Goal: Contribute content: Contribute content

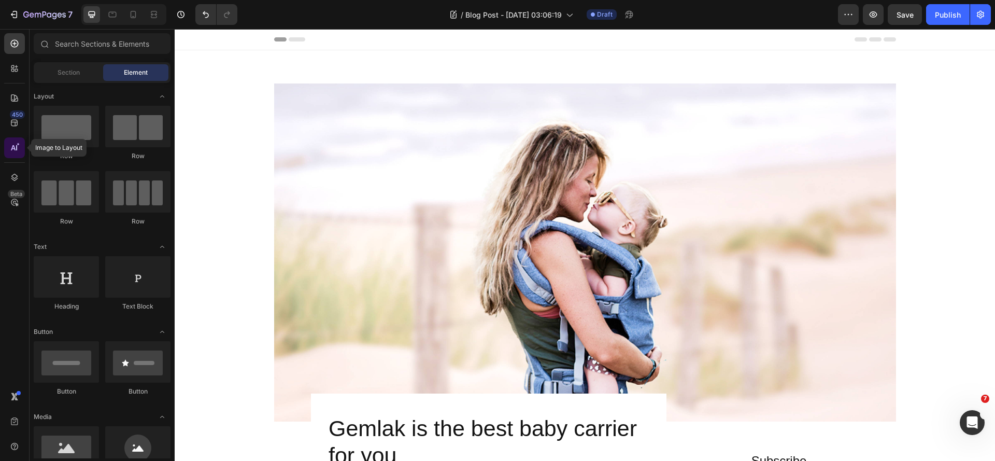
click at [20, 148] on div at bounding box center [14, 147] width 21 height 21
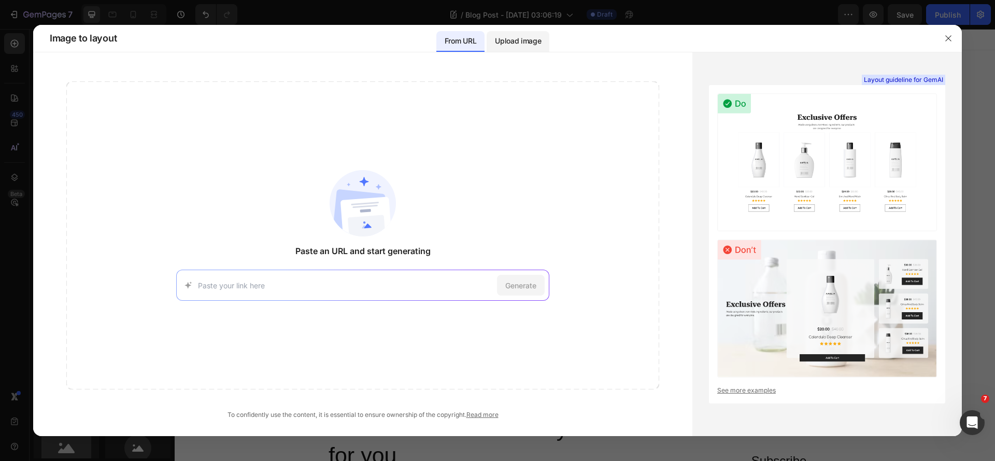
click at [524, 41] on p "Upload image" at bounding box center [518, 41] width 46 height 12
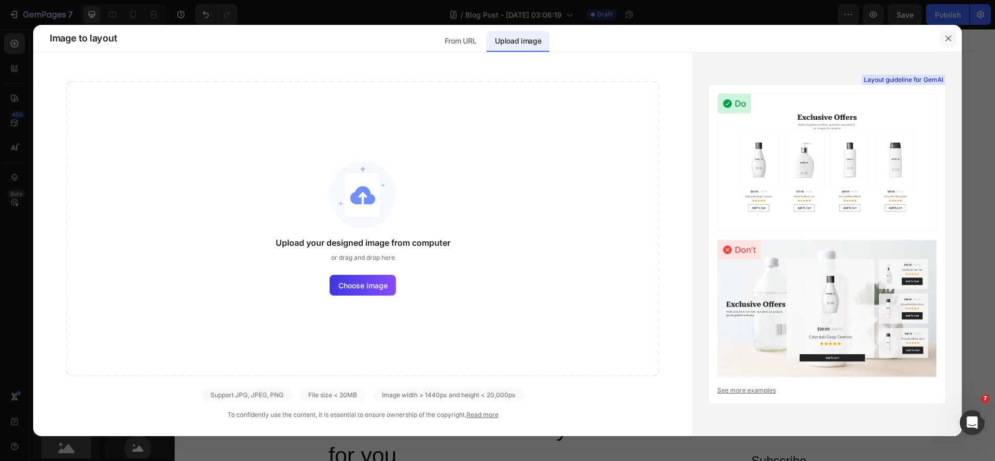
drag, startPoint x: 949, startPoint y: 36, endPoint x: 769, endPoint y: 16, distance: 181.0
click at [949, 35] on icon "button" at bounding box center [949, 38] width 8 height 8
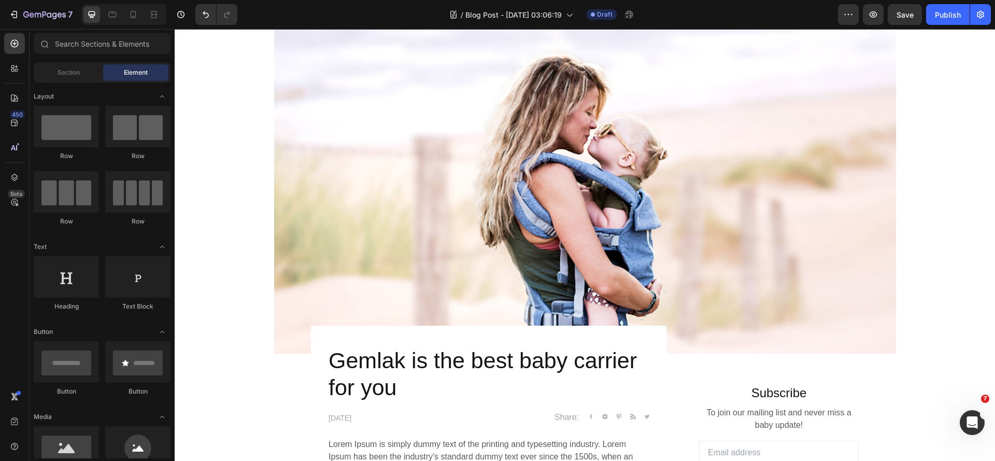
scroll to position [52, 0]
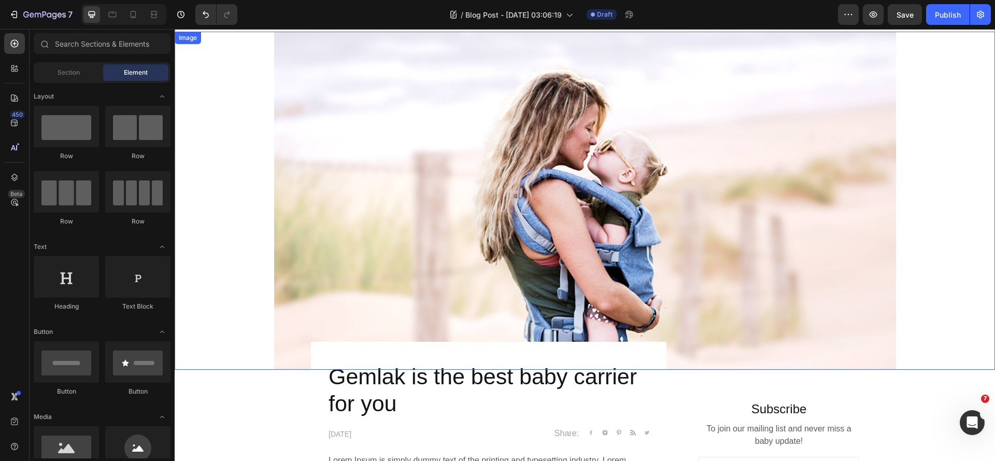
click at [567, 131] on img at bounding box center [585, 201] width 622 height 338
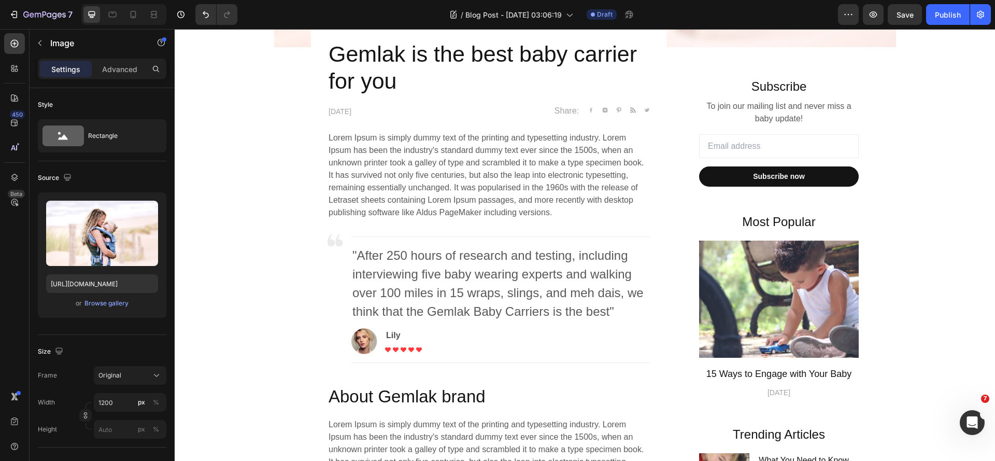
scroll to position [0, 0]
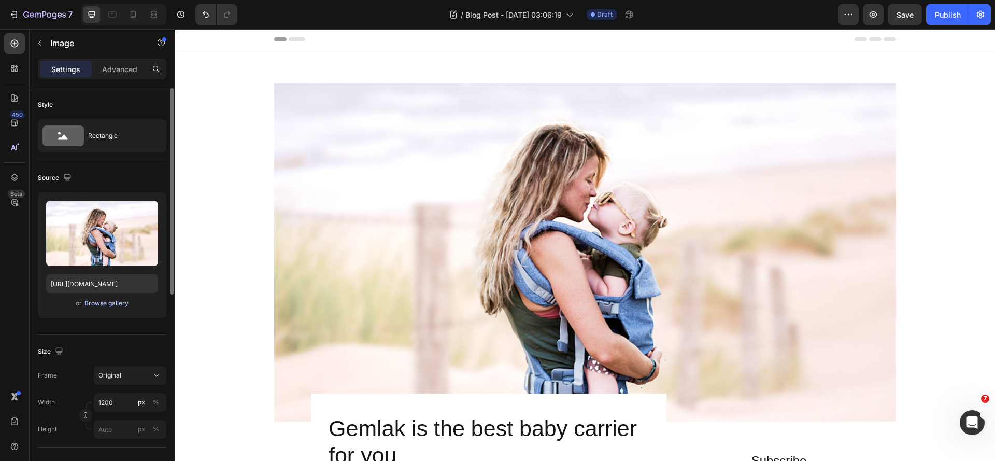
click at [110, 305] on div "Browse gallery" at bounding box center [107, 303] width 44 height 9
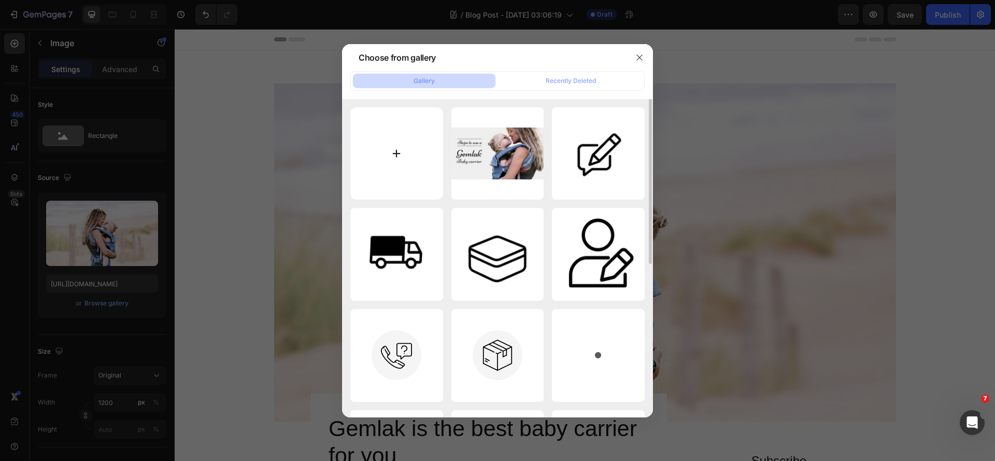
type input "C:\fakepath\Do Tea Bags Expire The Truth Revealed.png"
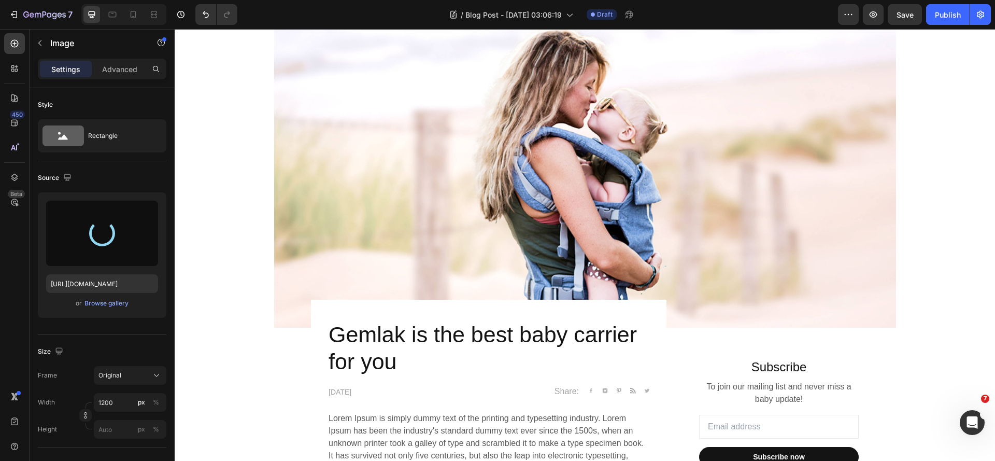
scroll to position [156, 0]
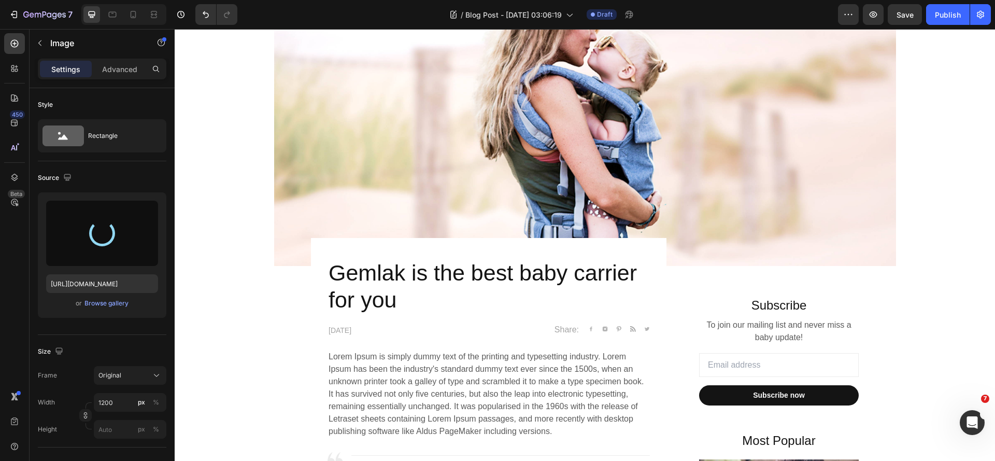
type input "[URL][DOMAIN_NAME]"
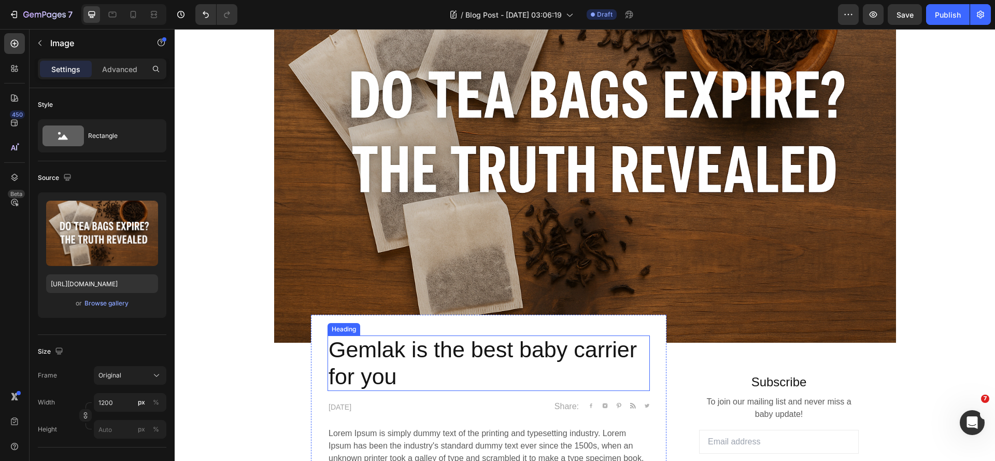
click at [412, 353] on p "Gemlak is the best baby carrier for you" at bounding box center [489, 362] width 320 height 53
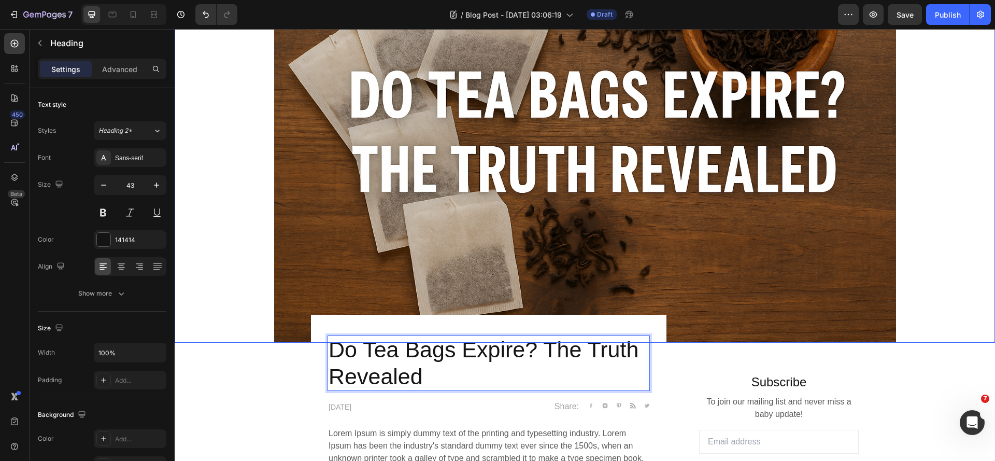
click at [940, 309] on div at bounding box center [585, 135] width 821 height 415
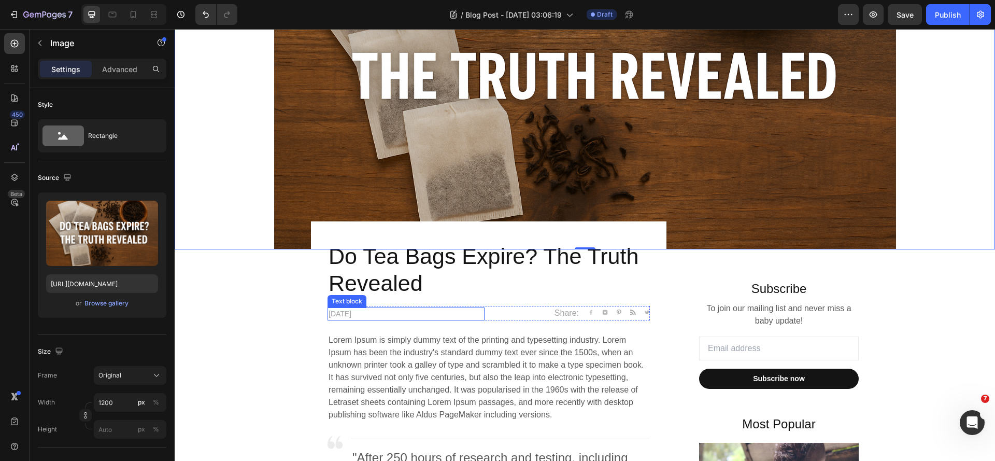
scroll to position [259, 0]
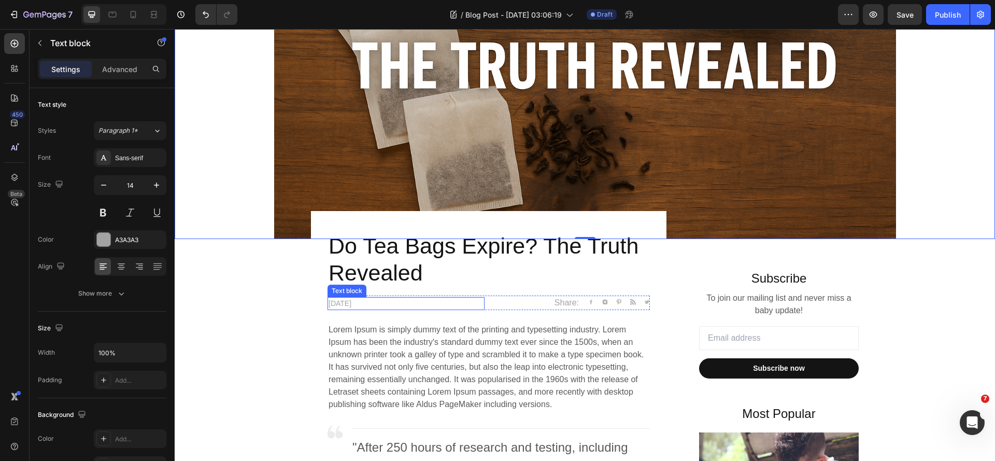
click at [367, 304] on p "[DATE]" at bounding box center [406, 303] width 155 height 11
click at [368, 304] on p "[DATE]" at bounding box center [406, 303] width 155 height 11
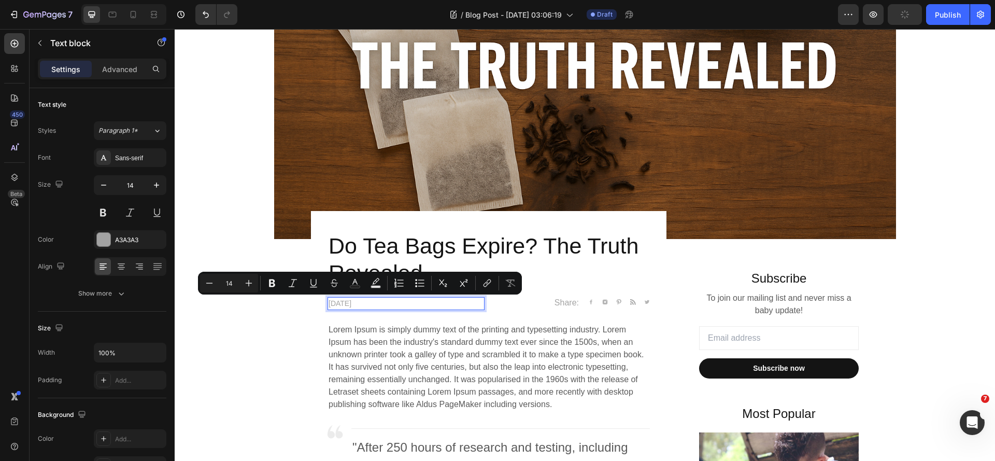
click at [374, 305] on p "[DATE]" at bounding box center [406, 303] width 155 height 11
drag, startPoint x: 368, startPoint y: 304, endPoint x: 377, endPoint y: 304, distance: 9.9
click at [377, 304] on p "[DATE]" at bounding box center [406, 303] width 155 height 11
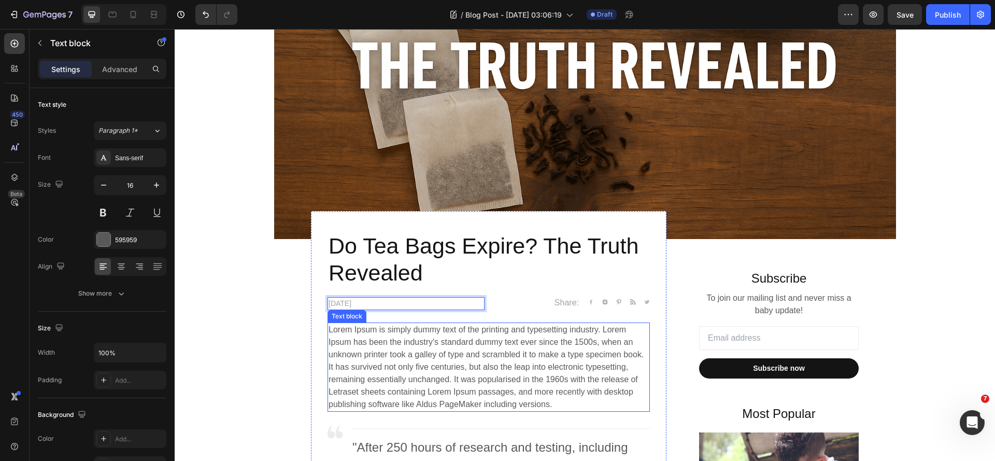
click at [369, 354] on p "Lorem Ipsum is simply dummy text of the printing and typesetting industry. Lore…" at bounding box center [489, 367] width 320 height 87
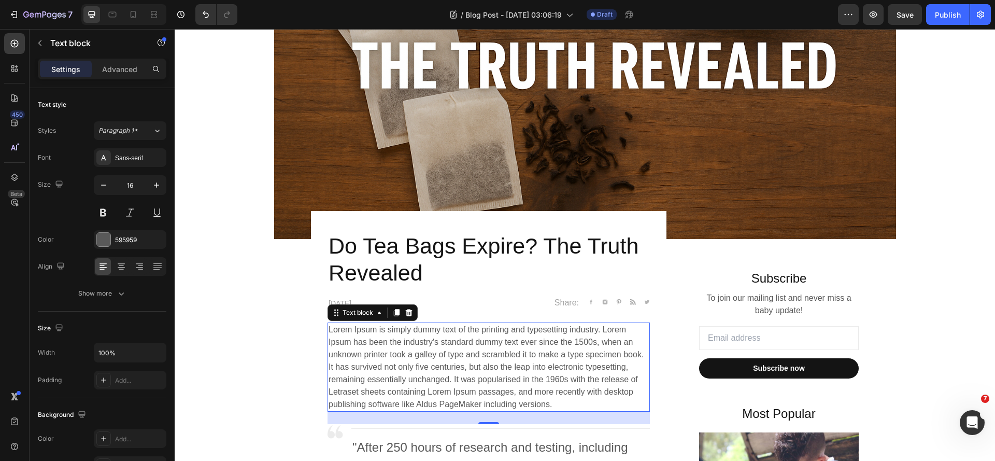
click at [379, 363] on p "Lorem Ipsum is simply dummy text of the printing and typesetting industry. Lore…" at bounding box center [489, 367] width 320 height 87
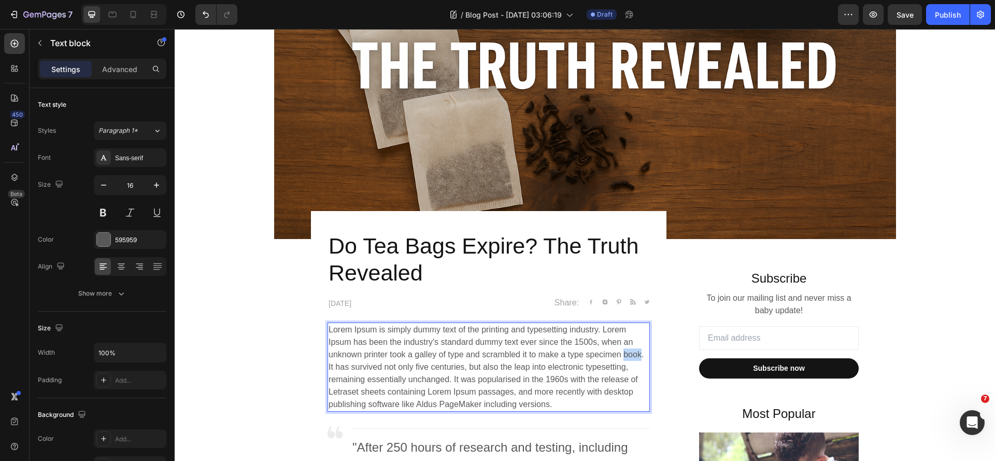
click at [379, 363] on p "Lorem Ipsum is simply dummy text of the printing and typesetting industry. Lore…" at bounding box center [489, 367] width 320 height 87
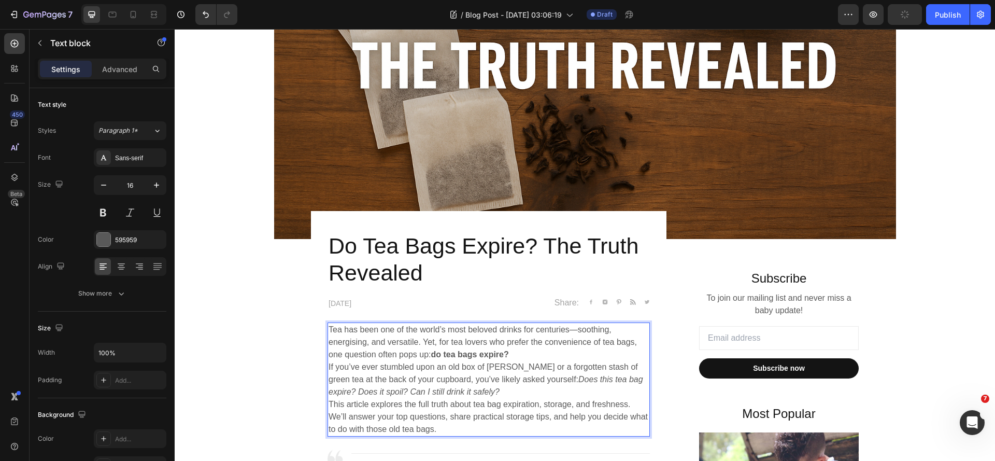
click at [329, 368] on p "If you’ve ever stumbled upon an old box of [PERSON_NAME] or a forgotten stash o…" at bounding box center [489, 379] width 320 height 37
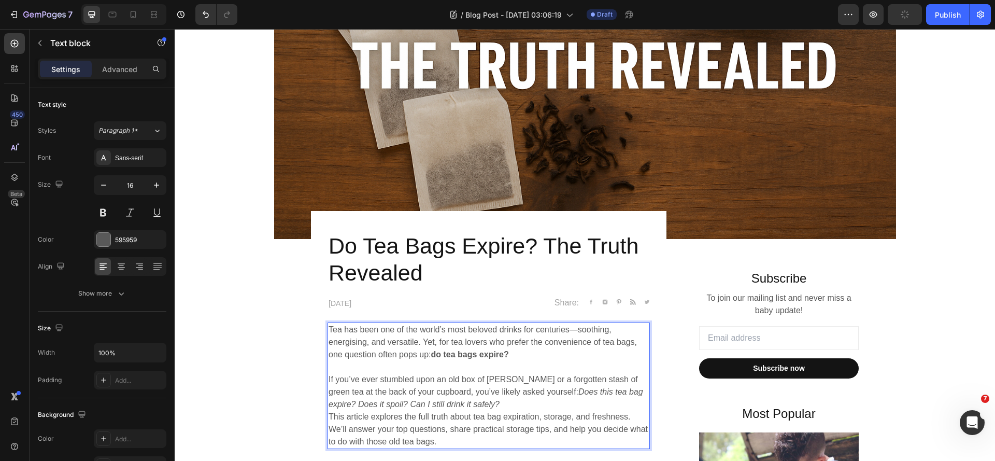
scroll to position [311, 0]
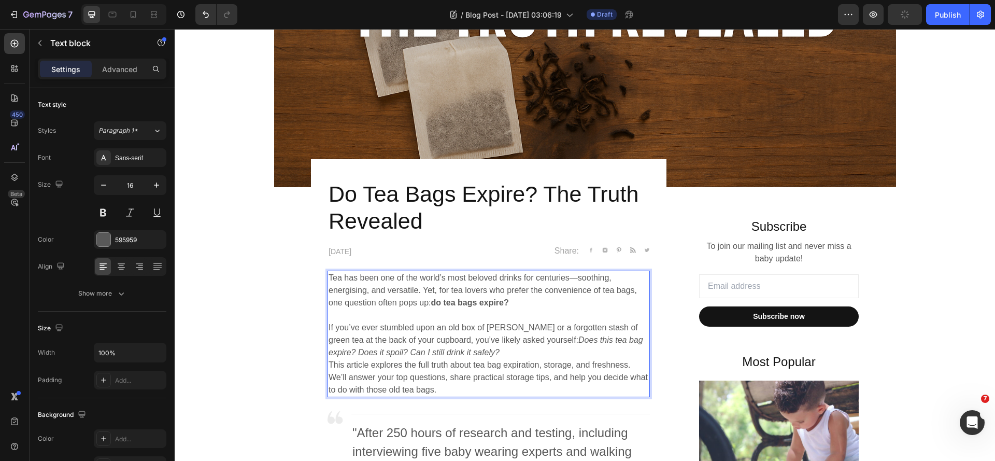
click at [329, 365] on p "This article explores the full truth about tea bag expiration, storage, and fre…" at bounding box center [489, 377] width 320 height 37
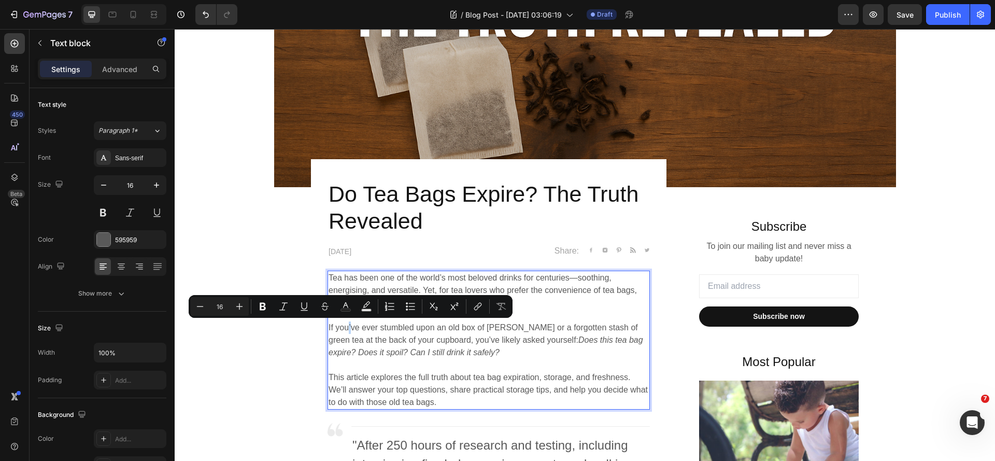
click at [348, 329] on p "If you’ve ever stumbled upon an old box of [PERSON_NAME] or a forgotten stash o…" at bounding box center [489, 339] width 320 height 37
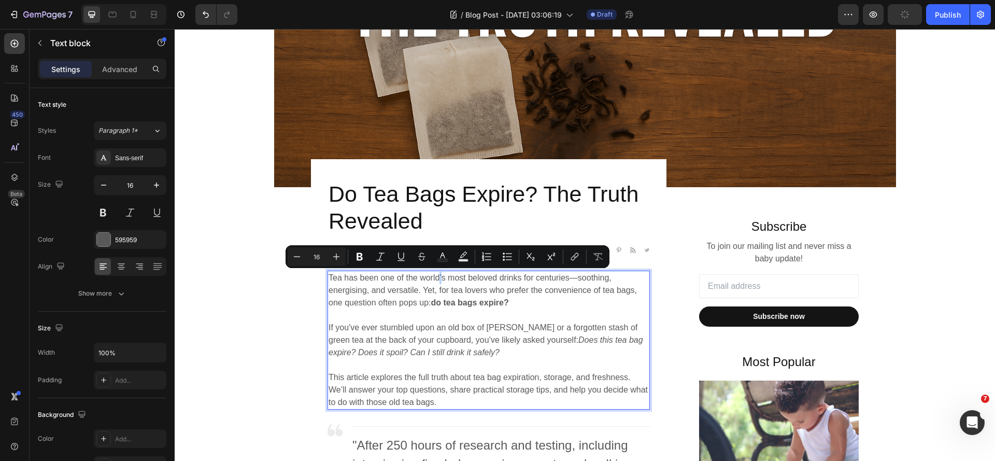
click at [446, 280] on p "Tea has been one of the world’s most beloved drinks for centuries—soothing, ene…" at bounding box center [489, 290] width 320 height 37
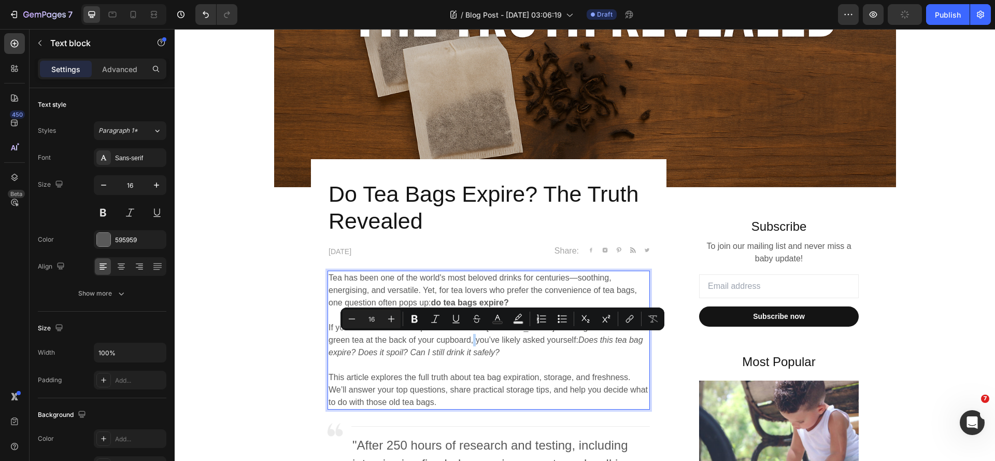
drag, startPoint x: 508, startPoint y: 341, endPoint x: 501, endPoint y: 342, distance: 6.8
click at [501, 342] on p "If you've ever stumbled upon an old box of [PERSON_NAME] or a forgotten stash o…" at bounding box center [489, 339] width 320 height 37
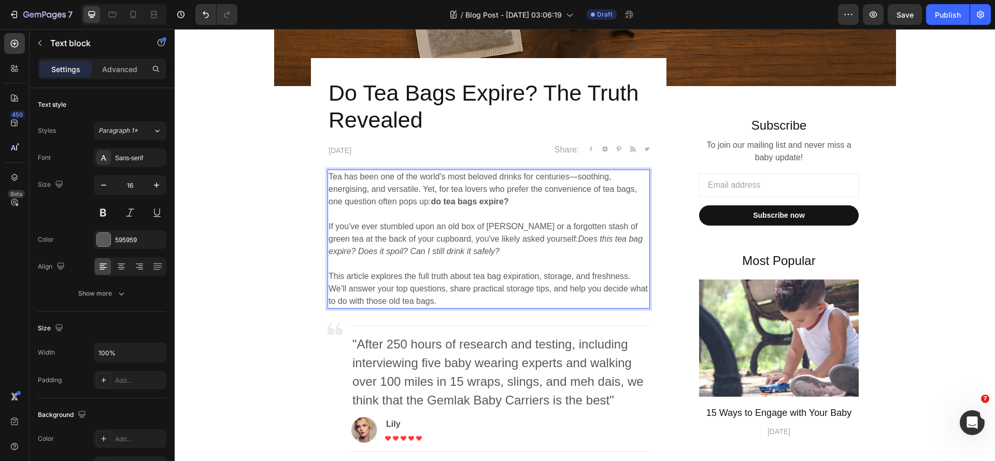
scroll to position [415, 0]
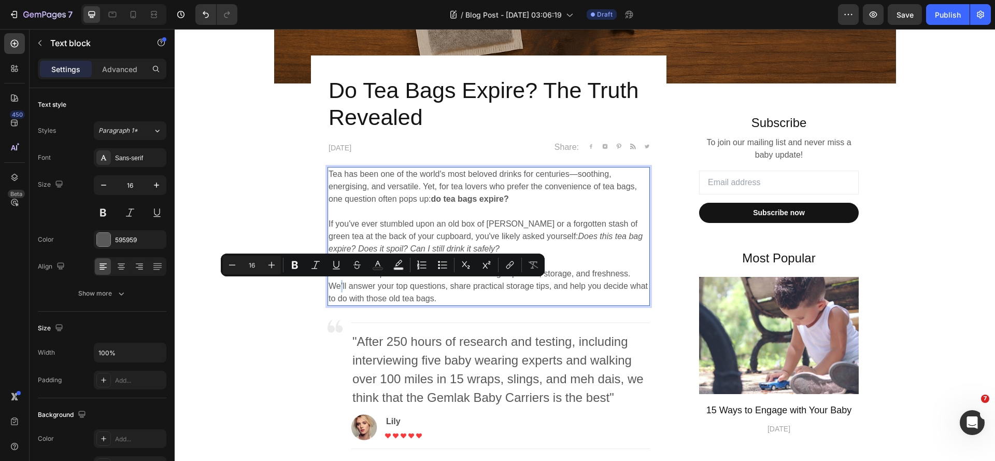
click at [381, 288] on p "This article explores the full truth about tea bag expiration, storage, and fre…" at bounding box center [489, 286] width 320 height 37
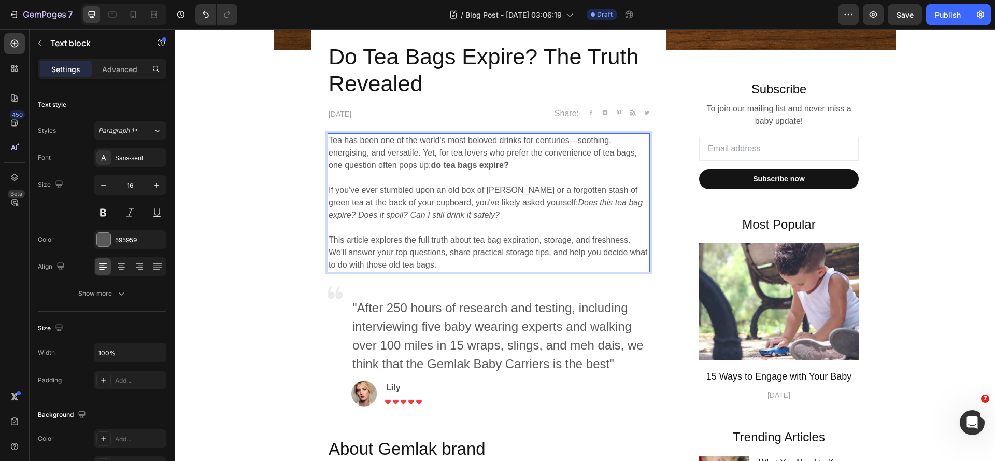
scroll to position [467, 0]
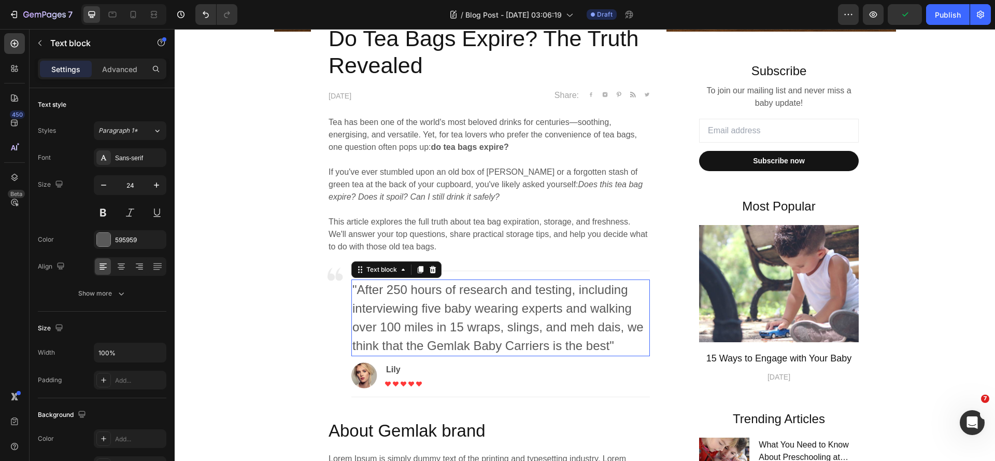
click at [636, 299] on p ""After 250 hours of research and testing, including interviewing five baby wear…" at bounding box center [501, 317] width 297 height 75
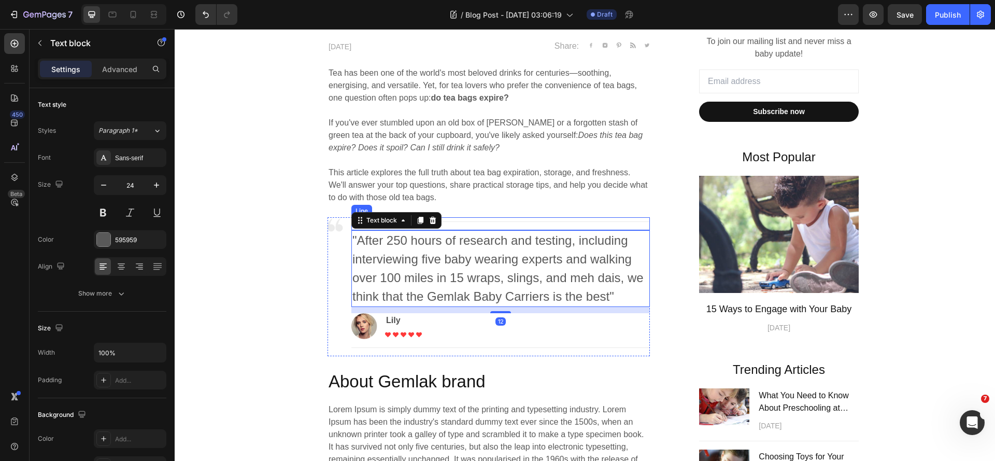
scroll to position [518, 0]
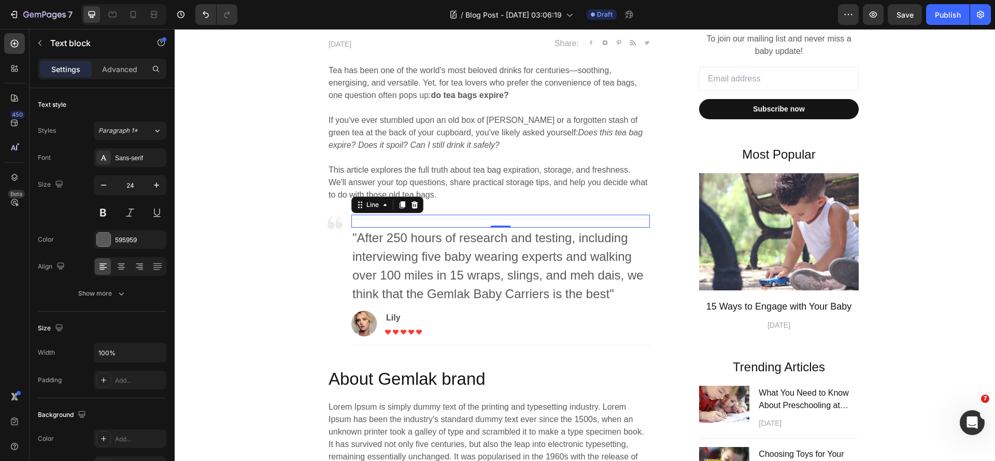
click at [637, 219] on div at bounding box center [501, 219] width 299 height 1
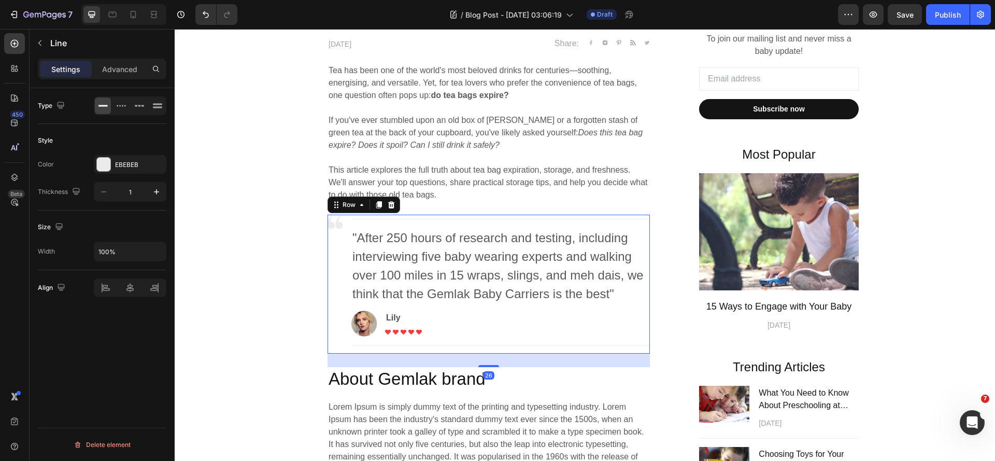
click at [328, 283] on div "Image" at bounding box center [336, 284] width 16 height 139
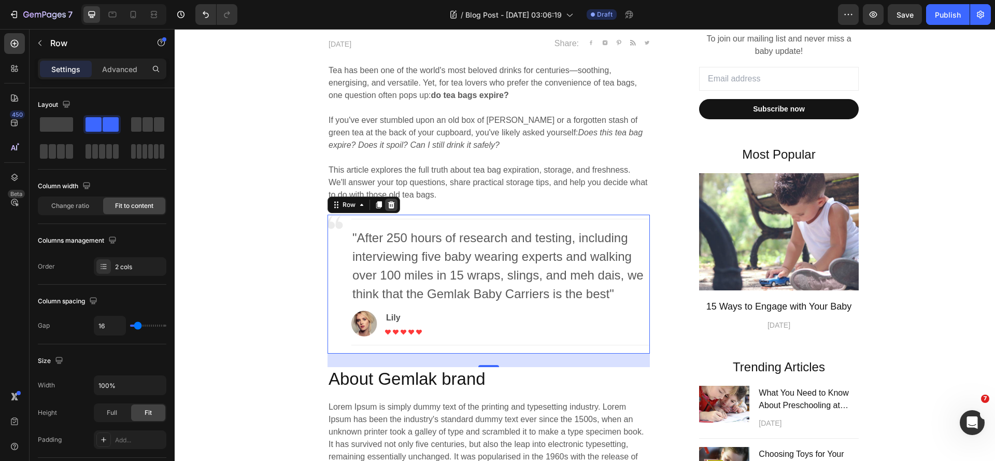
click at [388, 207] on icon at bounding box center [391, 204] width 7 height 7
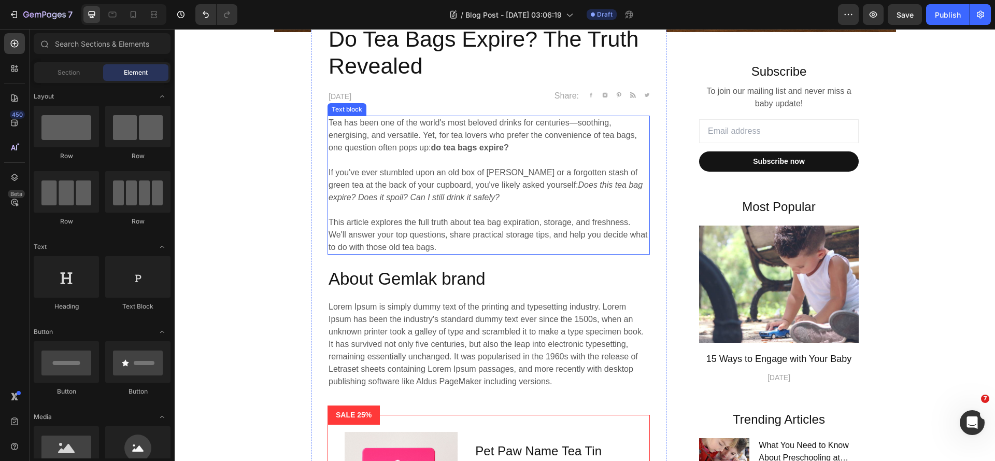
scroll to position [467, 0]
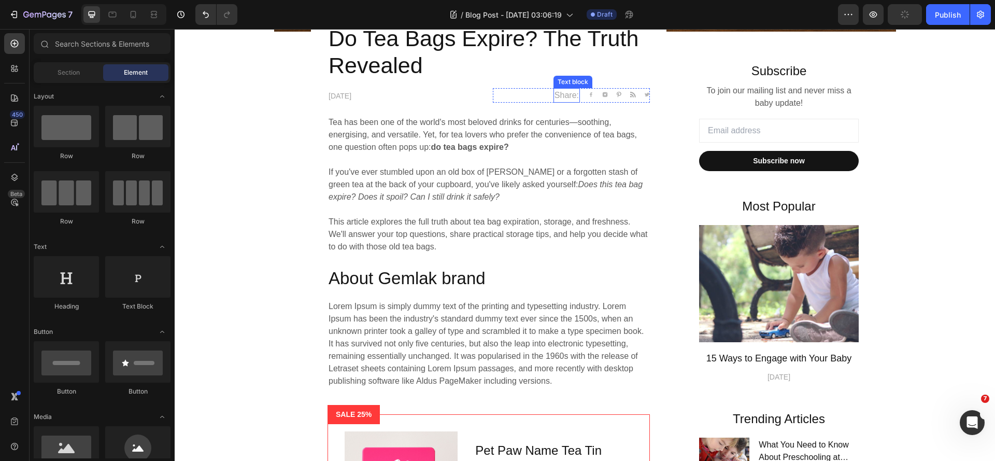
click at [573, 96] on p "Share:" at bounding box center [567, 95] width 24 height 12
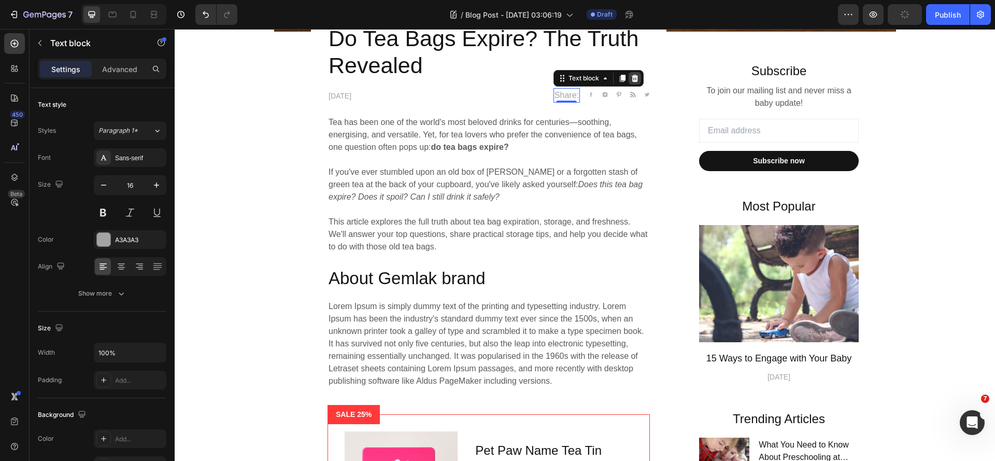
click at [631, 76] on icon at bounding box center [634, 78] width 7 height 7
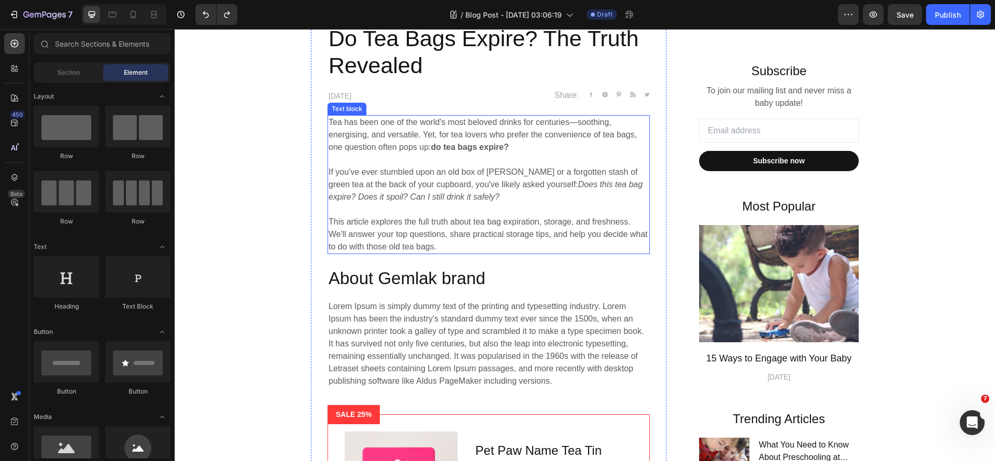
scroll to position [518, 0]
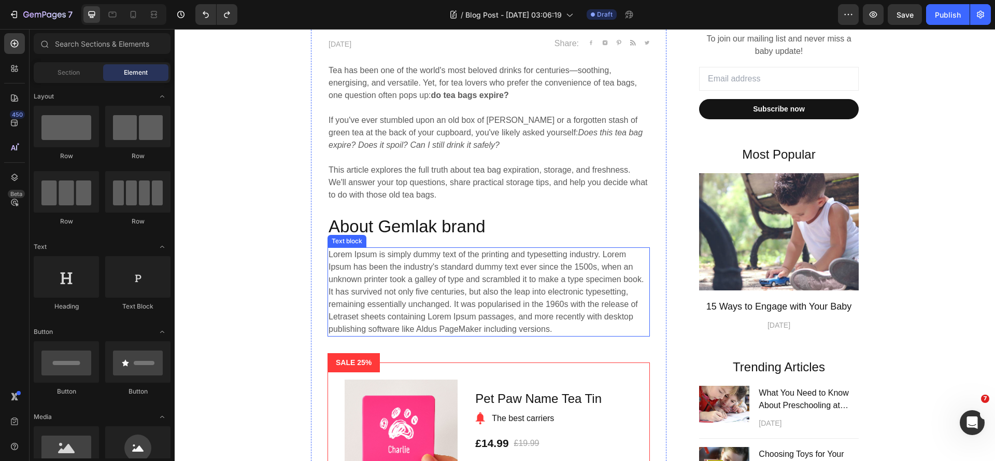
click at [381, 273] on p "Lorem Ipsum is simply dummy text of the printing and typesetting industry. Lore…" at bounding box center [489, 291] width 320 height 87
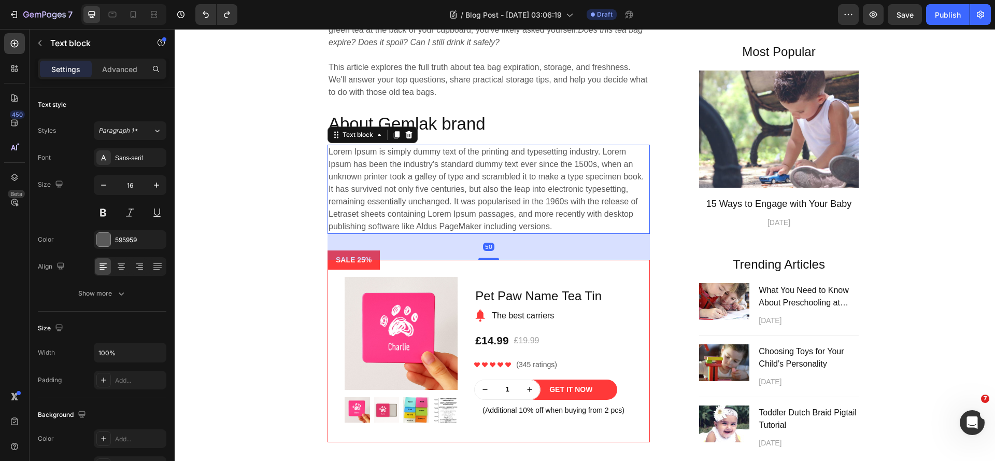
scroll to position [622, 0]
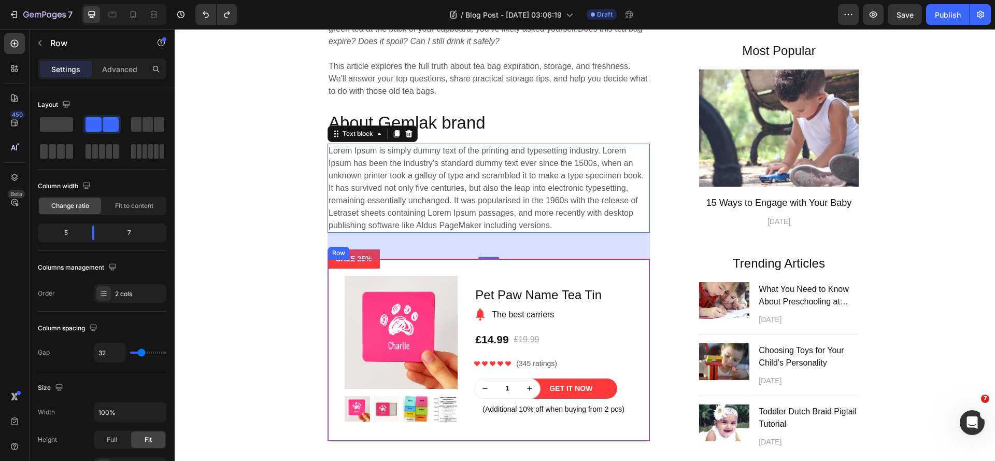
click at [631, 284] on div "Product Images Row Pet Paw Name Tea Tin Product Title Image The best carriers T…" at bounding box center [488, 349] width 321 height 181
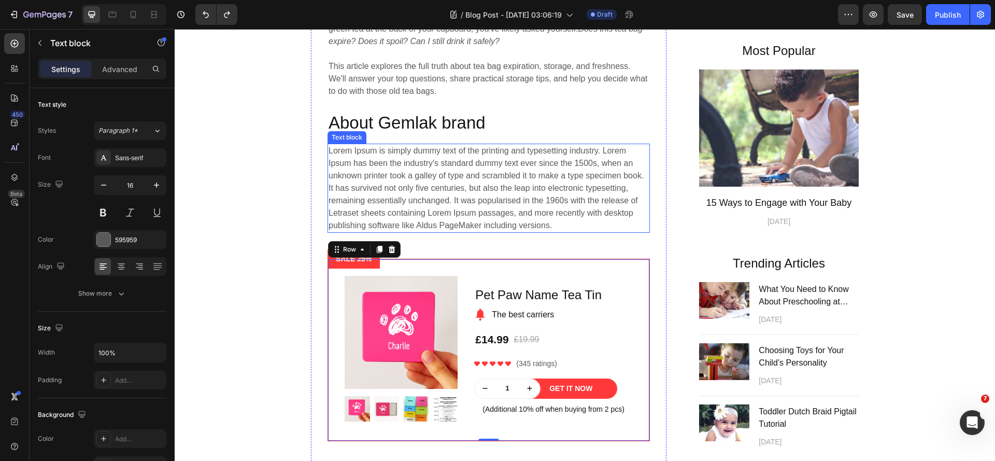
click at [484, 163] on p "Lorem Ipsum is simply dummy text of the printing and typesetting industry. Lore…" at bounding box center [489, 188] width 320 height 87
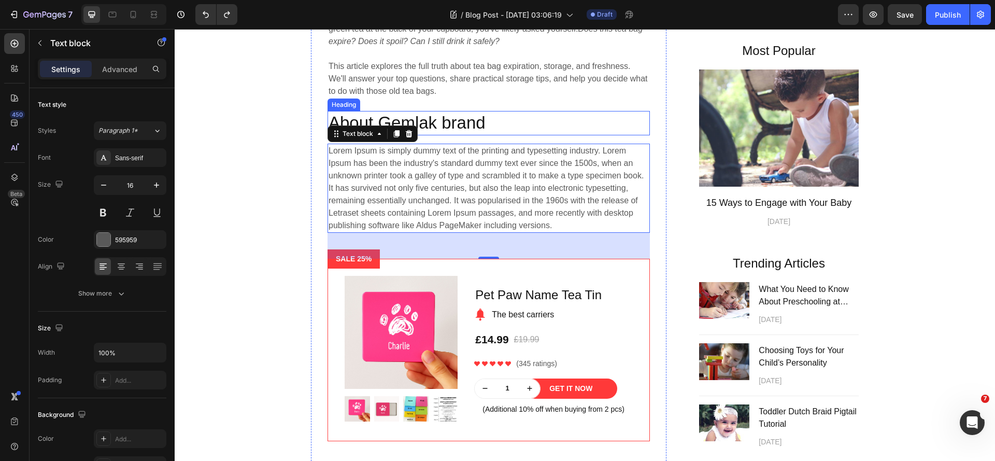
click at [460, 127] on p "About Gemlak brand" at bounding box center [489, 123] width 320 height 22
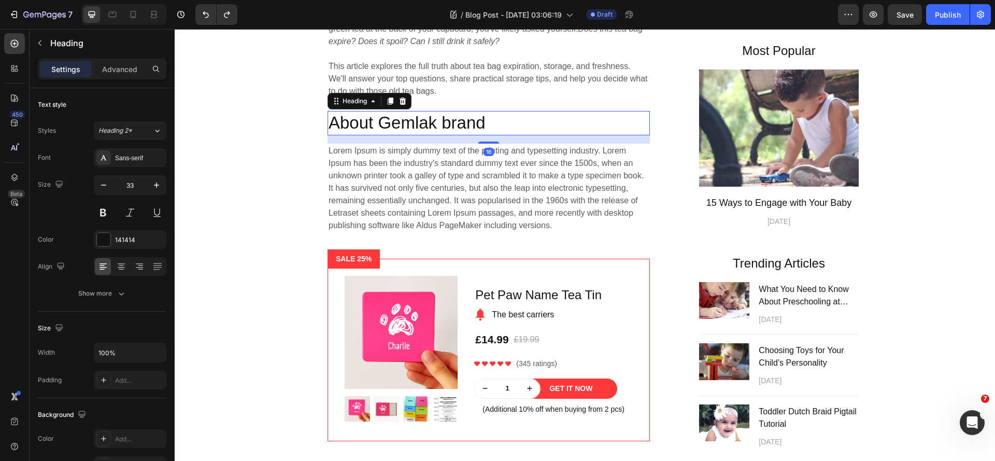
click at [460, 127] on p "About Gemlak brand" at bounding box center [489, 123] width 320 height 22
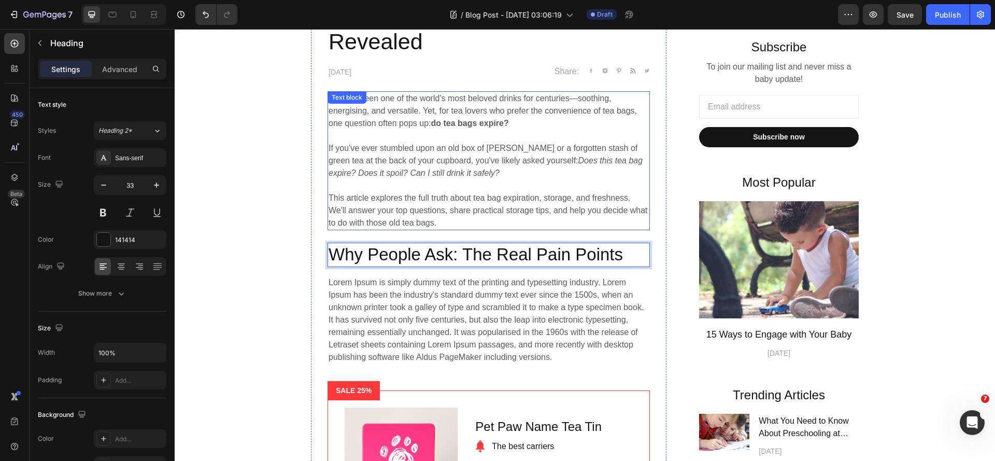
scroll to position [518, 0]
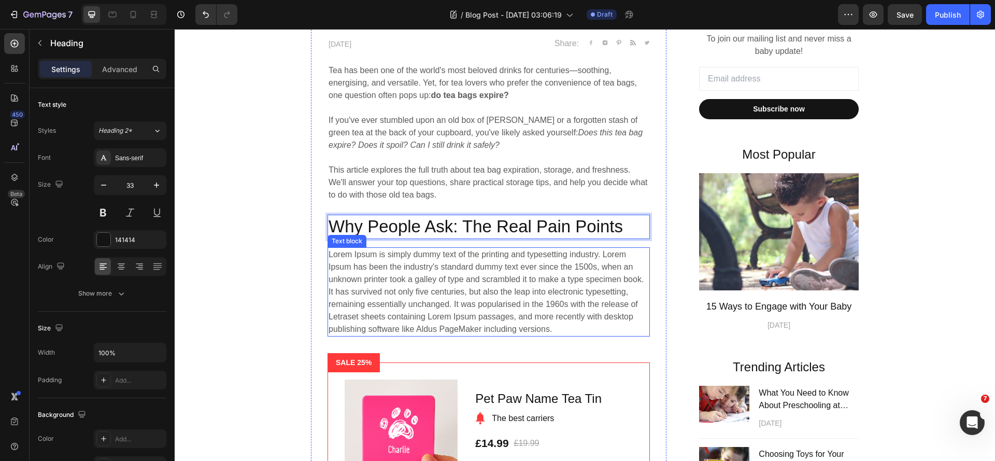
click at [391, 288] on p "Lorem Ipsum is simply dummy text of the printing and typesetting industry. Lore…" at bounding box center [489, 291] width 320 height 87
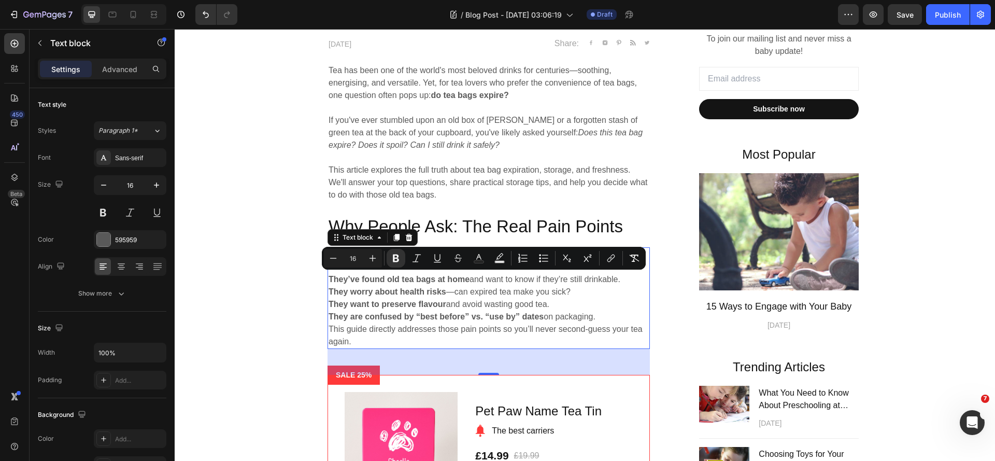
drag, startPoint x: 326, startPoint y: 277, endPoint x: 630, endPoint y: 327, distance: 307.9
click at [547, 260] on icon "Editor contextual toolbar" at bounding box center [544, 258] width 10 height 10
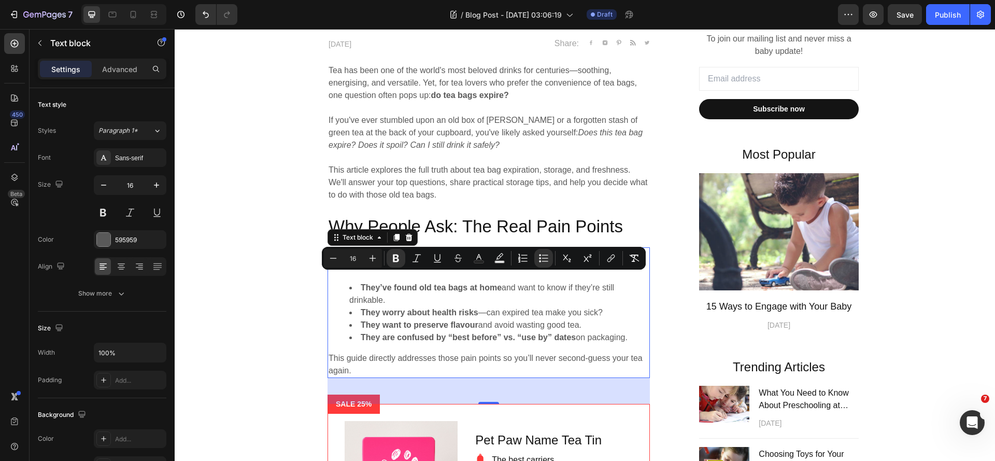
click at [412, 322] on strong "They want to preserve flavour" at bounding box center [420, 324] width 118 height 9
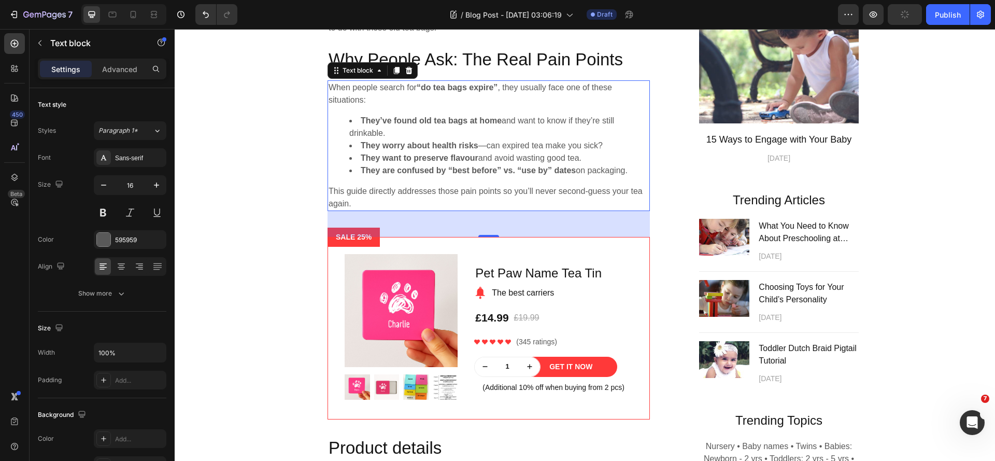
scroll to position [726, 0]
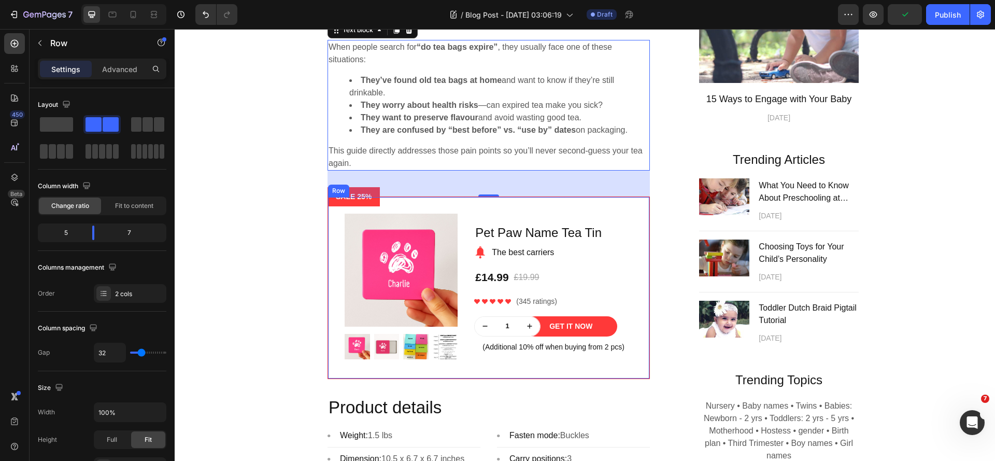
click at [640, 289] on div "Product Images Row Pet Paw Name Tea Tin Product Title Image The best carriers T…" at bounding box center [488, 287] width 321 height 181
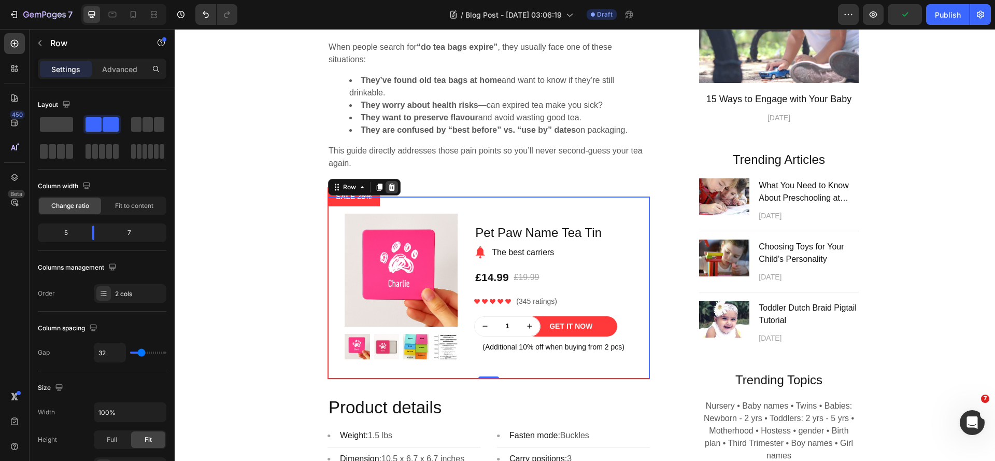
click at [391, 191] on icon at bounding box center [392, 187] width 8 height 8
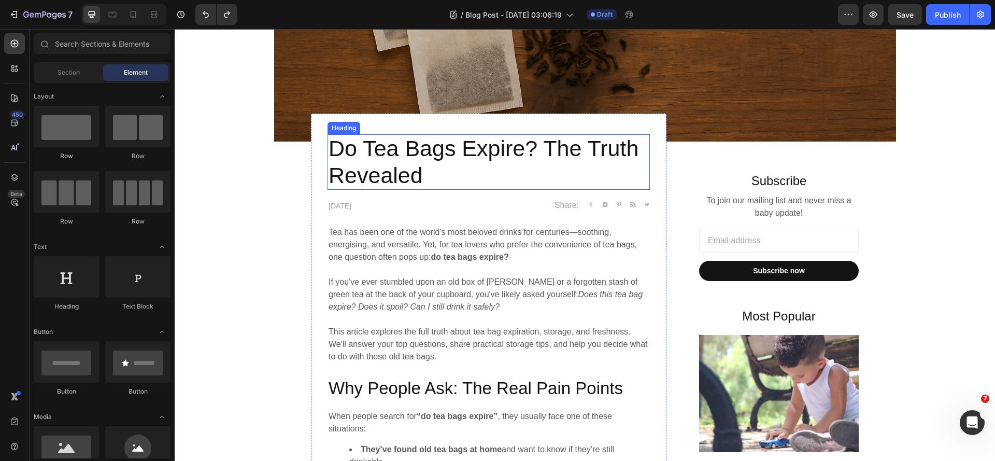
scroll to position [363, 0]
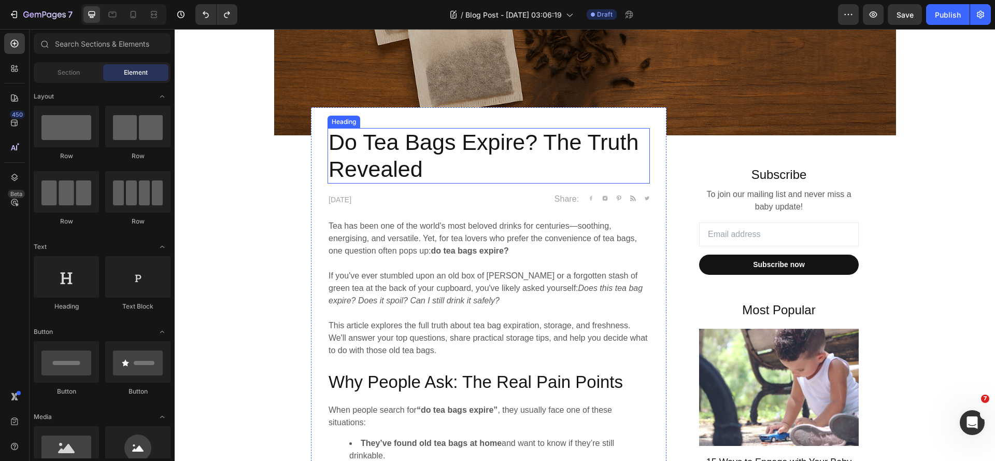
click at [498, 149] on h2 "Do Tea Bags Expire? The Truth Revealed" at bounding box center [489, 155] width 322 height 55
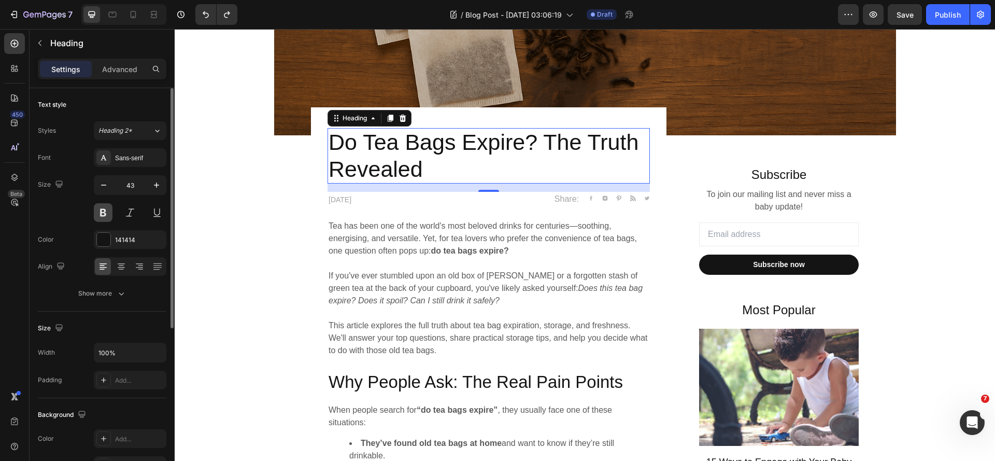
click at [95, 213] on button at bounding box center [103, 212] width 19 height 19
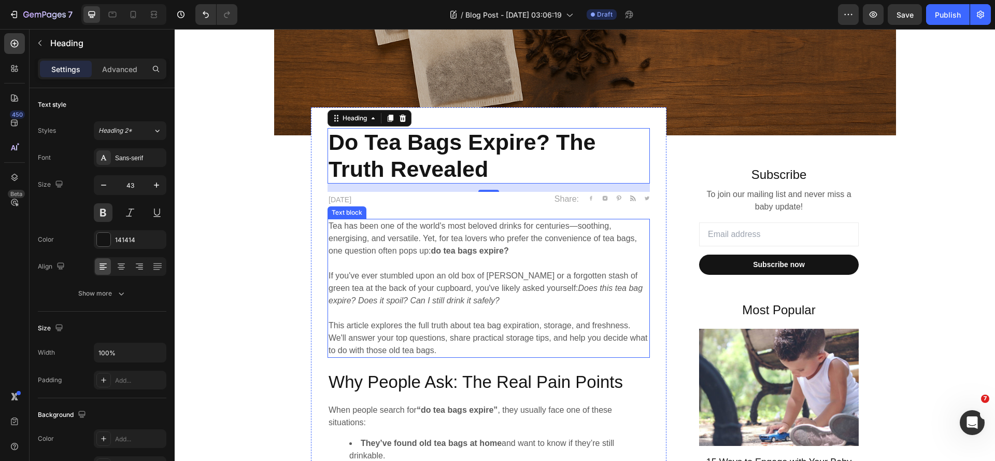
click at [564, 278] on p "If you've ever stumbled upon an old box of [PERSON_NAME] or a forgotten stash o…" at bounding box center [489, 288] width 320 height 37
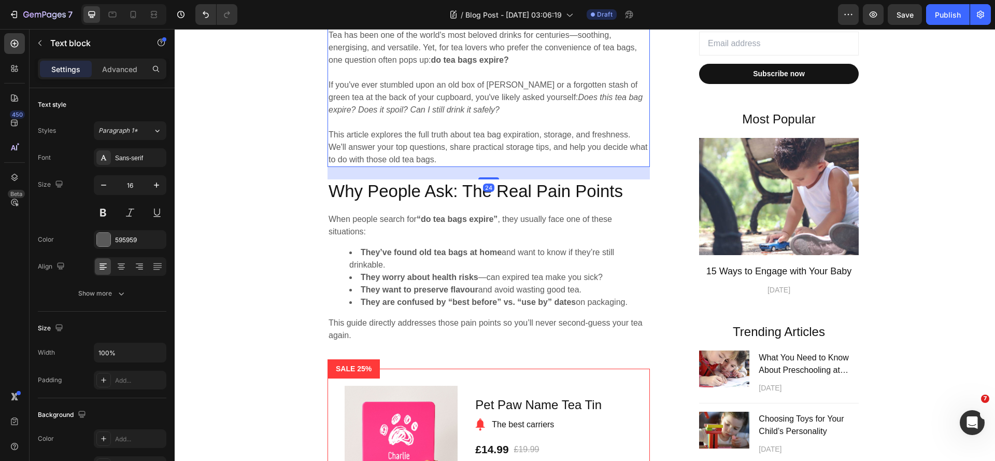
scroll to position [570, 0]
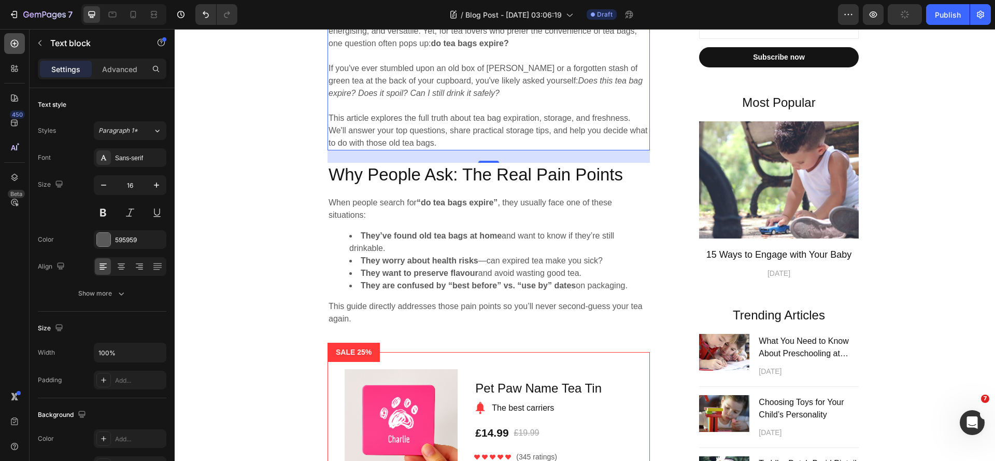
click at [11, 42] on icon at bounding box center [14, 43] width 10 height 10
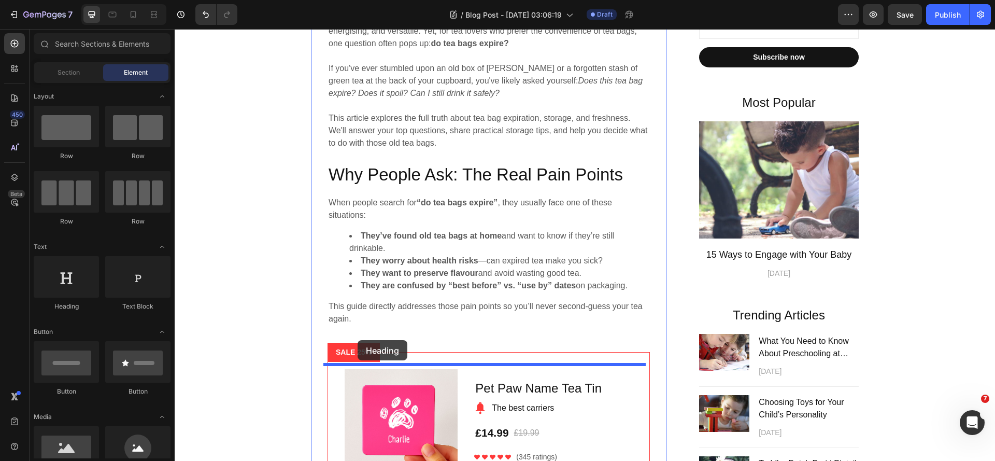
drag, startPoint x: 241, startPoint y: 306, endPoint x: 358, endPoint y: 340, distance: 121.9
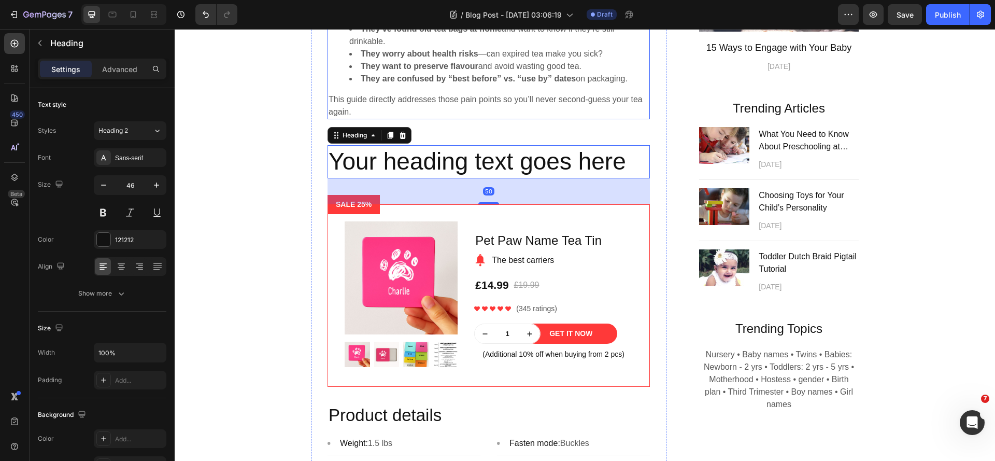
scroll to position [778, 0]
click at [134, 131] on div "Heading 2" at bounding box center [120, 130] width 42 height 9
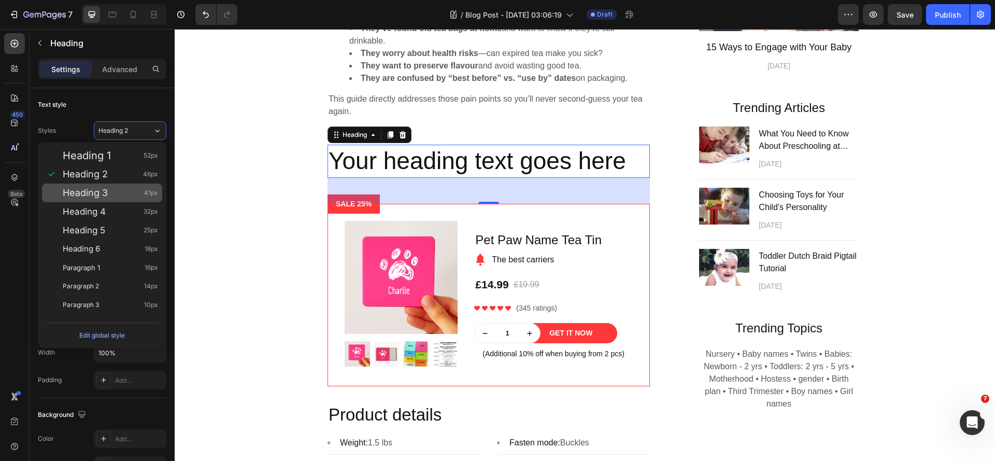
click at [116, 188] on div "Heading 3 41px" at bounding box center [110, 193] width 95 height 10
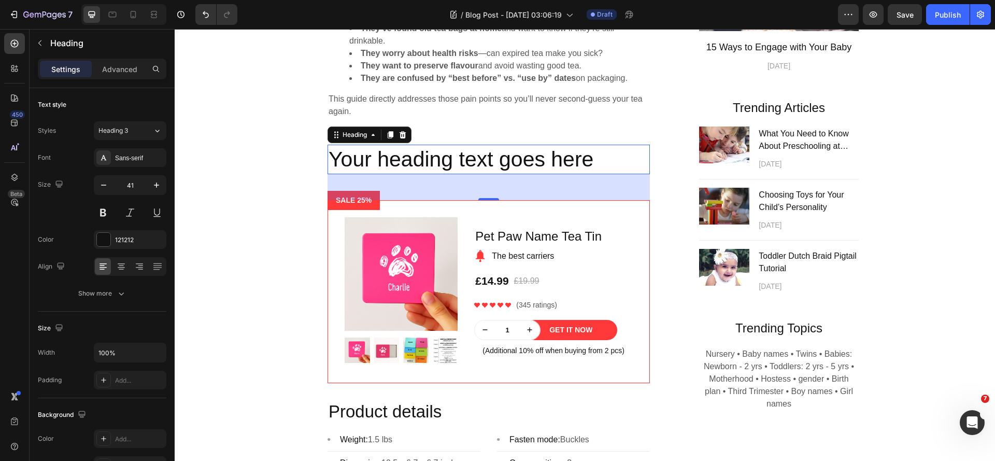
click at [553, 174] on h2 "Your heading text goes here" at bounding box center [489, 160] width 322 height 30
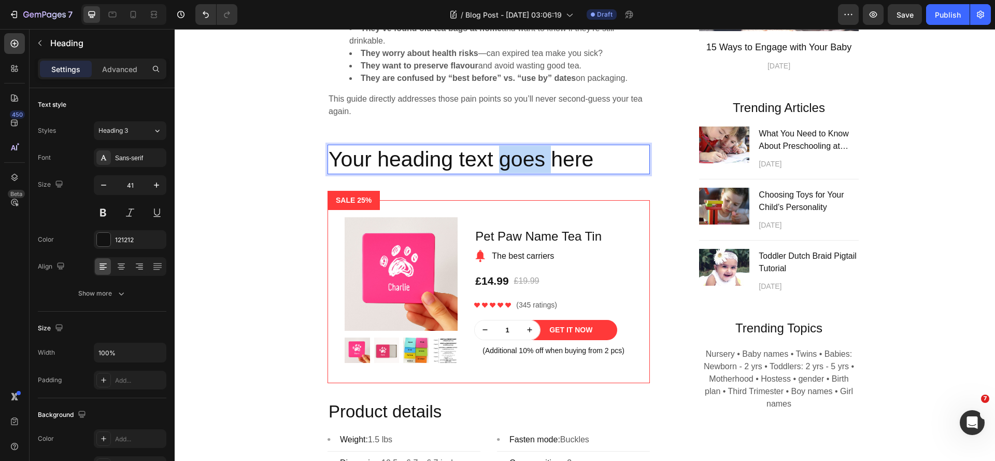
click at [553, 173] on p "Your heading text goes here" at bounding box center [489, 159] width 320 height 27
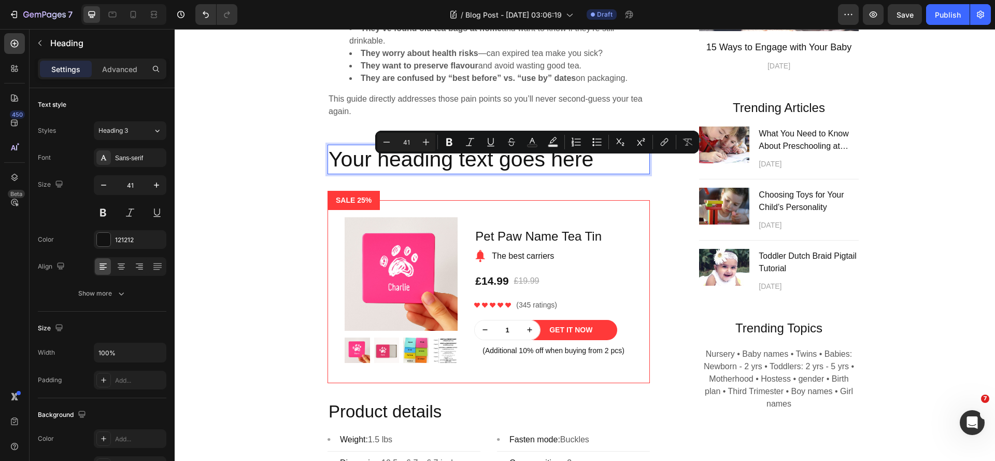
click at [600, 170] on p "Your heading text goes here" at bounding box center [489, 159] width 320 height 27
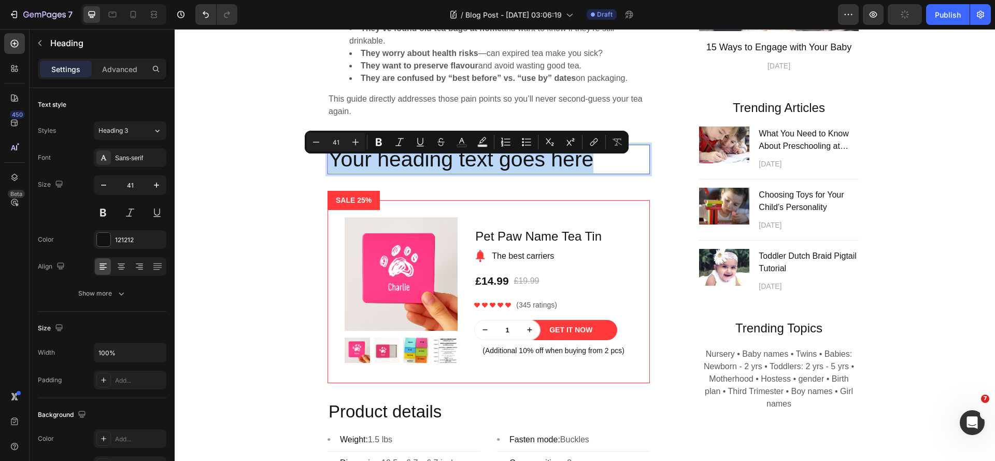
drag, startPoint x: 607, startPoint y: 172, endPoint x: 325, endPoint y: 180, distance: 282.2
click at [329, 173] on p "Your heading text goes here" at bounding box center [489, 159] width 320 height 27
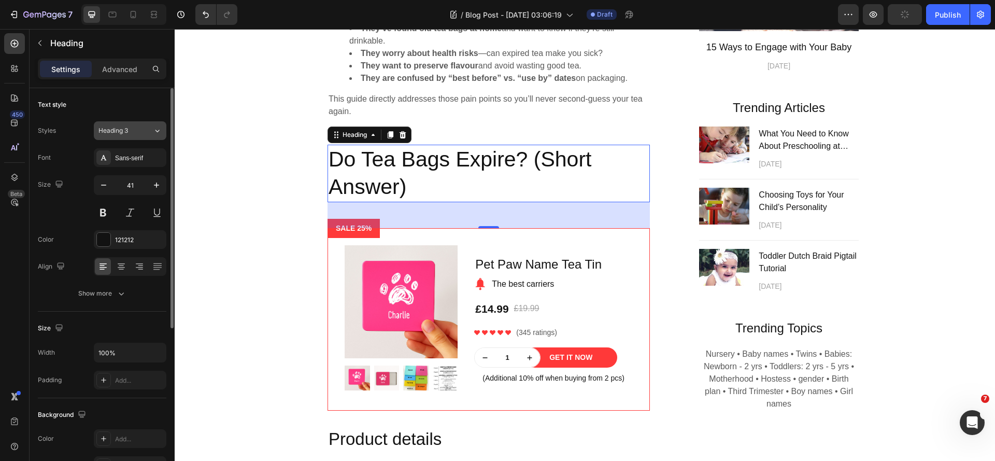
click at [139, 135] on button "Heading 3" at bounding box center [130, 130] width 73 height 19
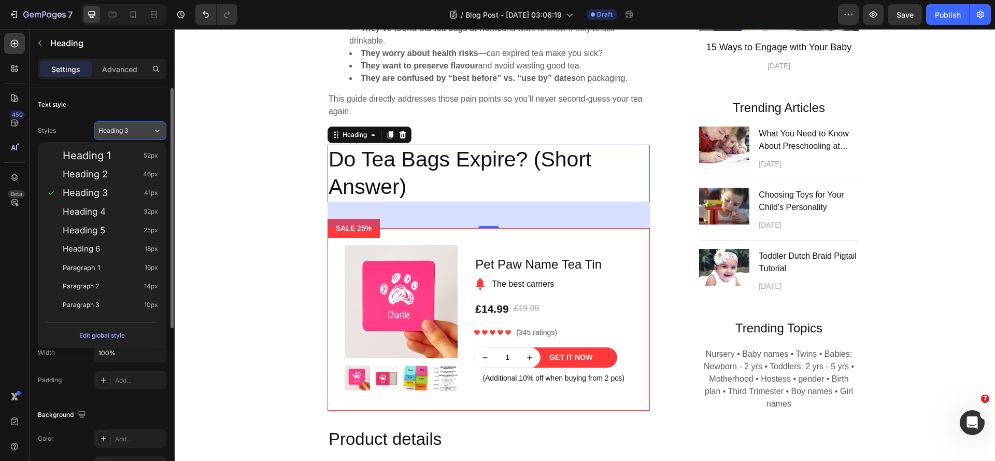
click at [133, 129] on div "Heading 3" at bounding box center [120, 130] width 42 height 9
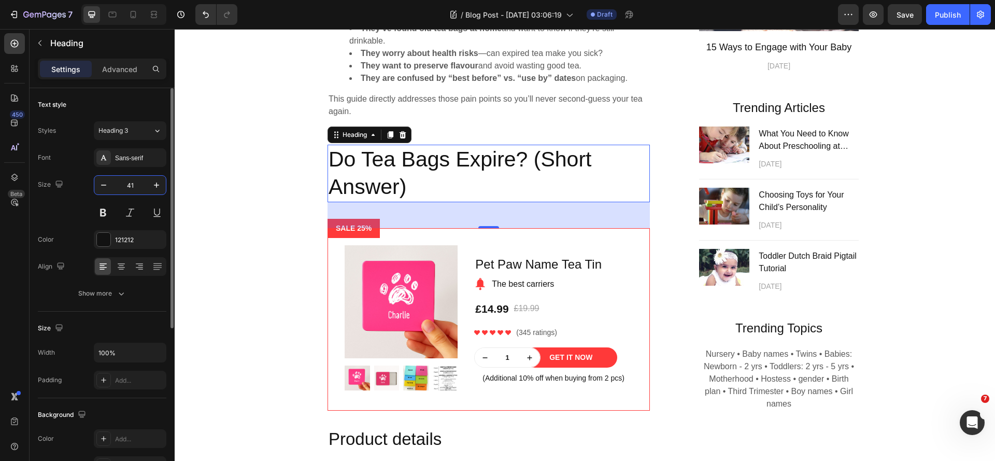
click at [133, 184] on input "41" at bounding box center [130, 185] width 34 height 19
type input "25"
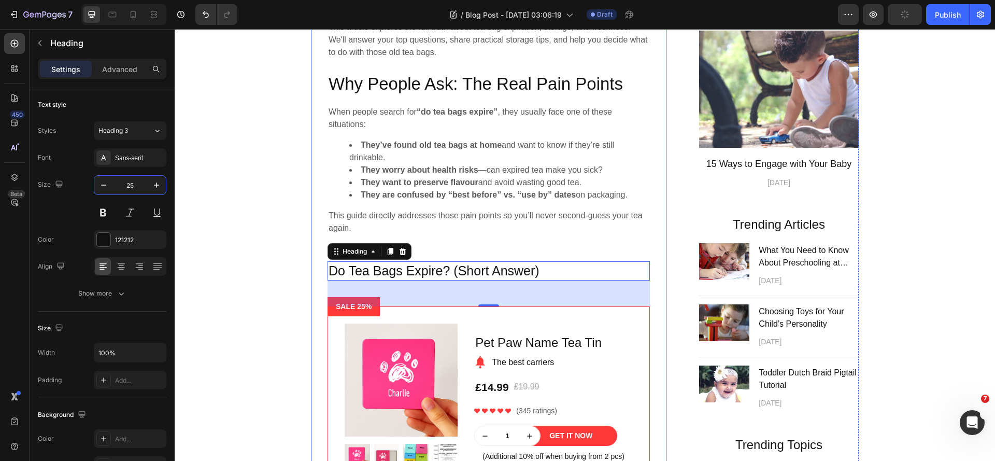
scroll to position [570, 0]
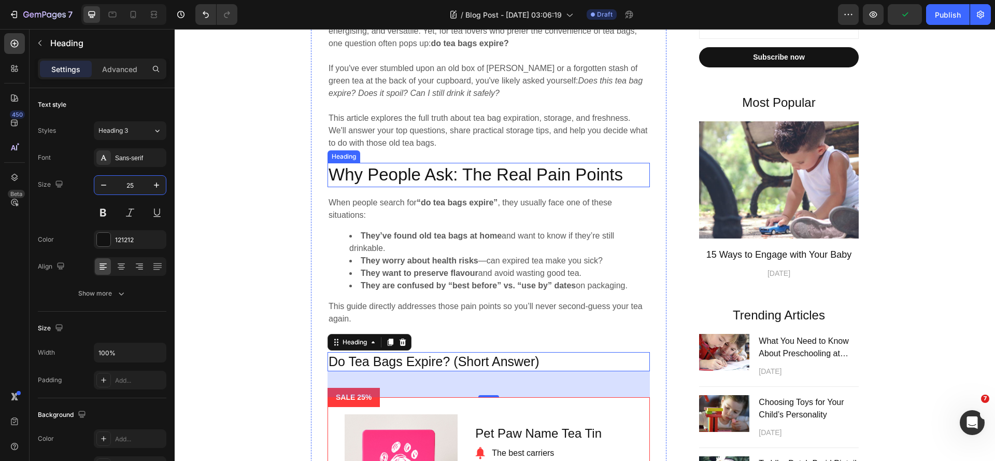
click at [481, 176] on h2 "Why People Ask: The Real Pain Points" at bounding box center [489, 175] width 322 height 24
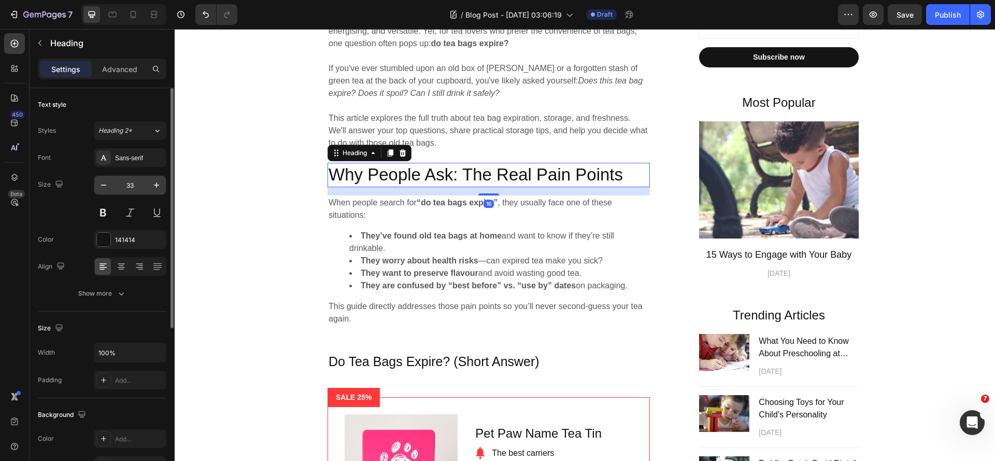
click at [138, 187] on input "33" at bounding box center [130, 185] width 34 height 19
type input "30"
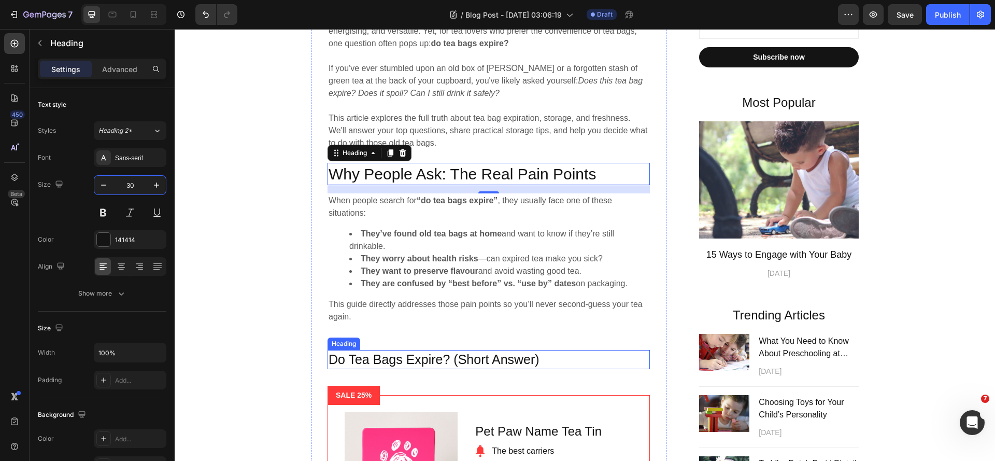
click at [448, 368] on p "Do Tea Bags Expire? (Short Answer)" at bounding box center [489, 359] width 320 height 17
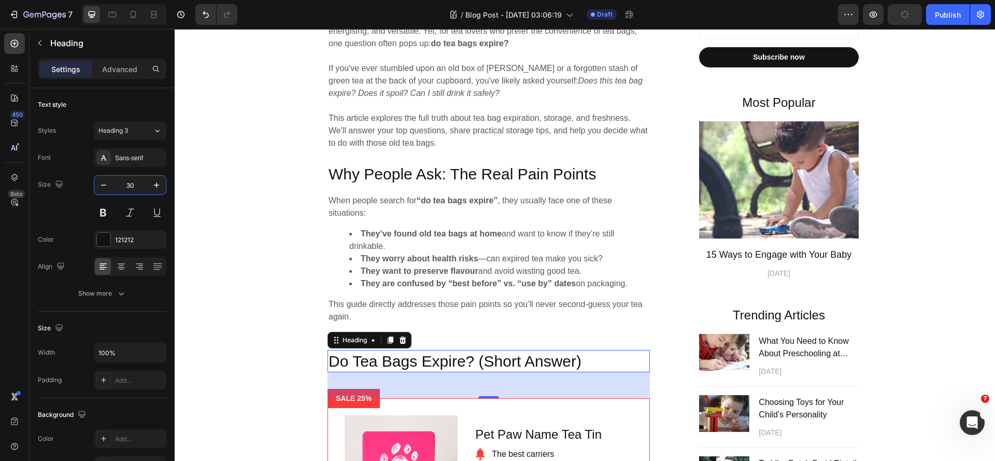
type input "30"
click at [37, 41] on icon "button" at bounding box center [40, 43] width 8 height 8
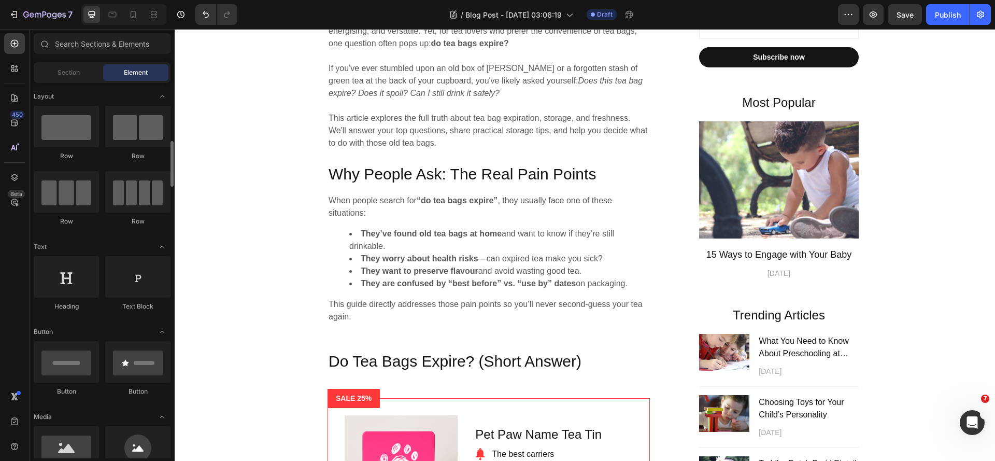
scroll to position [52, 0]
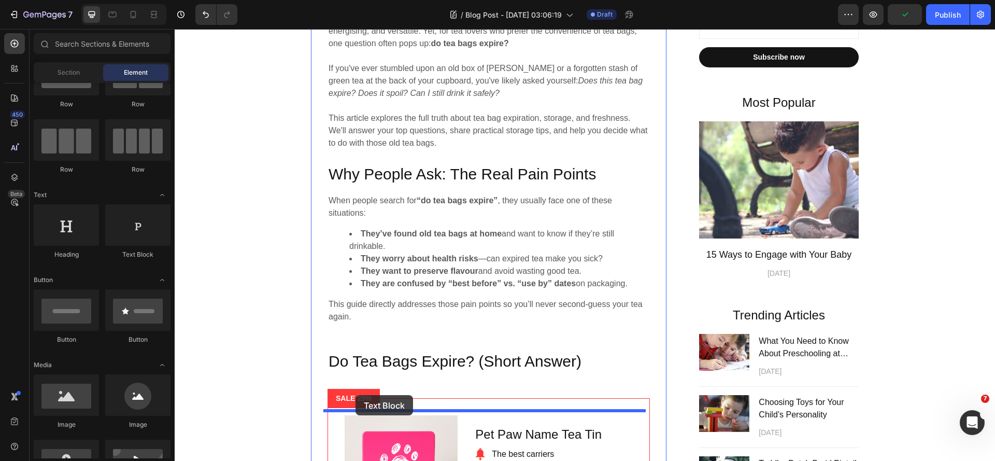
drag, startPoint x: 313, startPoint y: 252, endPoint x: 356, endPoint y: 395, distance: 149.4
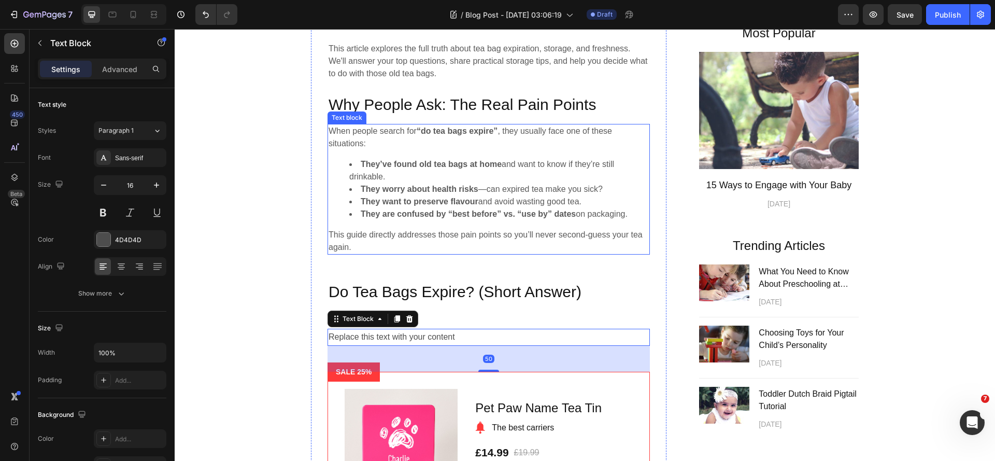
scroll to position [674, 0]
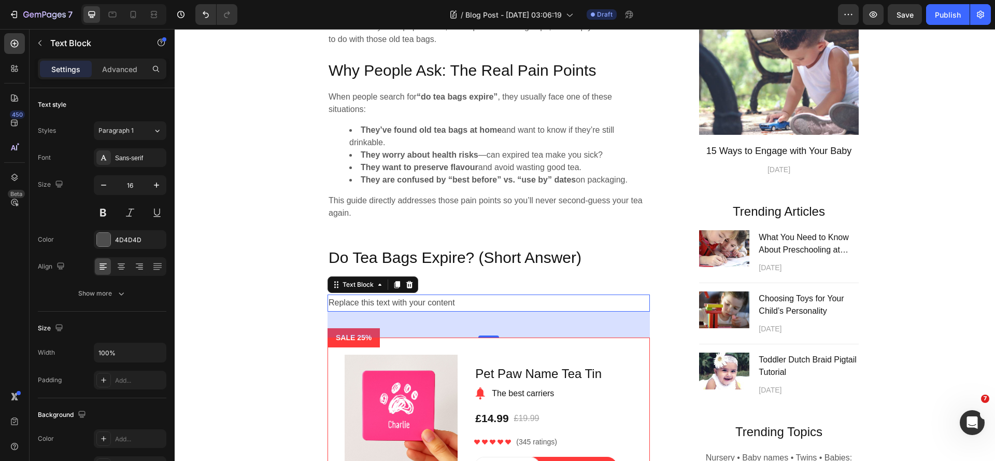
click at [449, 312] on div "Replace this text with your content" at bounding box center [489, 302] width 322 height 17
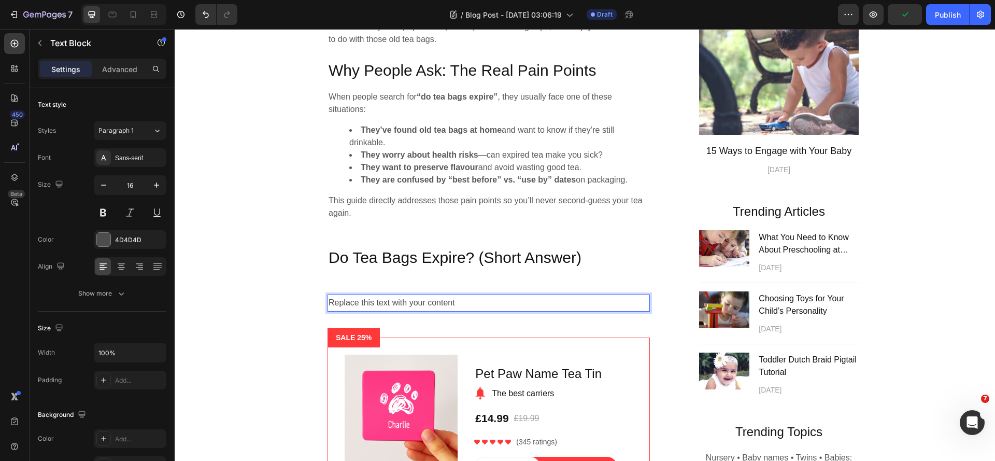
click at [382, 311] on p "Replace this text with your content" at bounding box center [489, 303] width 320 height 15
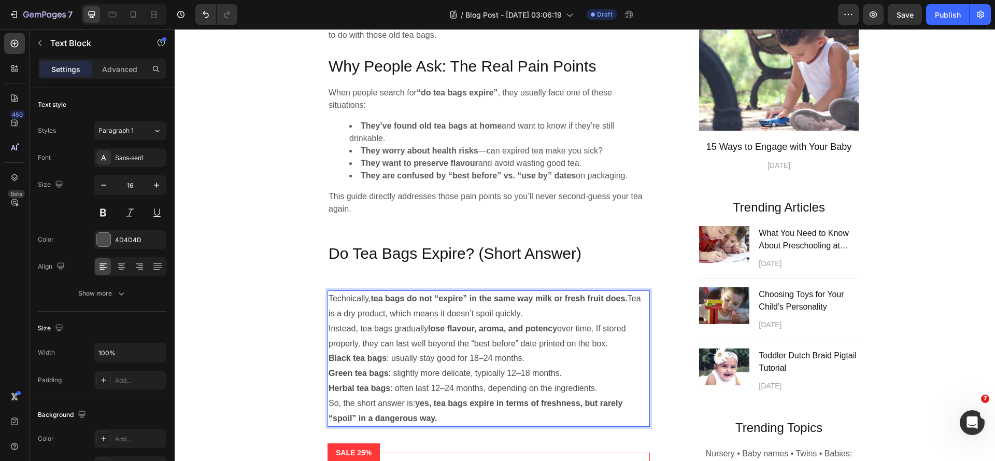
scroll to position [730, 0]
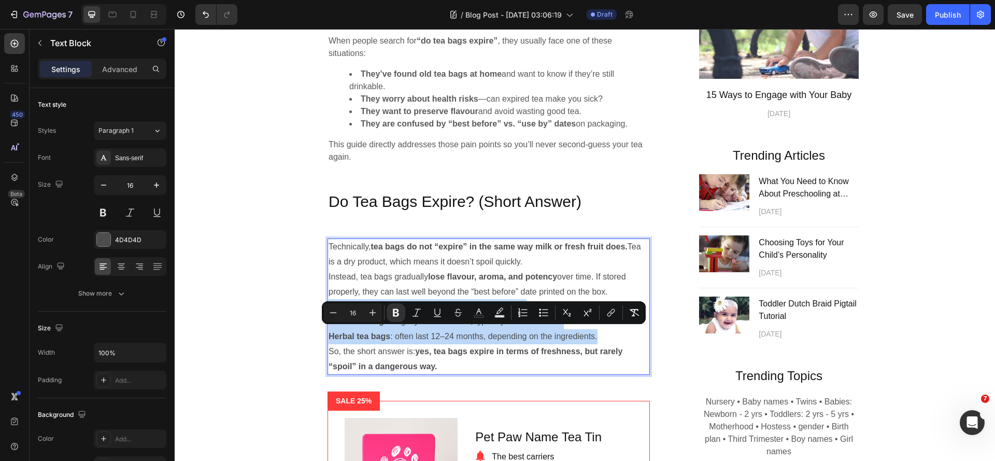
drag, startPoint x: 623, startPoint y: 364, endPoint x: 325, endPoint y: 338, distance: 299.3
click at [328, 338] on div "Technically, tea bags do not “expire” in the same way milk or fresh fruit does.…" at bounding box center [489, 306] width 322 height 136
click at [543, 312] on icon "Editor contextual toolbar" at bounding box center [544, 312] width 10 height 10
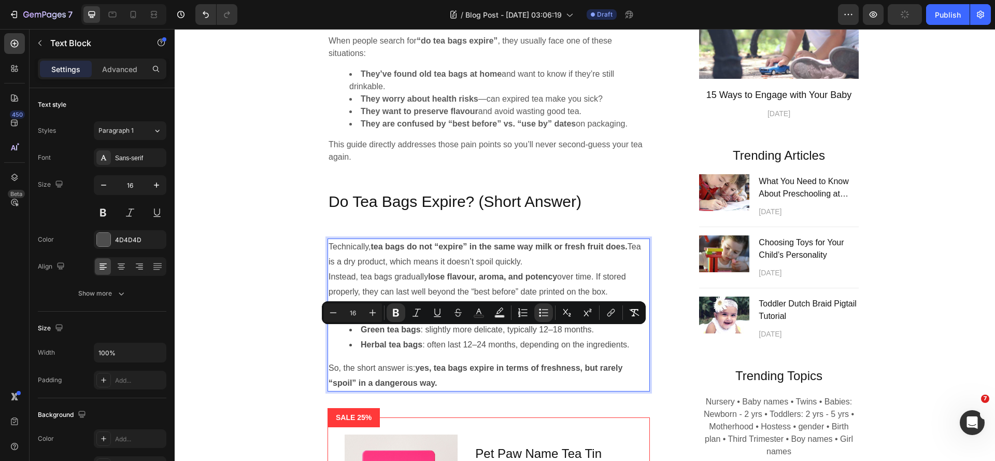
click at [386, 338] on li "Green tea bags : slightly more delicate, typically 12–18 months." at bounding box center [499, 329] width 300 height 15
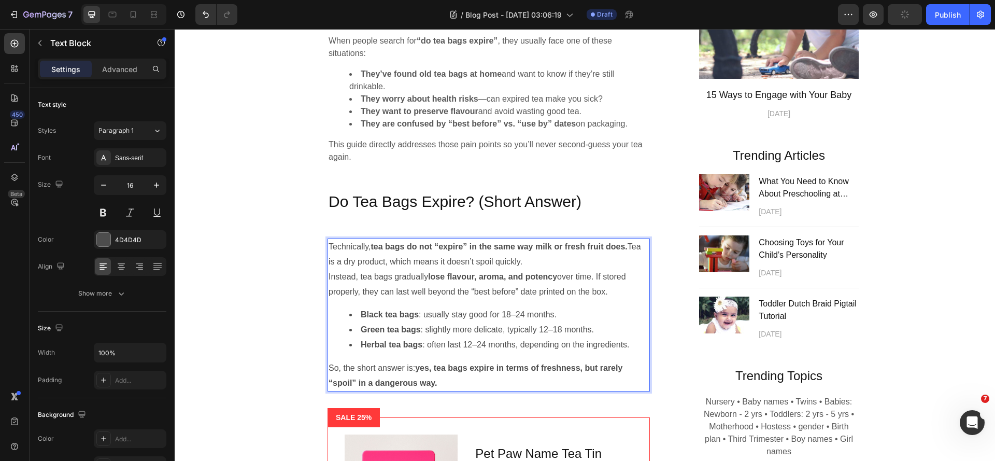
click at [329, 292] on p "Instead, tea bags gradually lose flavour, aroma, and potency over time. If stor…" at bounding box center [489, 285] width 320 height 30
click at [328, 291] on div "Technically, tea bags do not “expire” in the same way milk or fresh fruit does.…" at bounding box center [489, 314] width 322 height 153
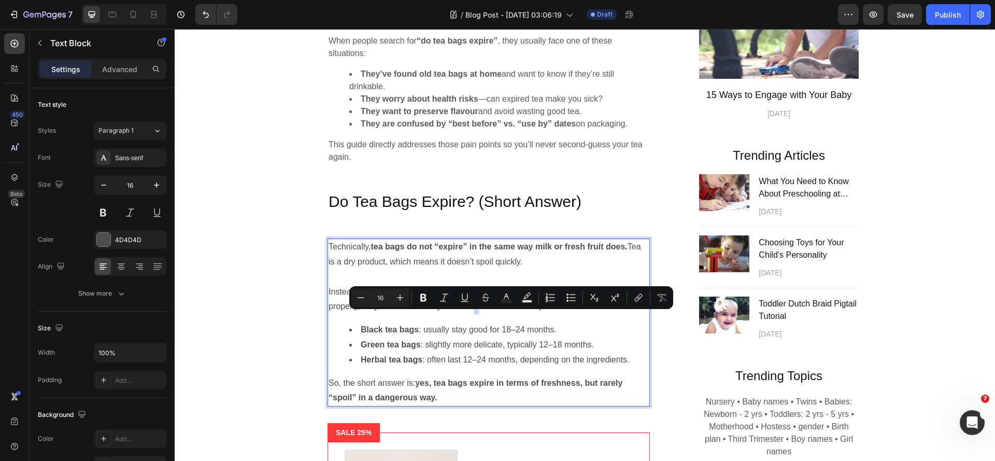
drag, startPoint x: 516, startPoint y: 318, endPoint x: 508, endPoint y: 320, distance: 8.6
click at [508, 315] on p "Instead, tea bags gradually lose flavour, aroma, and potency over time. If stor…" at bounding box center [489, 300] width 320 height 30
drag, startPoint x: 556, startPoint y: 319, endPoint x: 563, endPoint y: 317, distance: 6.7
click at [563, 315] on p "Instead, tea bags gradually lose flavour, aroma, and potency over time. If stor…" at bounding box center [489, 300] width 320 height 30
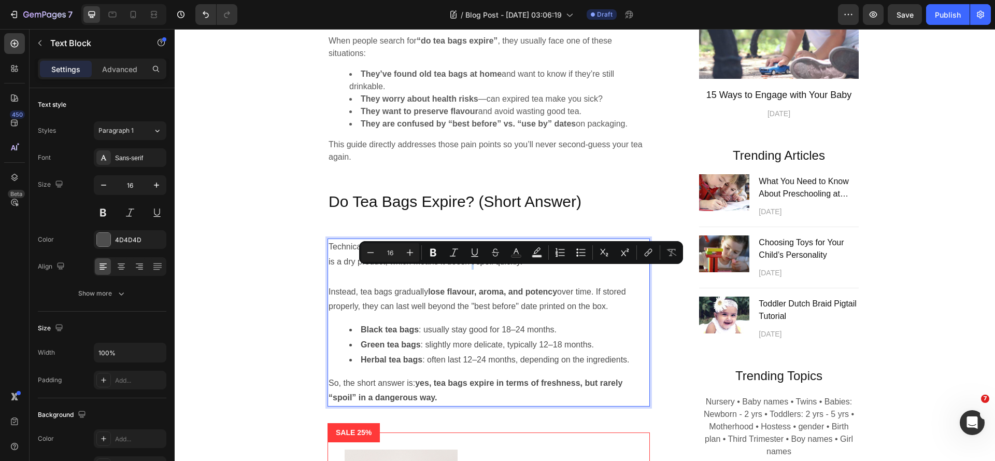
drag, startPoint x: 524, startPoint y: 274, endPoint x: 518, endPoint y: 277, distance: 6.7
click at [518, 270] on p "Technically, tea bags do not “expire” in the same way milk or fresh fruit does.…" at bounding box center [489, 255] width 320 height 30
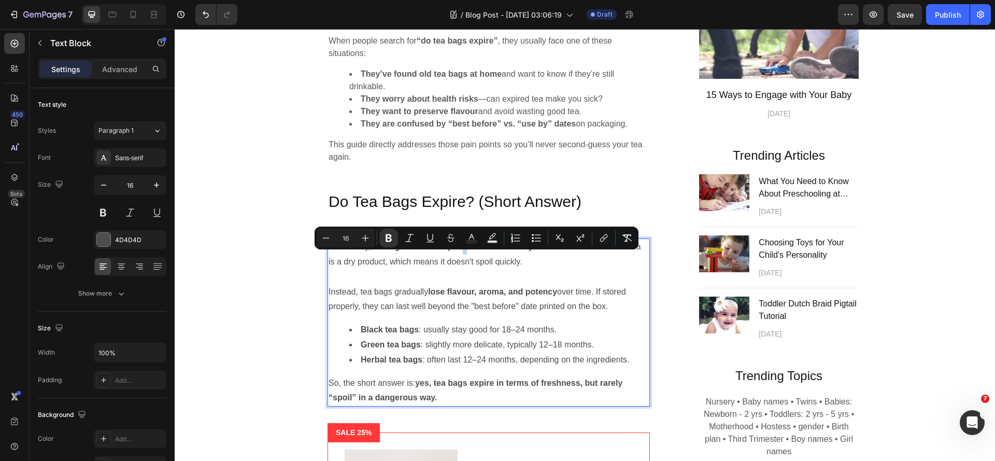
drag, startPoint x: 482, startPoint y: 259, endPoint x: 475, endPoint y: 259, distance: 6.7
click at [475, 251] on strong "tea bags do not “expire” in the same way milk or fresh fruit does." at bounding box center [499, 246] width 257 height 9
drag, startPoint x: 447, startPoint y: 257, endPoint x: 441, endPoint y: 259, distance: 6.4
click at [441, 251] on strong "tea bags do not “expire" in the same way milk or fresh fruit does." at bounding box center [499, 246] width 257 height 9
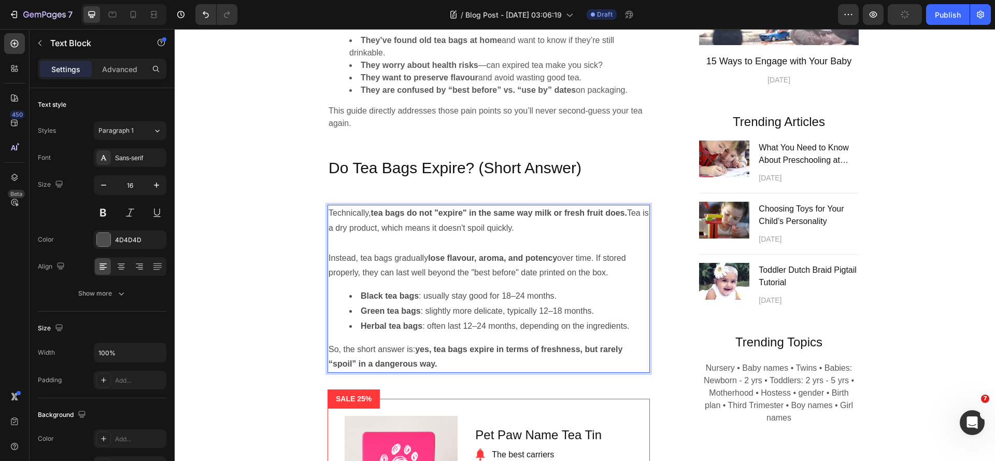
scroll to position [782, 0]
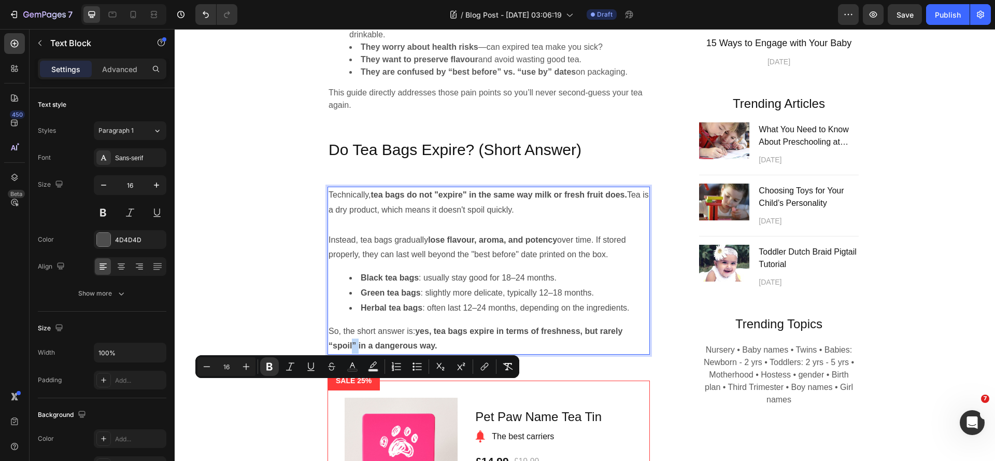
drag, startPoint x: 362, startPoint y: 387, endPoint x: 354, endPoint y: 391, distance: 9.3
click at [354, 350] on strong "yes, tea bags expire in terms of freshness, but rarely “spoil” in a dangerous w…" at bounding box center [476, 339] width 294 height 24
drag, startPoint x: 331, startPoint y: 389, endPoint x: 326, endPoint y: 390, distance: 5.3
click at [329, 350] on strong "yes, tea bags expire in terms of freshness, but rarely “spoil"in a dangerous wa…" at bounding box center [476, 339] width 294 height 24
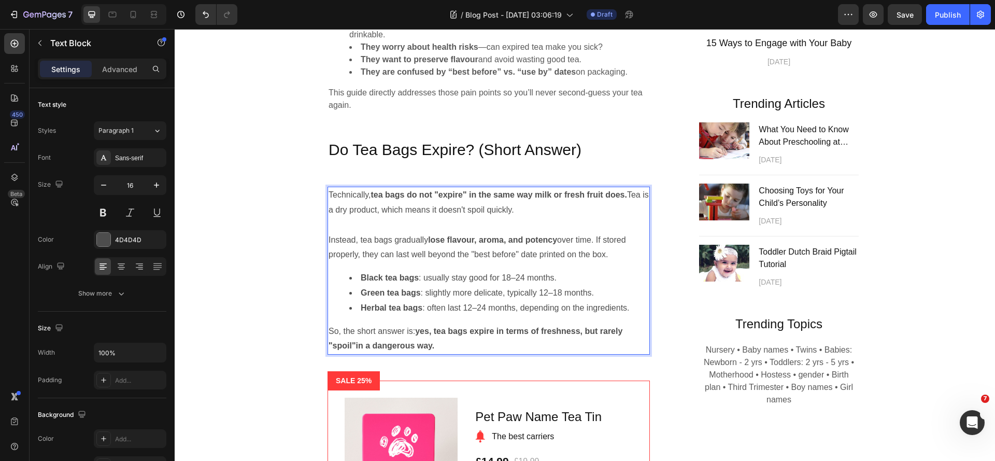
click at [480, 354] on p "So, the short answer is: yes, tea bags expire in terms of freshness, but rarely…" at bounding box center [489, 339] width 320 height 30
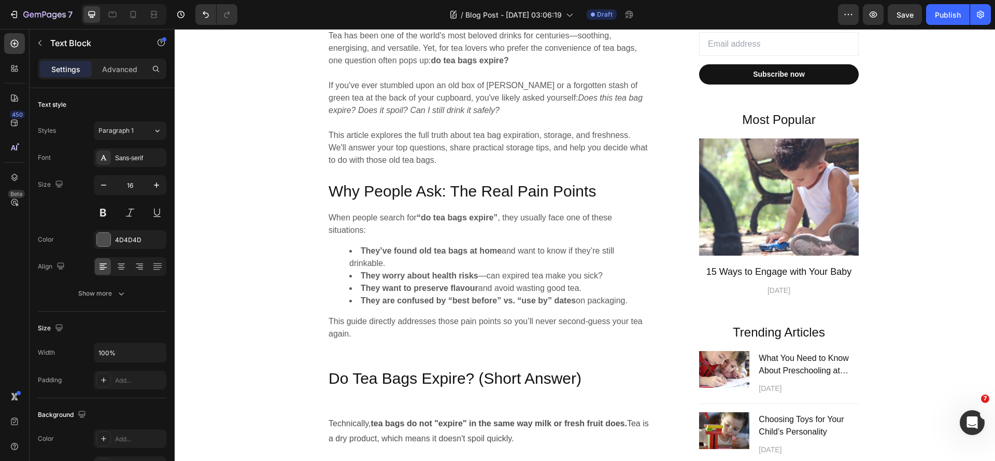
scroll to position [570, 0]
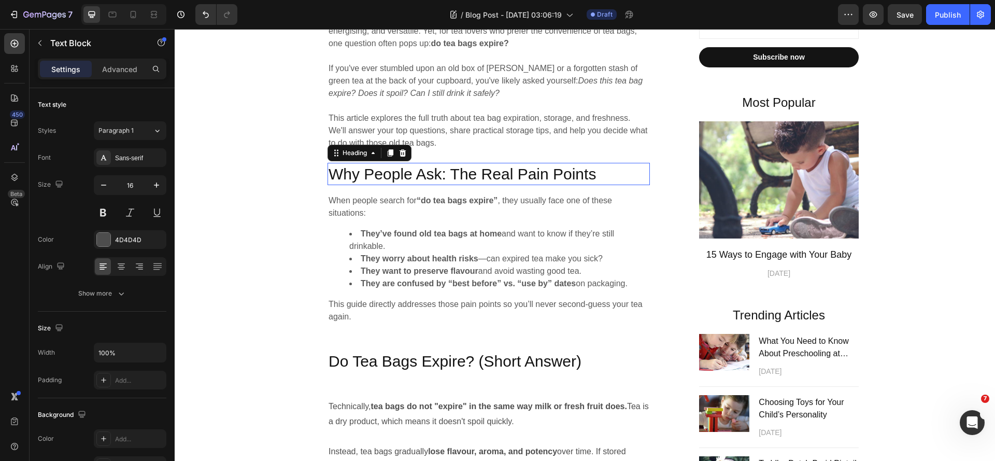
click at [521, 174] on h2 "Why People Ask: The Real Pain Points" at bounding box center [489, 174] width 322 height 22
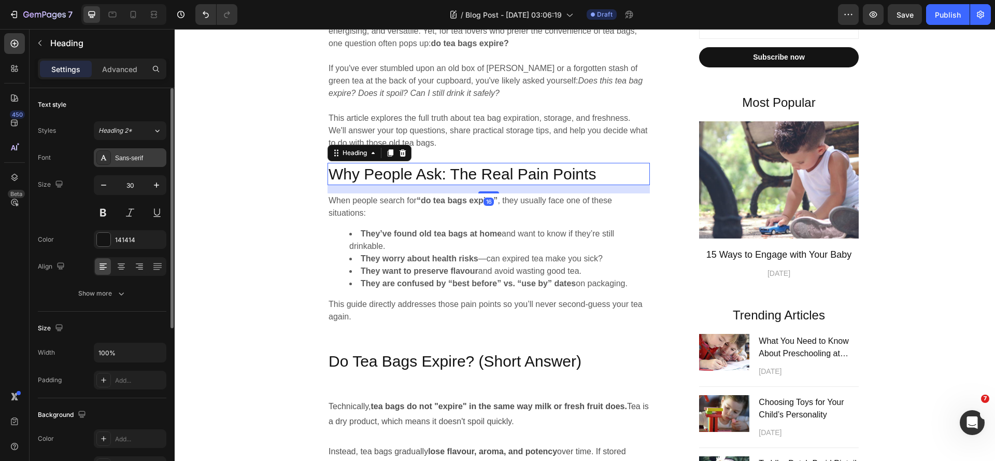
click at [118, 157] on div "Sans-serif" at bounding box center [139, 157] width 49 height 9
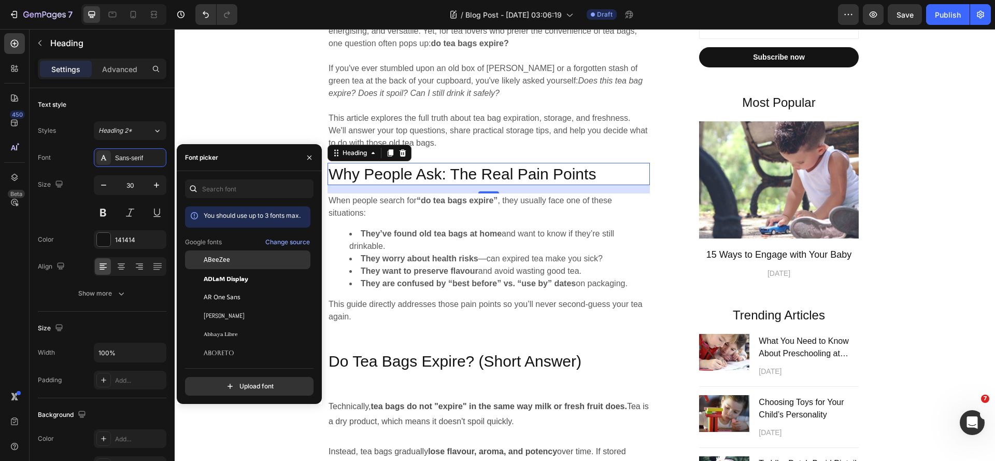
click at [220, 260] on span "ABeeZee" at bounding box center [217, 259] width 26 height 9
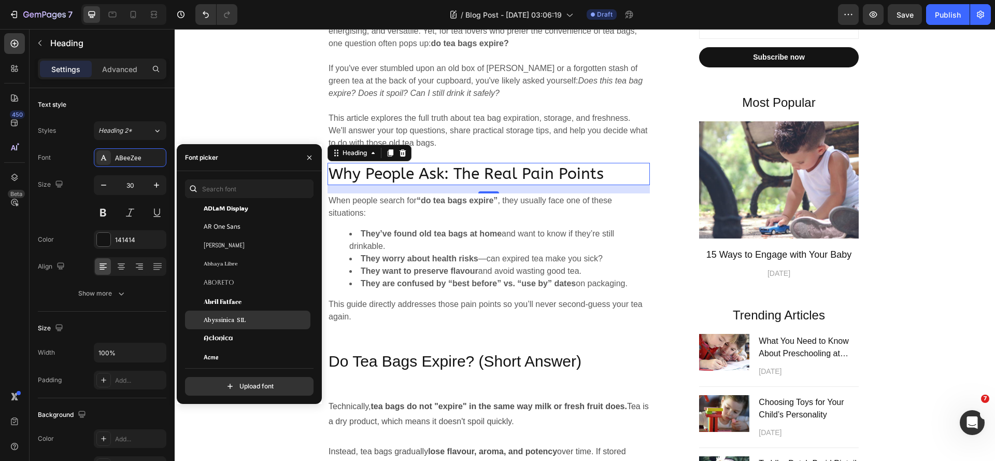
scroll to position [259, 0]
click at [240, 312] on div "Agbalumo" at bounding box center [256, 313] width 105 height 9
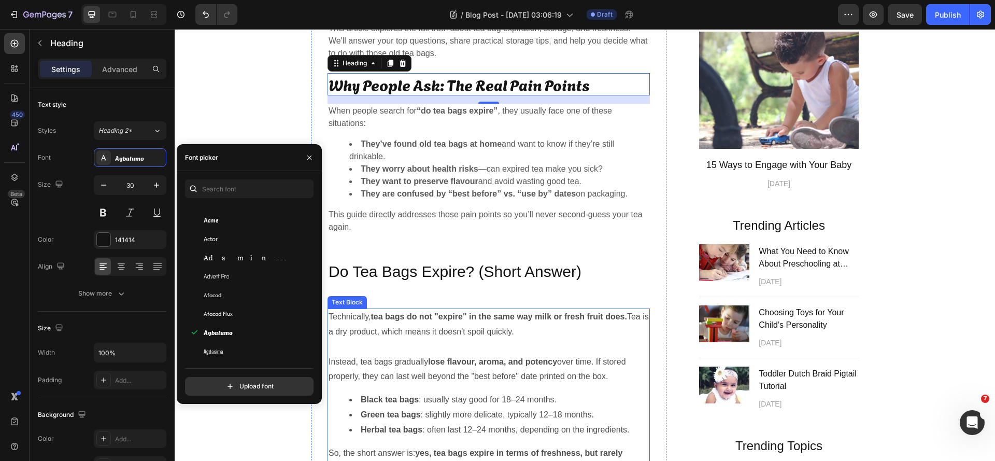
scroll to position [674, 0]
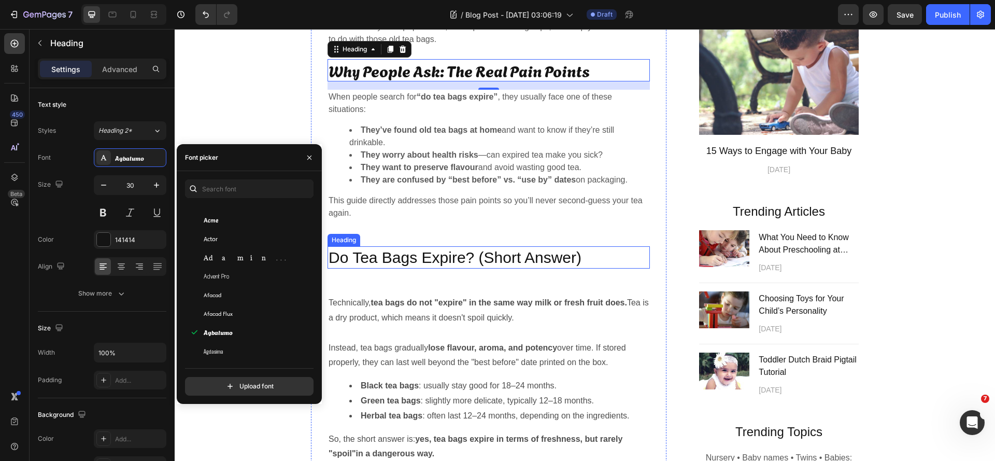
click at [405, 269] on h2 "Do Tea Bags Expire? (Short Answer)" at bounding box center [489, 257] width 322 height 22
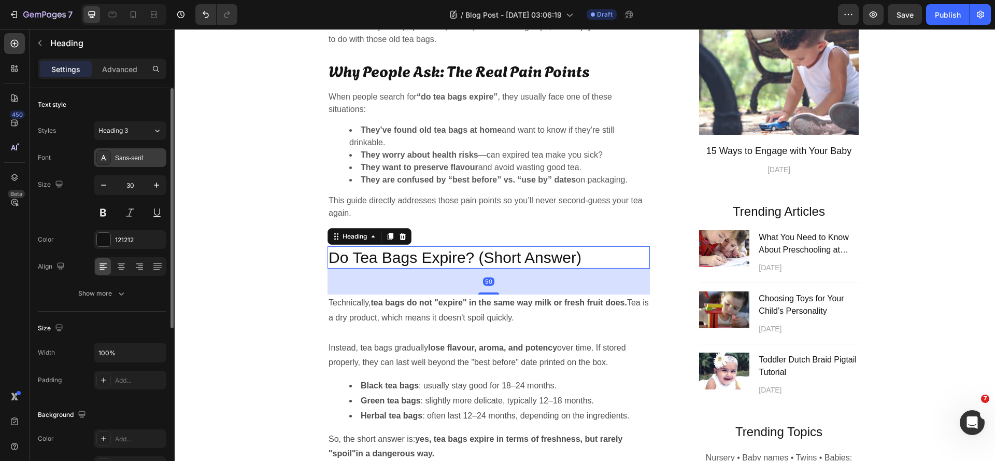
click at [134, 156] on div "Sans-serif" at bounding box center [139, 157] width 49 height 9
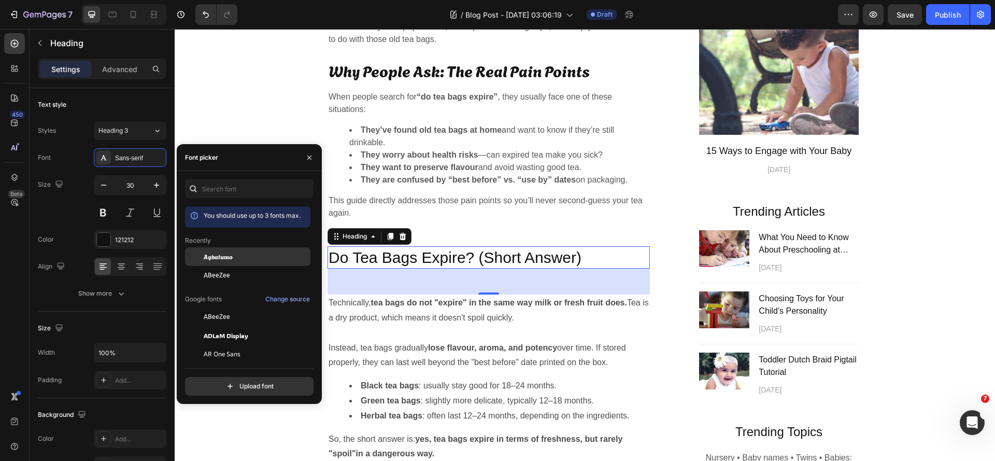
click at [226, 261] on span "Agbalumo" at bounding box center [218, 256] width 29 height 9
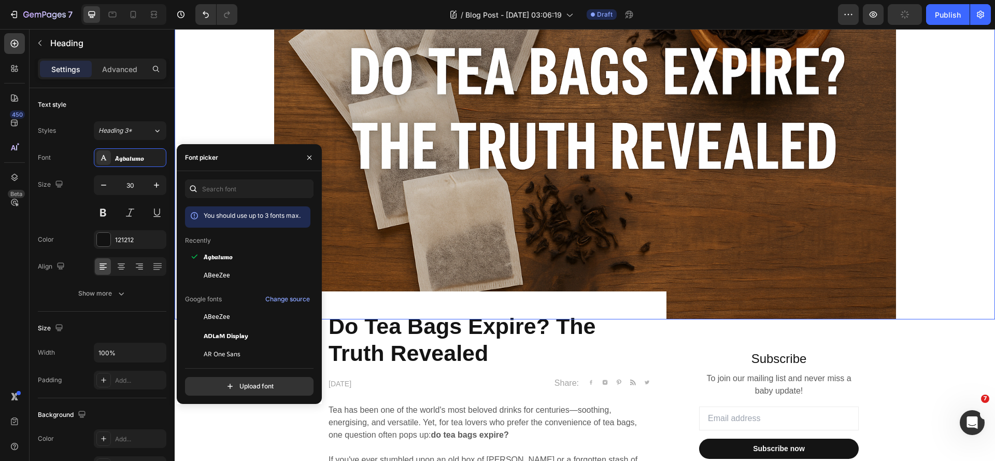
scroll to position [207, 0]
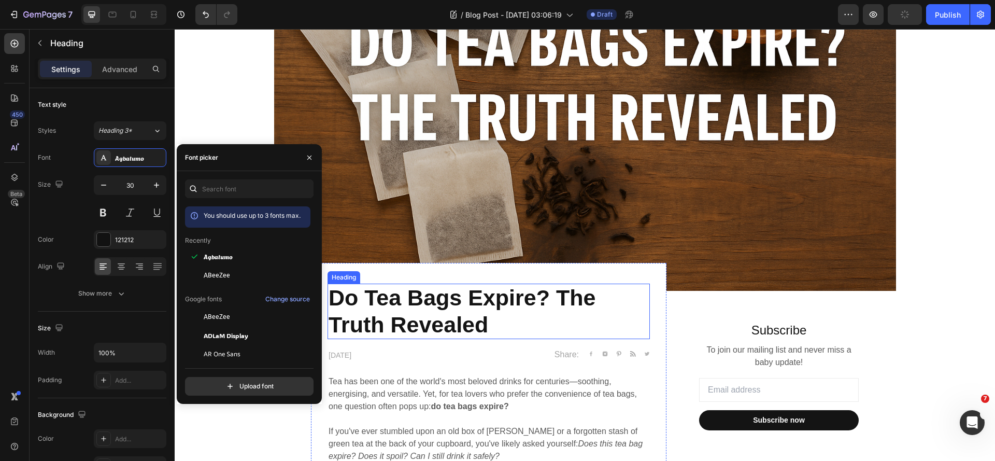
click at [412, 302] on h2 "Do Tea Bags Expire? The Truth Revealed" at bounding box center [489, 311] width 322 height 55
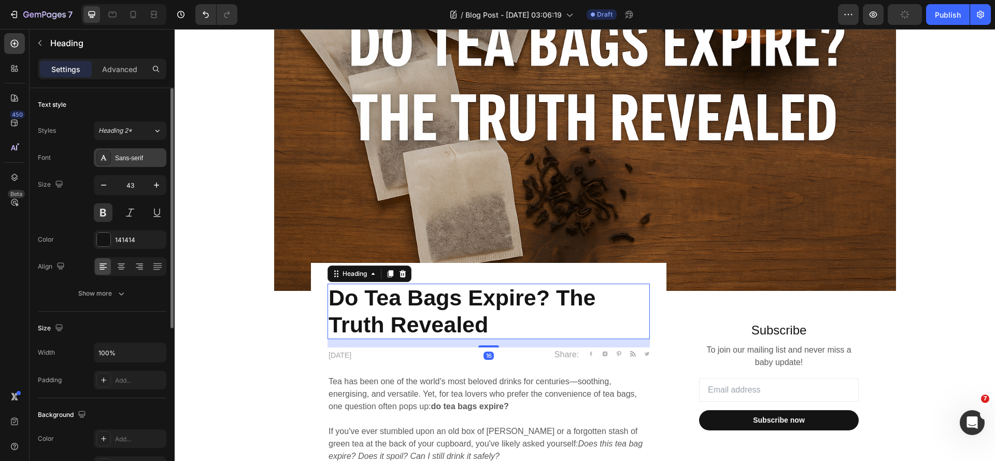
click at [139, 158] on div "Sans-serif" at bounding box center [139, 157] width 49 height 9
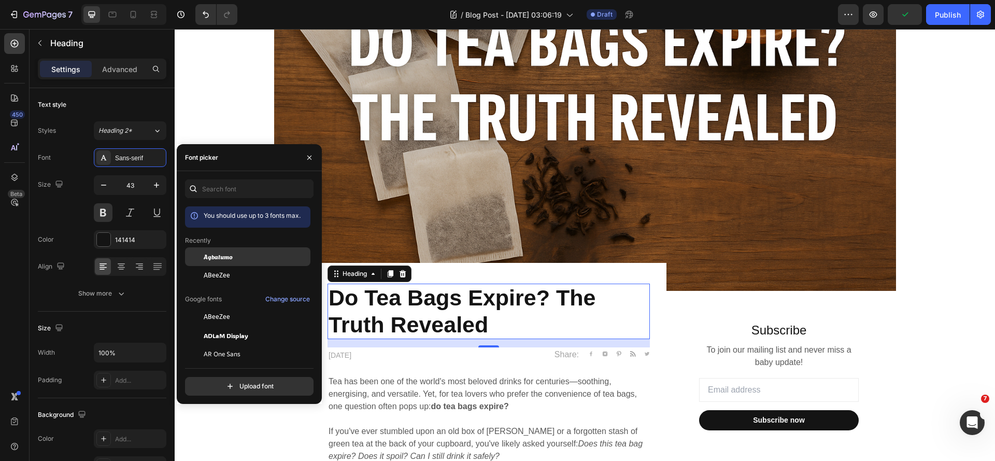
click at [231, 254] on span "Agbalumo" at bounding box center [218, 256] width 29 height 9
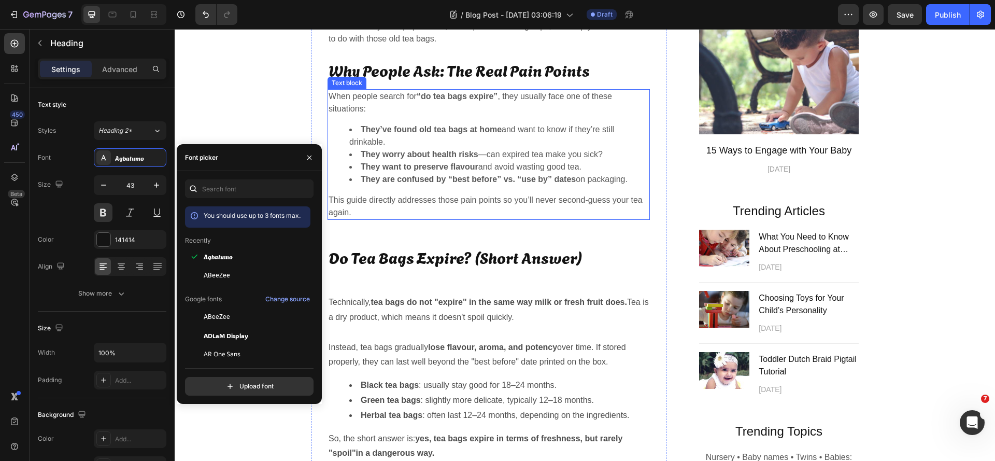
scroll to position [778, 0]
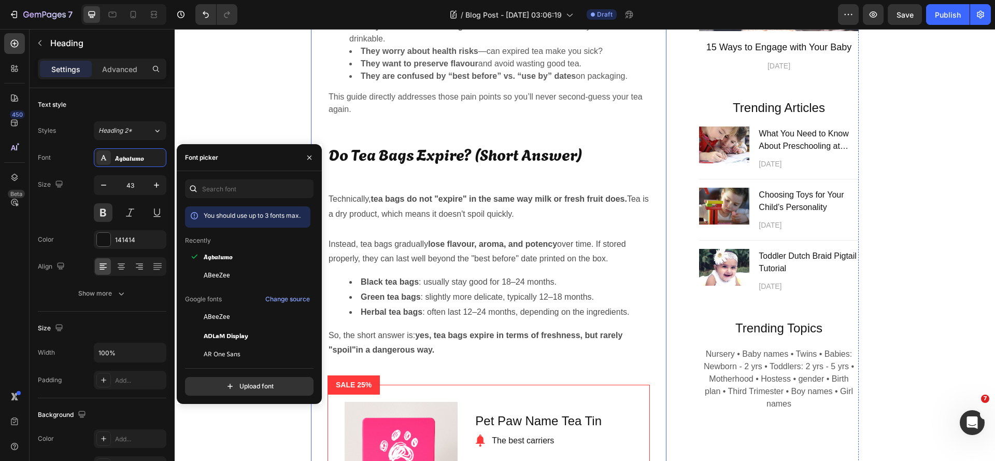
click at [402, 195] on div "Do Tea Bags Expire? The Truth Revealed Heading 16 [DATE] Text block Share: Text…" at bounding box center [489, 315] width 322 height 1205
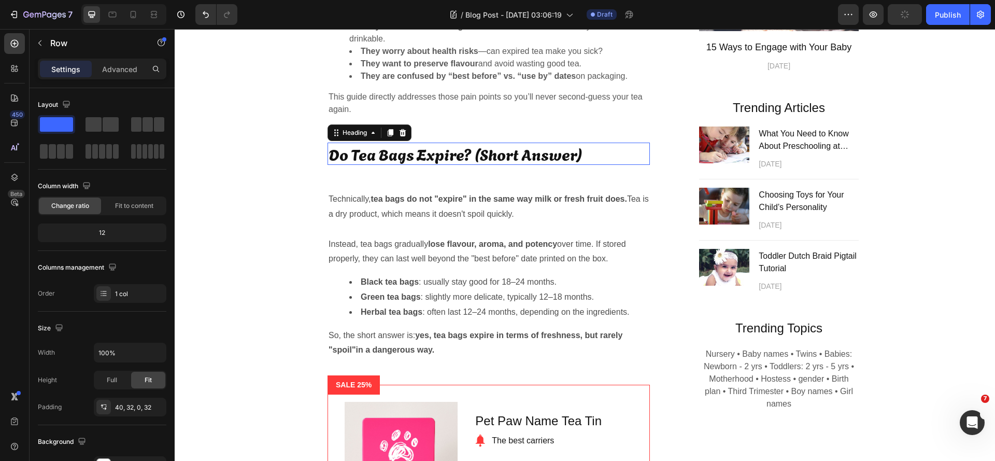
click at [399, 165] on h2 "Do Tea Bags Expire? (Short Answer)" at bounding box center [489, 154] width 322 height 22
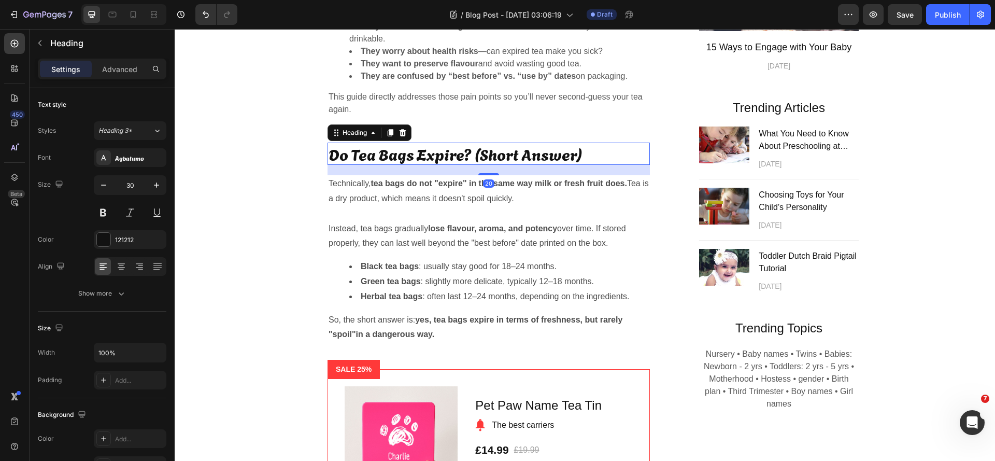
drag, startPoint x: 486, startPoint y: 202, endPoint x: 484, endPoint y: 186, distance: 15.6
click at [484, 175] on div at bounding box center [489, 174] width 21 height 2
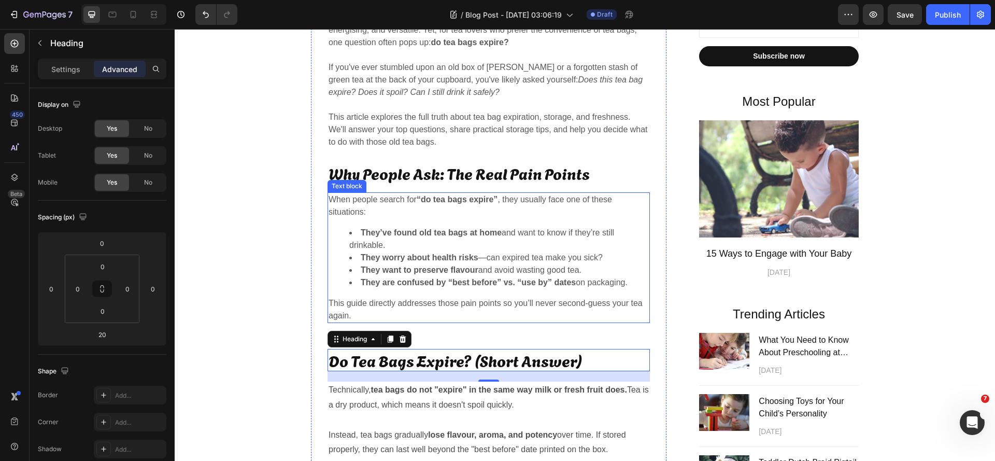
scroll to position [156, 0]
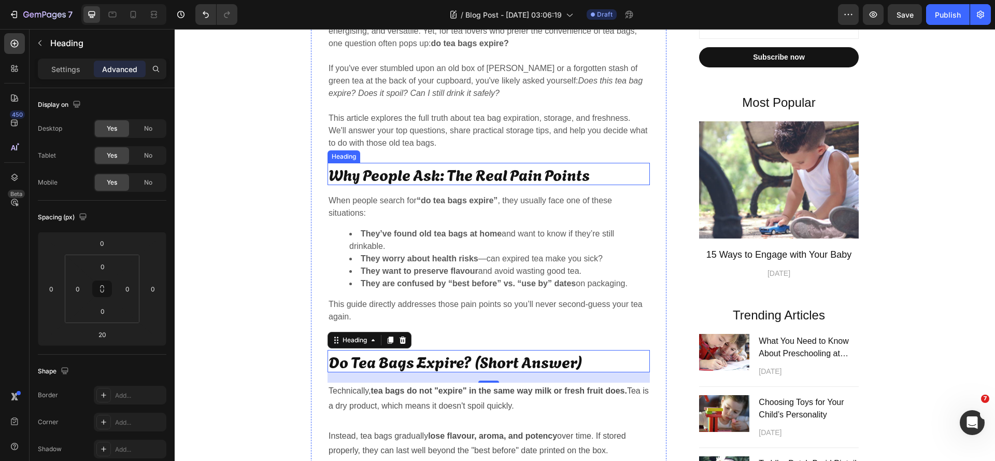
click at [503, 175] on h2 "Why People Ask: The Real Pain Points" at bounding box center [489, 174] width 322 height 22
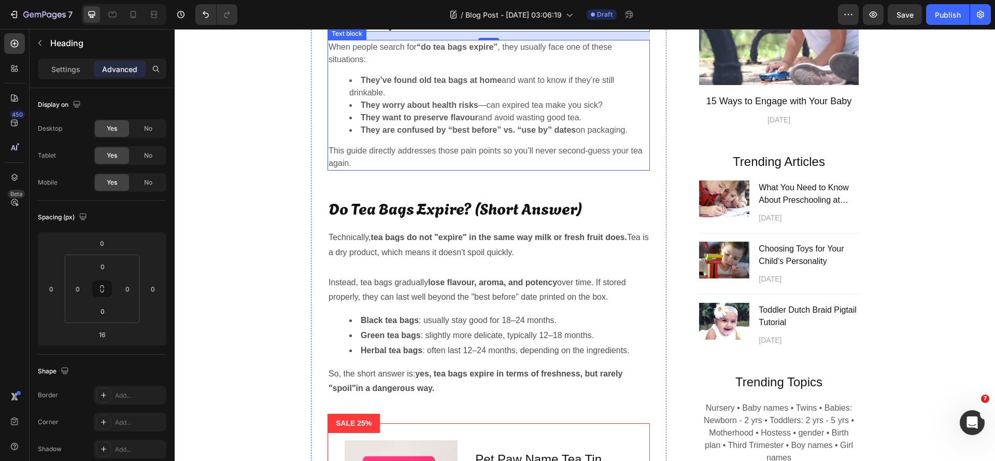
scroll to position [311, 0]
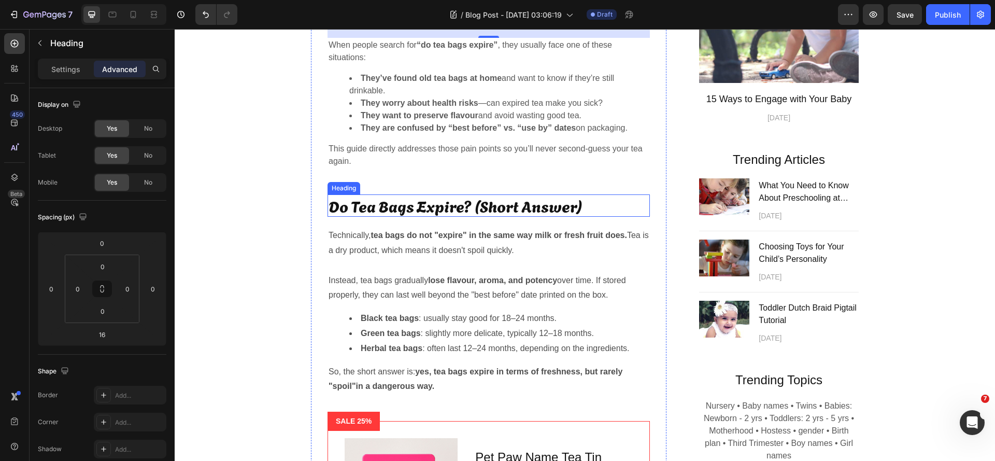
click at [487, 217] on h2 "Do Tea Bags Expire? (Short Answer)" at bounding box center [489, 205] width 322 height 22
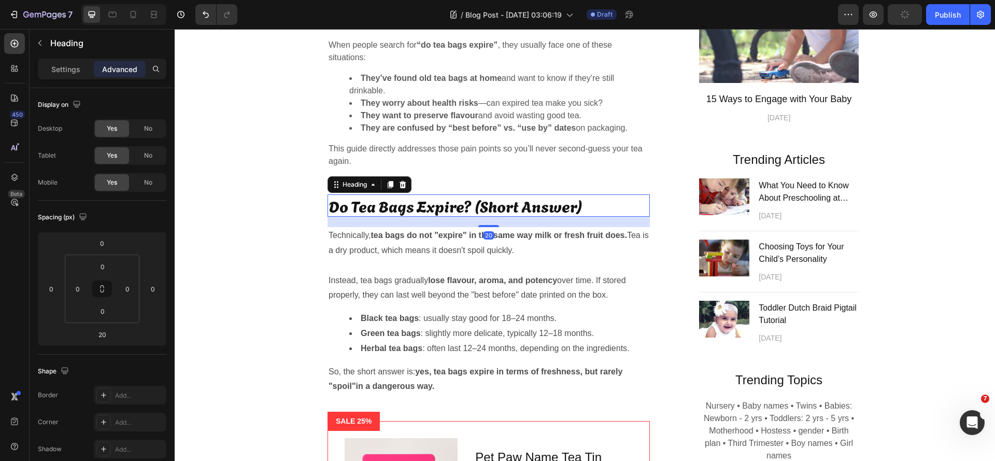
click at [484, 240] on div "20" at bounding box center [488, 235] width 11 height 8
click at [103, 337] on input "20" at bounding box center [102, 335] width 21 height 16
drag, startPoint x: 109, startPoint y: 335, endPoint x: 95, endPoint y: 335, distance: 13.5
click at [95, 335] on input "20" at bounding box center [102, 335] width 21 height 16
type input "16"
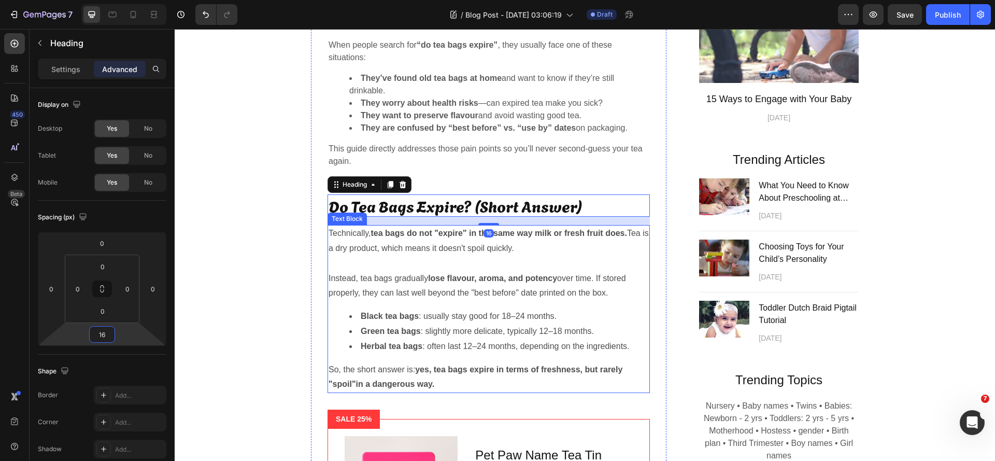
click at [397, 237] on strong "tea bags do not "expire" in the same way milk or fresh fruit does." at bounding box center [499, 233] width 256 height 9
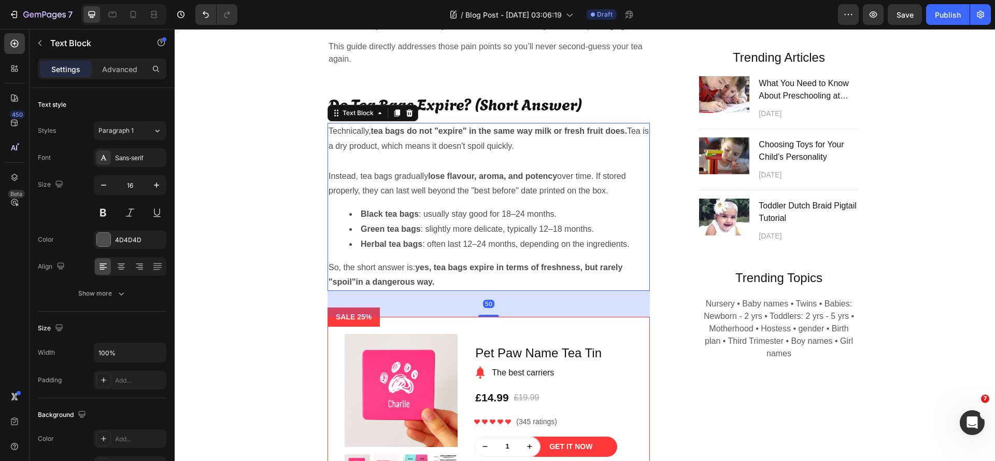
scroll to position [415, 0]
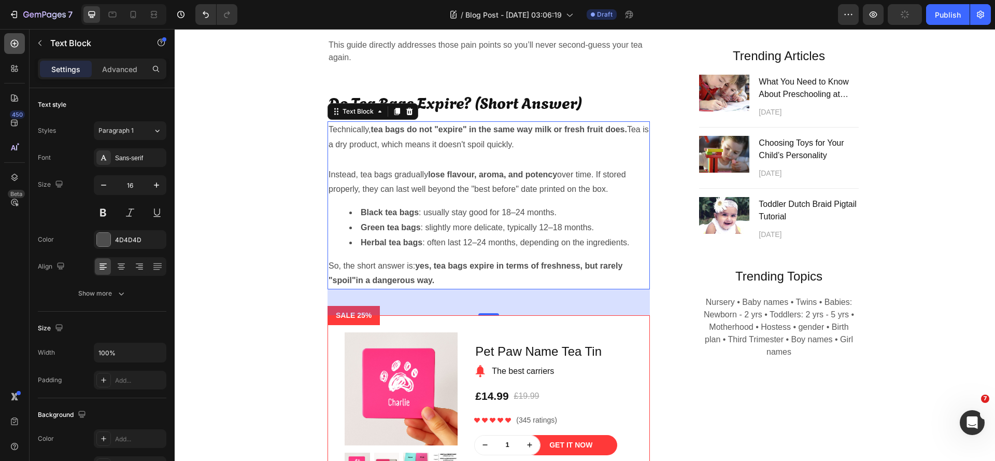
click at [17, 44] on icon at bounding box center [14, 43] width 10 height 10
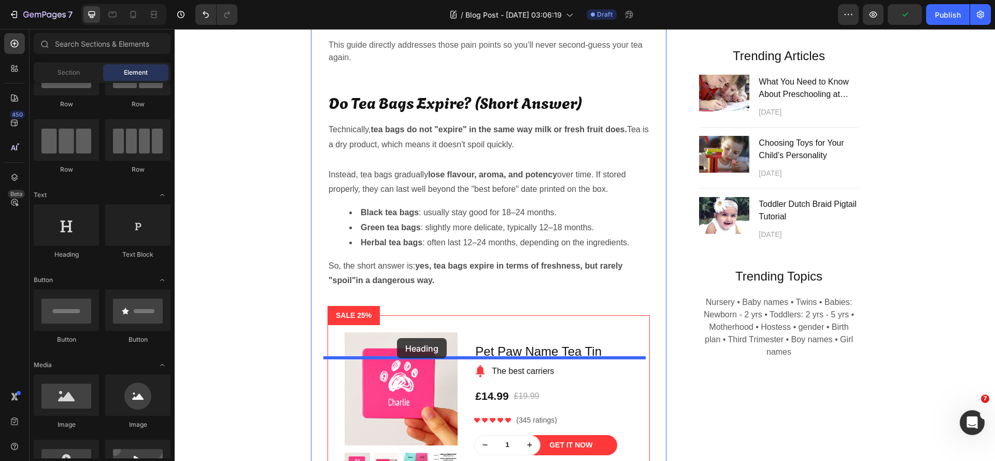
drag, startPoint x: 250, startPoint y: 271, endPoint x: 397, endPoint y: 338, distance: 161.7
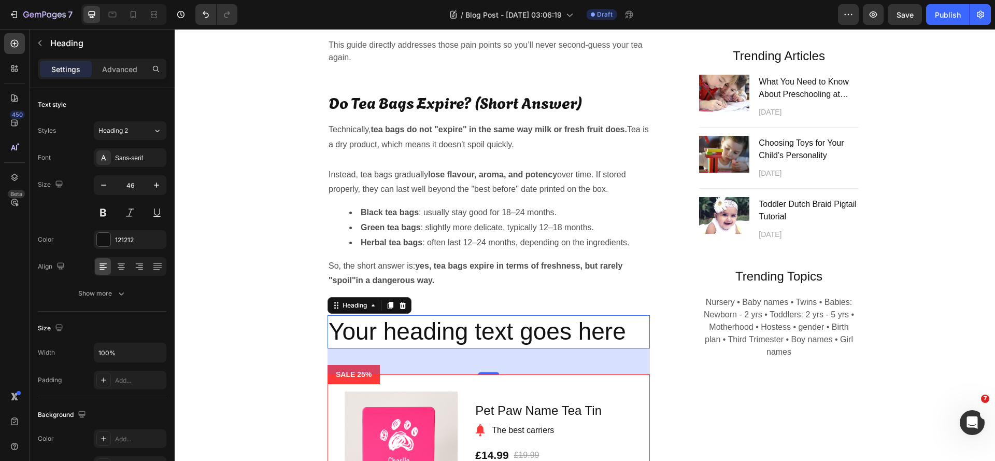
click at [433, 348] on h2 "Your heading text goes here" at bounding box center [489, 331] width 322 height 33
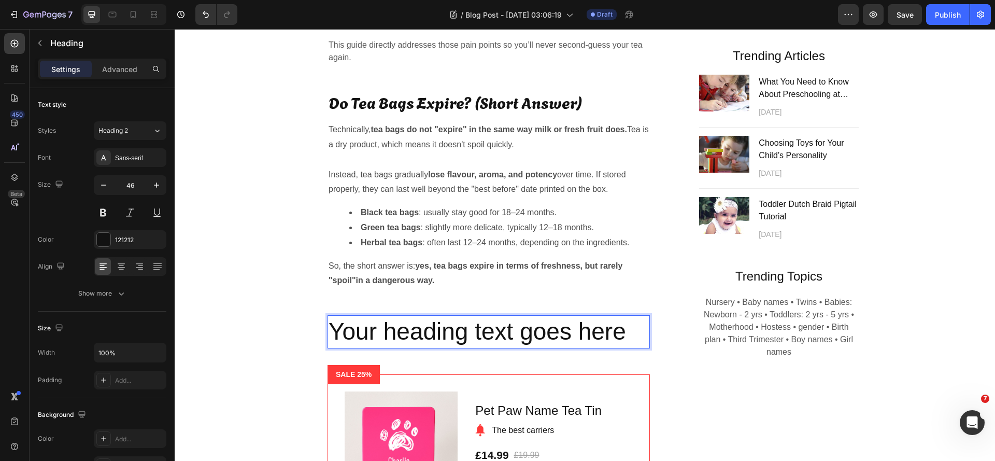
click at [433, 347] on p "Your heading text goes here" at bounding box center [489, 331] width 320 height 31
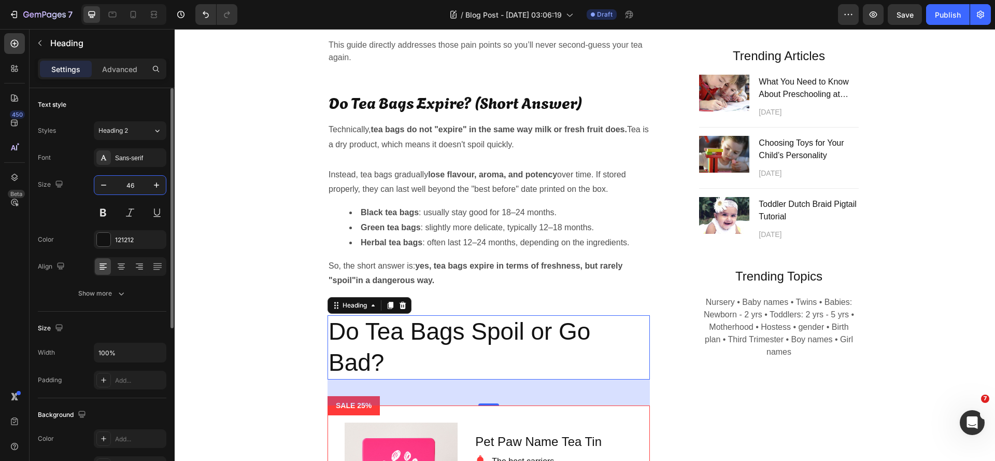
click at [132, 185] on input "46" at bounding box center [130, 185] width 34 height 19
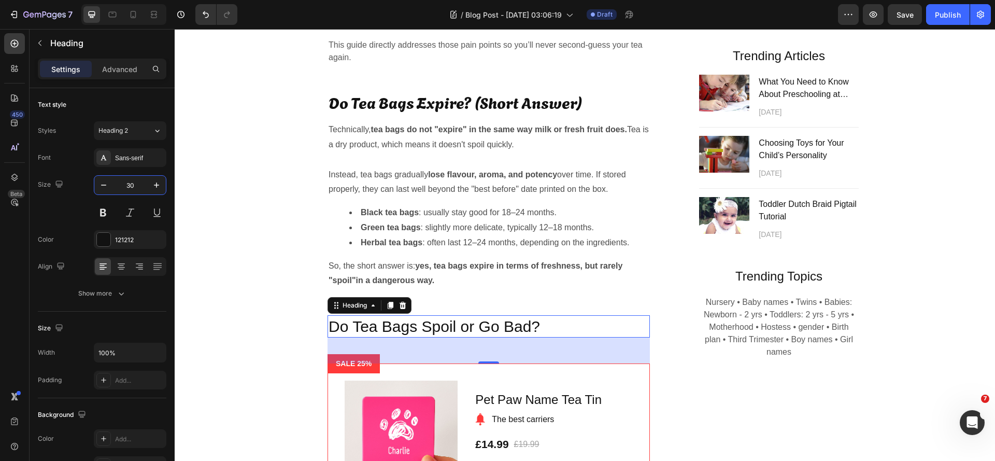
type input "30"
click at [406, 363] on div "50" at bounding box center [489, 351] width 322 height 26
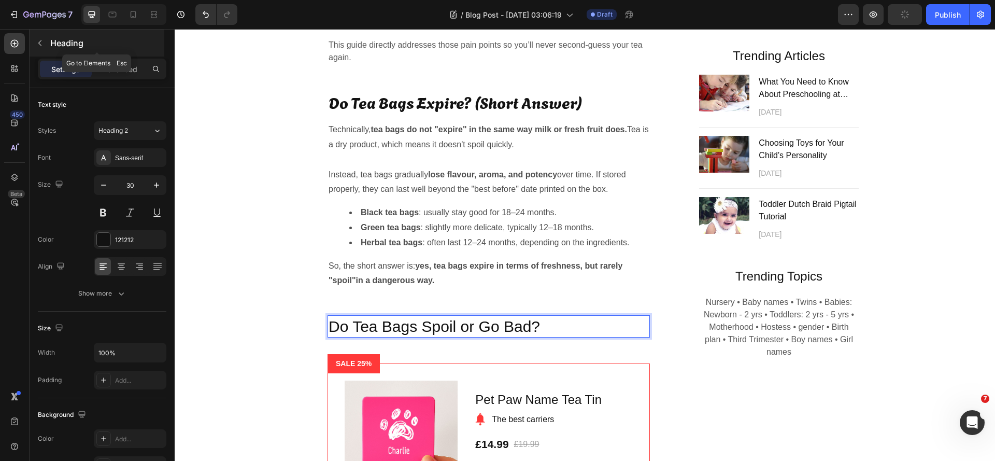
click at [41, 44] on icon "button" at bounding box center [40, 43] width 8 height 8
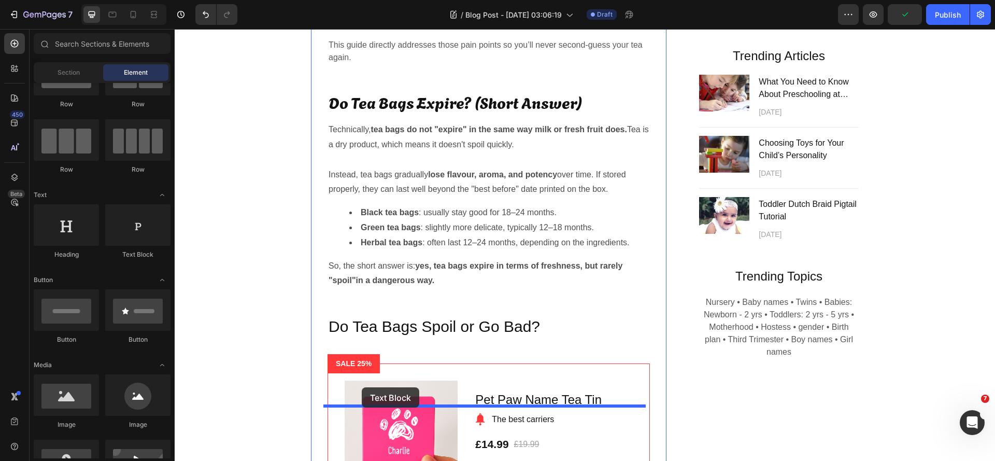
drag, startPoint x: 315, startPoint y: 261, endPoint x: 362, endPoint y: 387, distance: 135.0
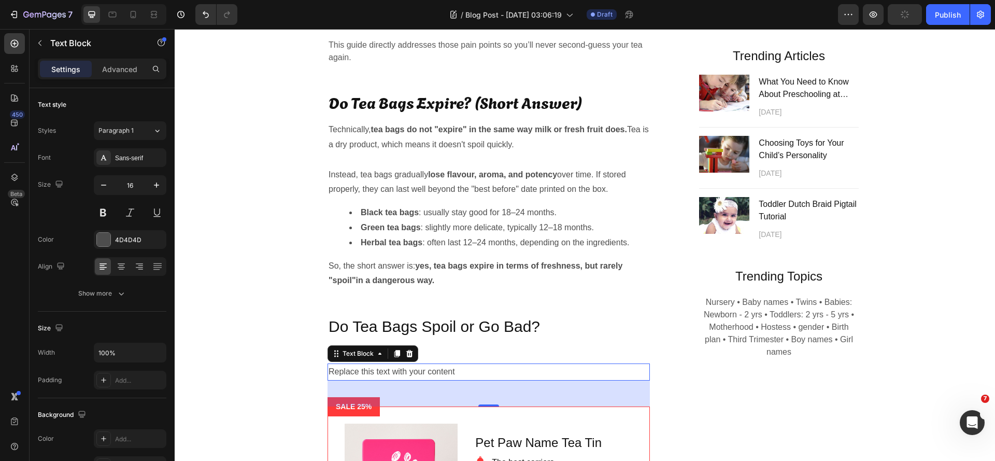
click at [400, 381] on div "Replace this text with your content" at bounding box center [489, 371] width 322 height 17
click at [400, 380] on p "Replace this text with your content" at bounding box center [489, 371] width 320 height 15
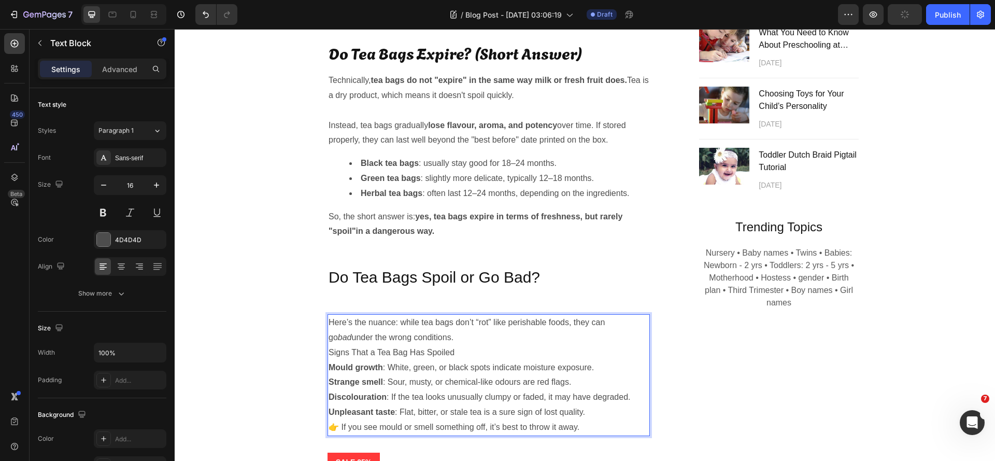
scroll to position [503, 0]
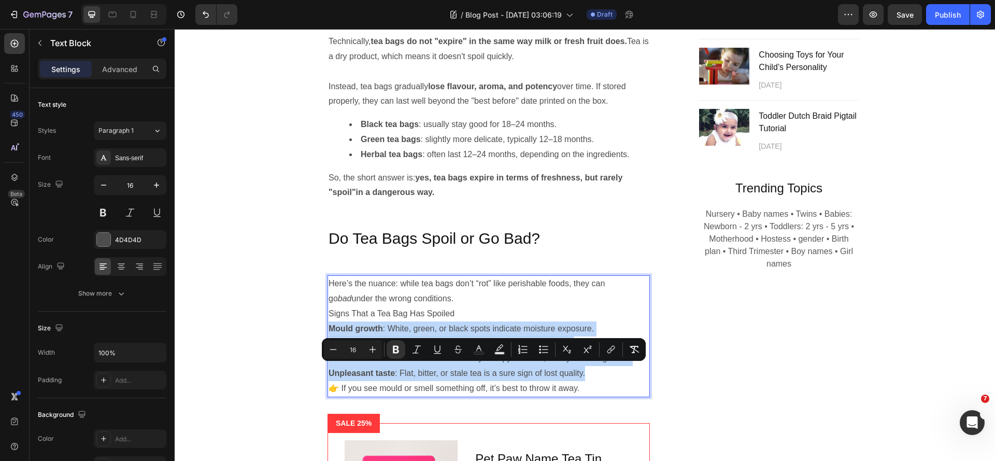
drag, startPoint x: 326, startPoint y: 372, endPoint x: 610, endPoint y: 430, distance: 290.1
click at [542, 350] on icon "Editor contextual toolbar" at bounding box center [544, 349] width 10 height 10
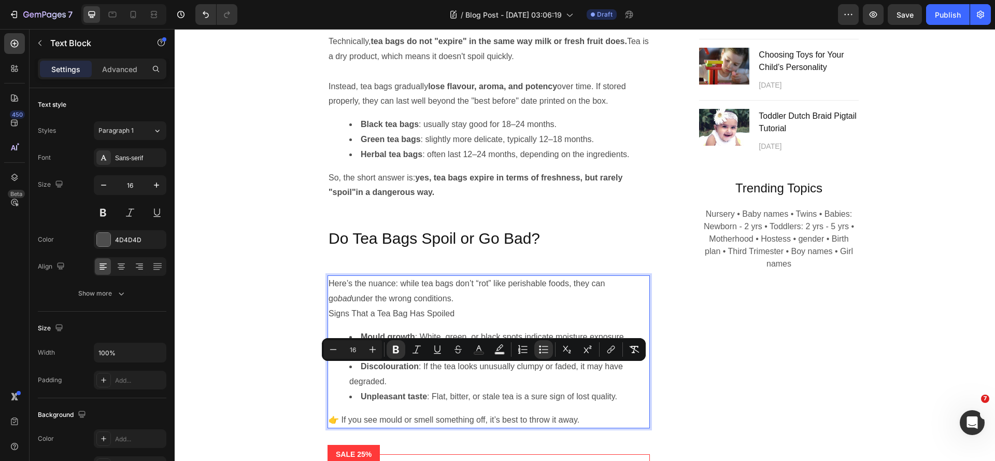
click at [445, 389] on li "Discolouration : If the tea looks unusually clumpy or faded, it may have degrad…" at bounding box center [499, 374] width 300 height 30
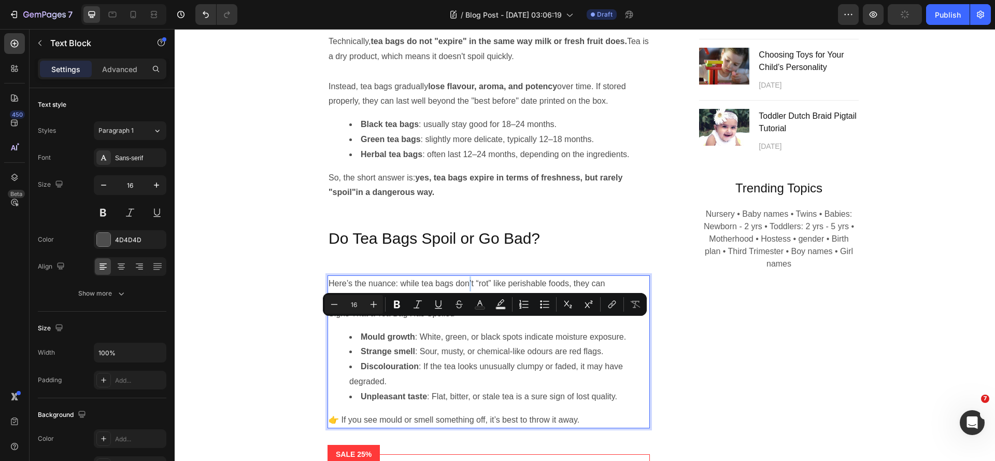
click at [484, 306] on p "Here’s the nuance: while tea bags don’t “rot” like perishable foods, they can g…" at bounding box center [489, 291] width 320 height 30
click at [511, 306] on p "Here’s the nuance: while tea bags don't “rot” like perishable foods, they can g…" at bounding box center [489, 291] width 320 height 30
click at [496, 306] on p "Here’s the nuance: while tea bags don't “rot' like perishable foods, they can g…" at bounding box center [489, 291] width 320 height 30
click at [506, 306] on p "Here’s the nuance: while tea bags don't "rot' like perishable foods, they can g…" at bounding box center [489, 291] width 320 height 30
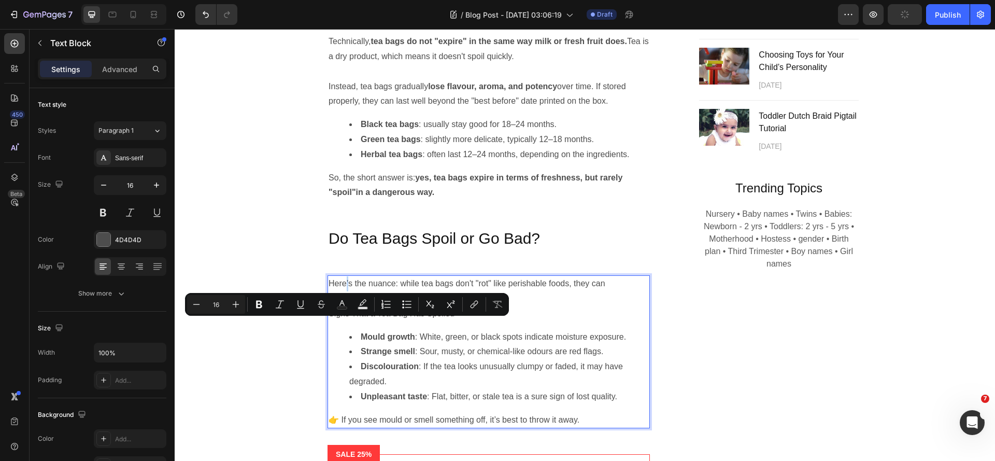
drag, startPoint x: 350, startPoint y: 326, endPoint x: 345, endPoint y: 330, distance: 6.6
click at [345, 306] on p "Here’s the nuance: while tea bags don't "rot" like perishable foods, they can g…" at bounding box center [489, 291] width 320 height 30
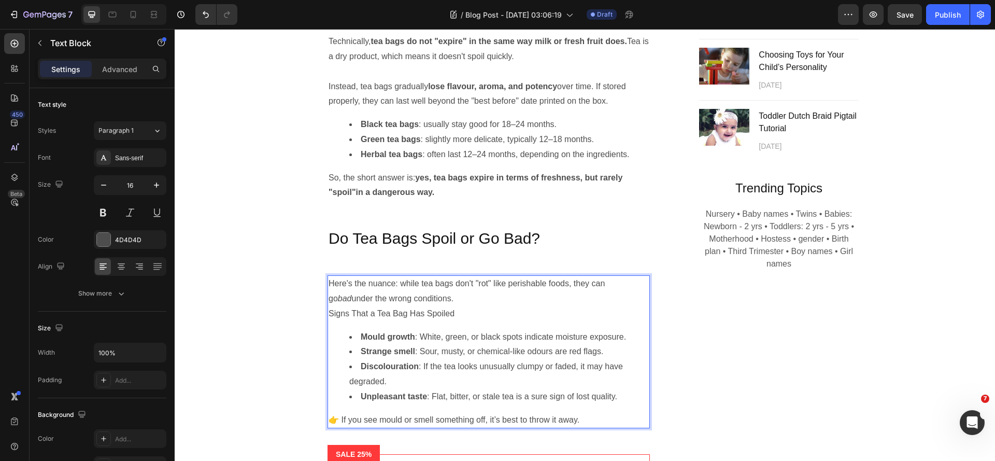
click at [519, 389] on li "Discolouration : If the tea looks unusually clumpy or faded, it may have degrad…" at bounding box center [499, 374] width 300 height 30
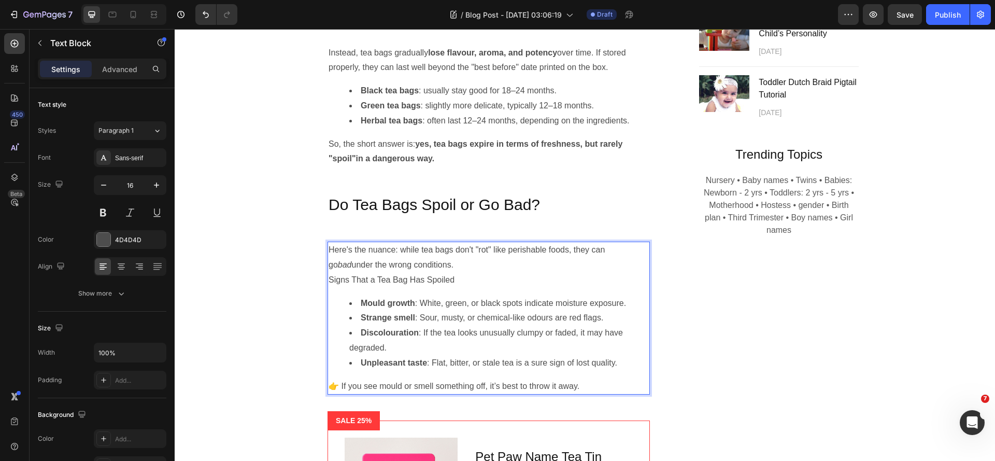
scroll to position [555, 0]
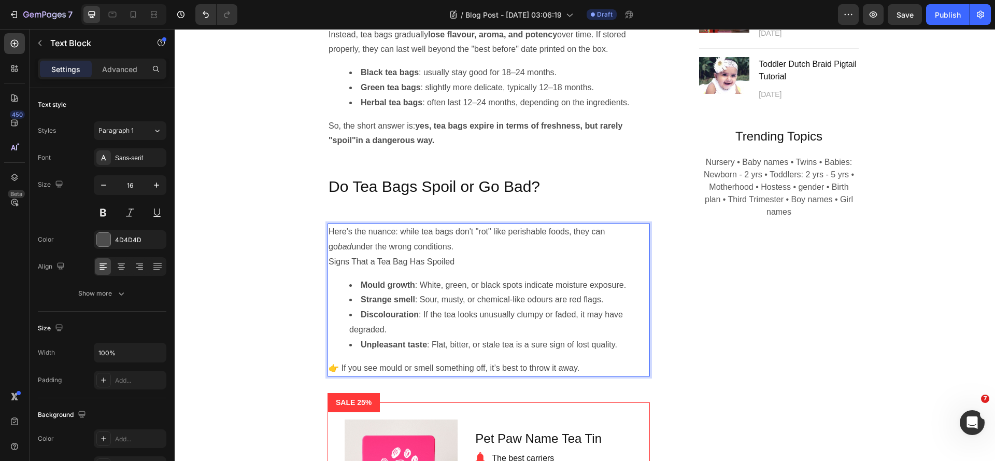
click at [329, 270] on p "Signs That a Tea Bag Has Spoiled" at bounding box center [489, 262] width 320 height 15
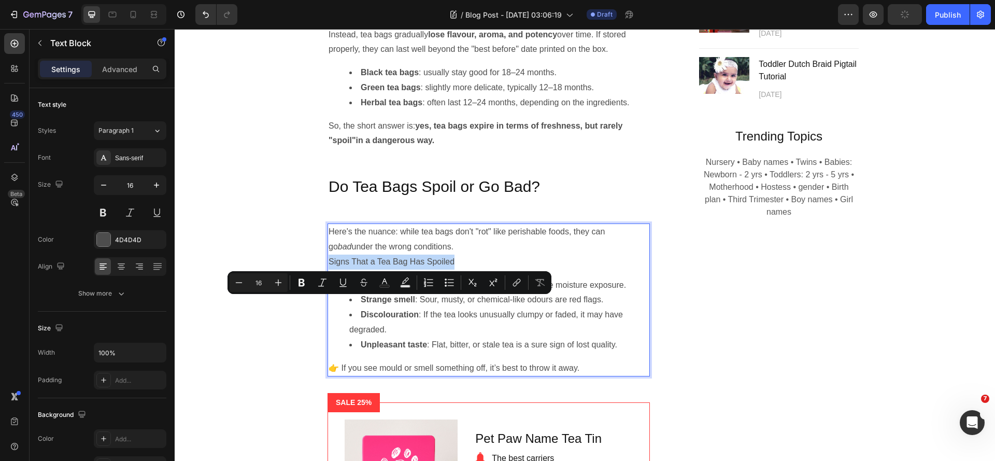
drag, startPoint x: 326, startPoint y: 304, endPoint x: 462, endPoint y: 300, distance: 135.9
click at [462, 270] on p "Signs That a Tea Bag Has Spoiled" at bounding box center [489, 262] width 320 height 15
click at [106, 213] on button at bounding box center [103, 212] width 19 height 19
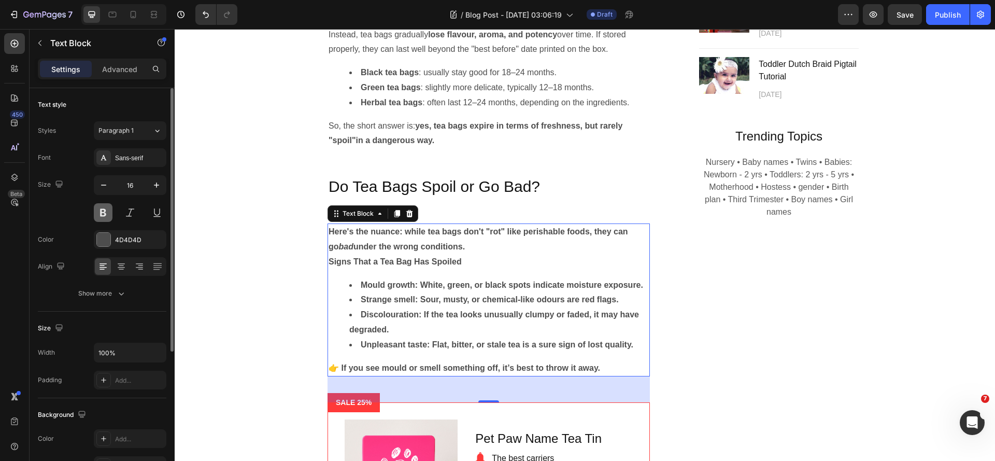
click at [106, 213] on button at bounding box center [103, 212] width 19 height 19
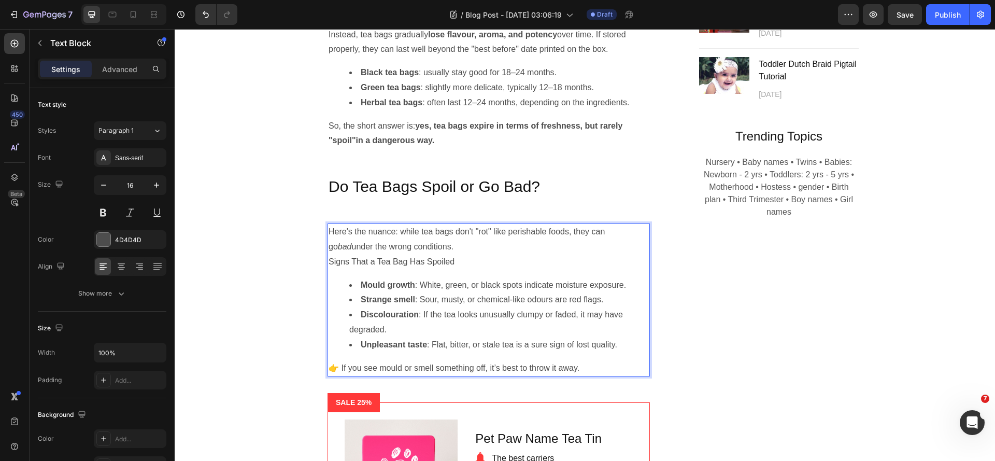
click at [400, 289] on strong "Mould growth" at bounding box center [388, 284] width 54 height 9
click at [473, 196] on p "Do Tea Bags Spoil or Go Bad?" at bounding box center [489, 186] width 320 height 20
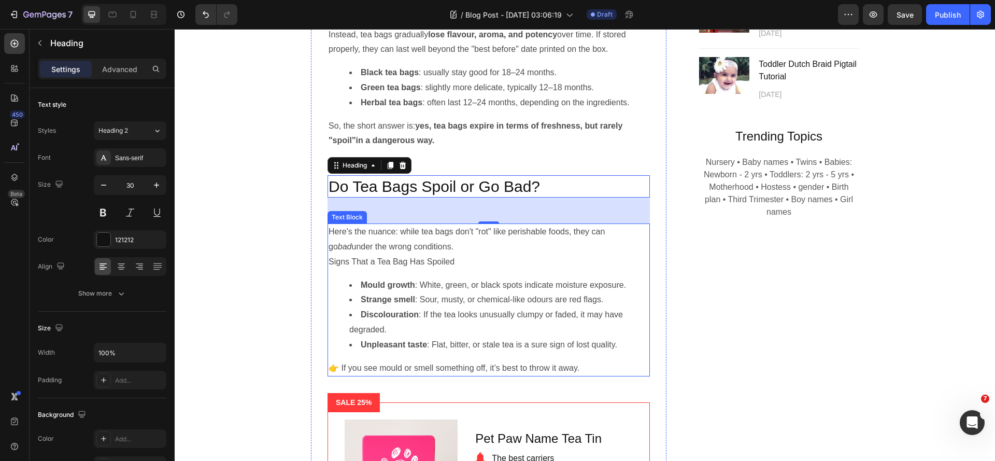
click at [425, 270] on p "Signs That a Tea Bag Has Spoiled" at bounding box center [489, 262] width 320 height 15
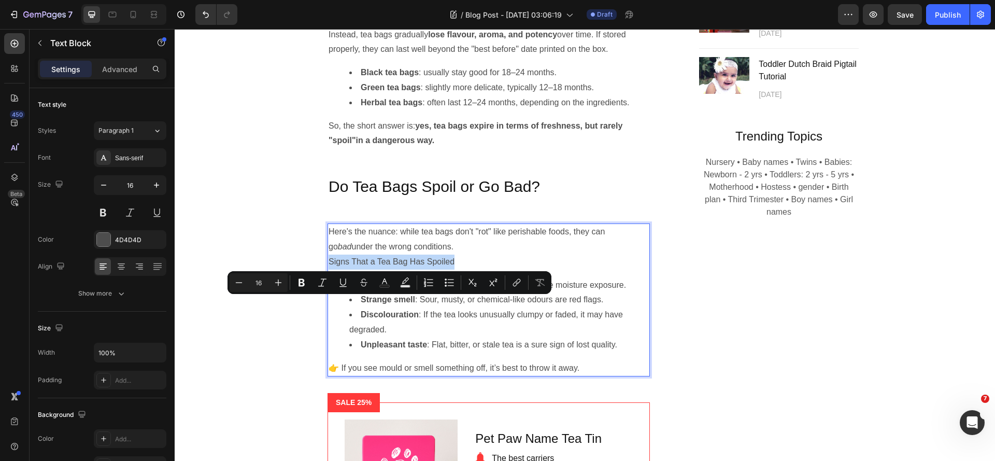
drag, startPoint x: 461, startPoint y: 303, endPoint x: 327, endPoint y: 309, distance: 134.4
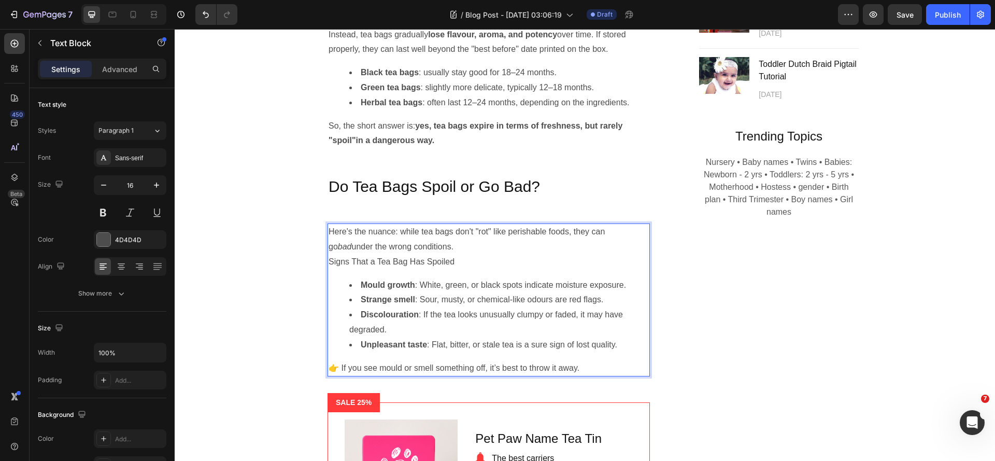
click at [373, 304] on strong "Strange smell" at bounding box center [388, 299] width 54 height 9
click at [460, 255] on p "Here's the nuance: while tea bags don't "rot" like perishable foods, they can g…" at bounding box center [489, 239] width 320 height 30
click at [359, 196] on p "Do Tea Bags Spoil or Go Bad?" at bounding box center [489, 186] width 320 height 20
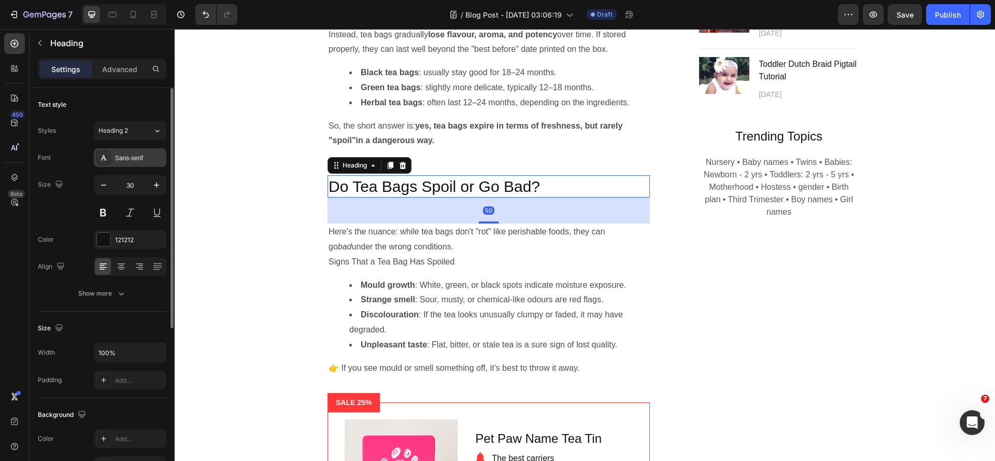
click at [124, 156] on div "Sans-serif" at bounding box center [139, 157] width 49 height 9
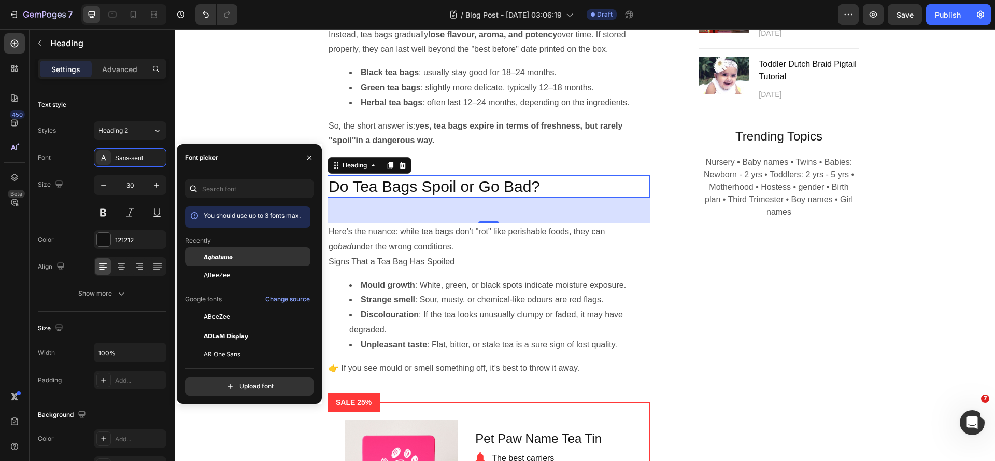
click at [232, 254] on span "Agbalumo" at bounding box center [218, 256] width 29 height 9
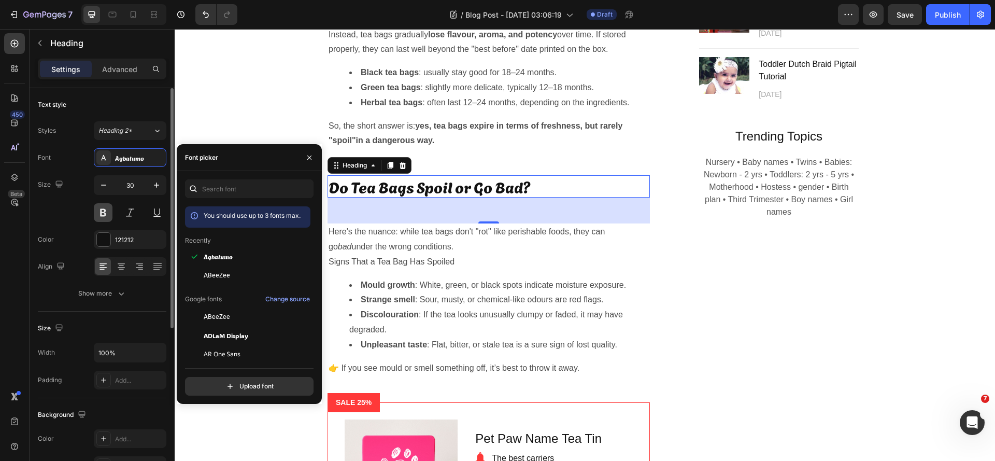
click at [106, 213] on button at bounding box center [103, 212] width 19 height 19
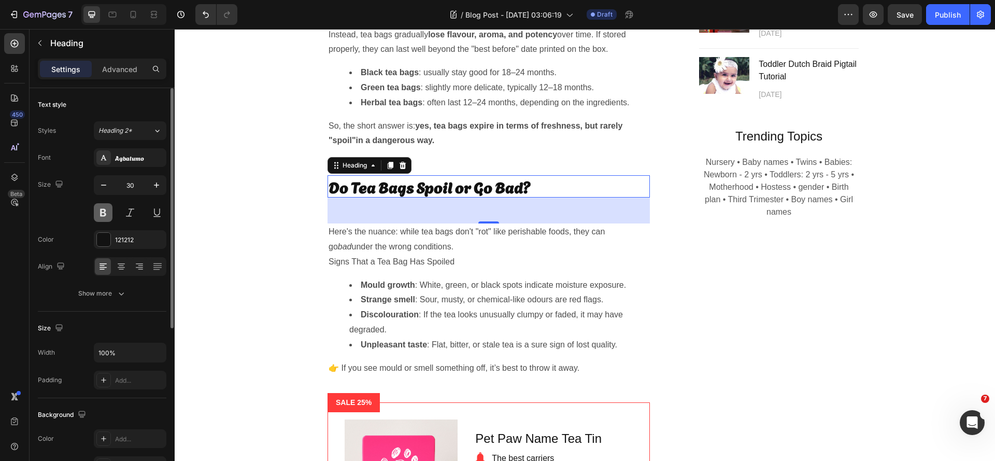
click at [106, 213] on button at bounding box center [103, 212] width 19 height 19
click at [139, 161] on div "Agbalumo" at bounding box center [139, 157] width 49 height 9
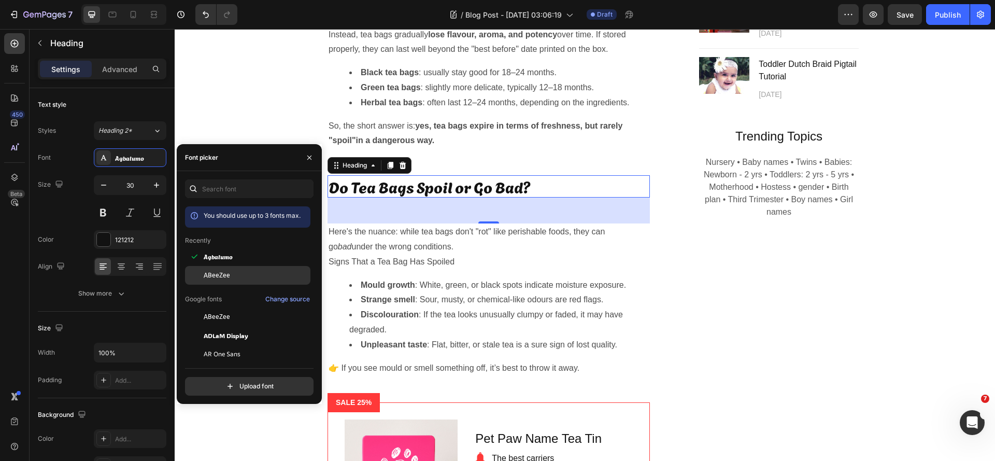
click at [229, 271] on div "ABeeZee" at bounding box center [256, 275] width 105 height 9
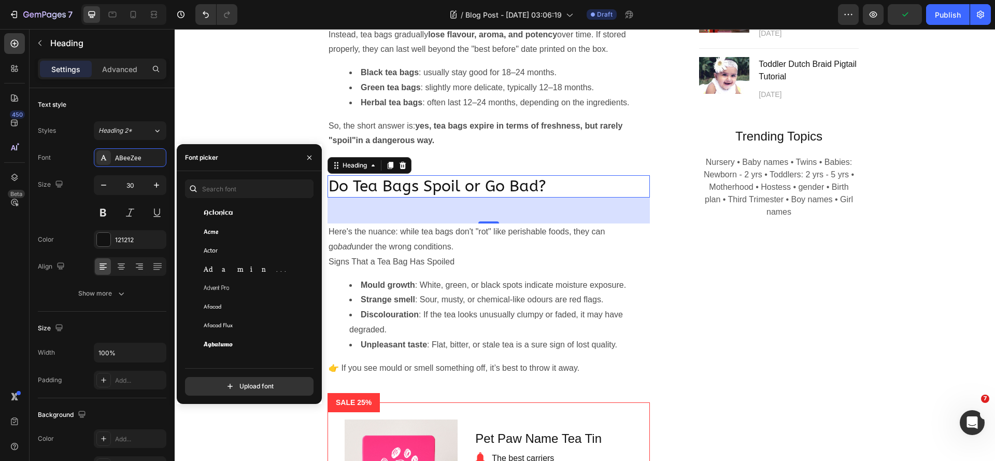
scroll to position [259, 0]
click at [246, 294] on div "Afacad" at bounding box center [256, 294] width 105 height 9
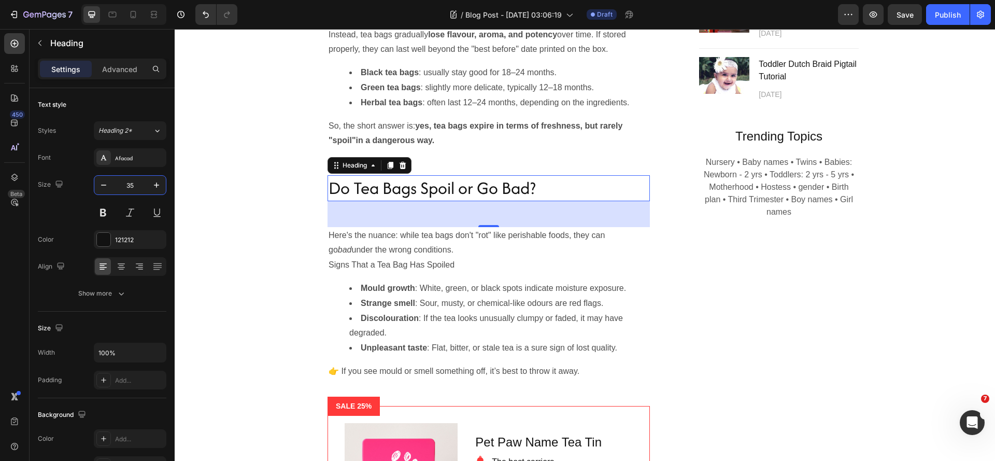
type input "35"
click at [432, 227] on div "50" at bounding box center [489, 214] width 322 height 26
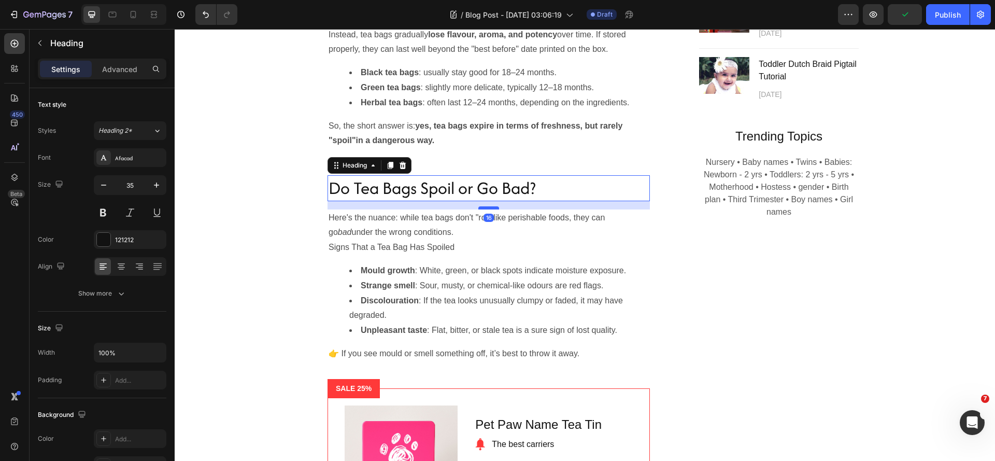
drag, startPoint x: 488, startPoint y: 268, endPoint x: 485, endPoint y: 250, distance: 17.9
click at [485, 209] on div at bounding box center [489, 207] width 21 height 3
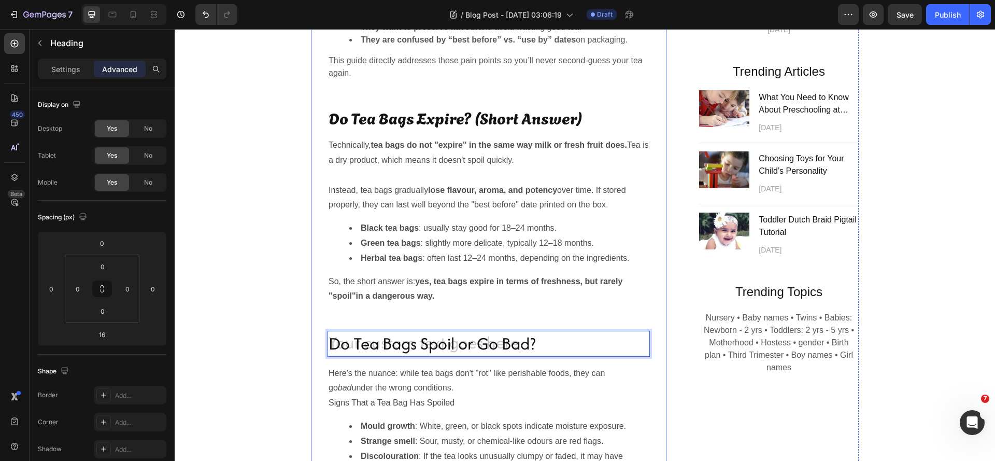
scroll to position [347, 0]
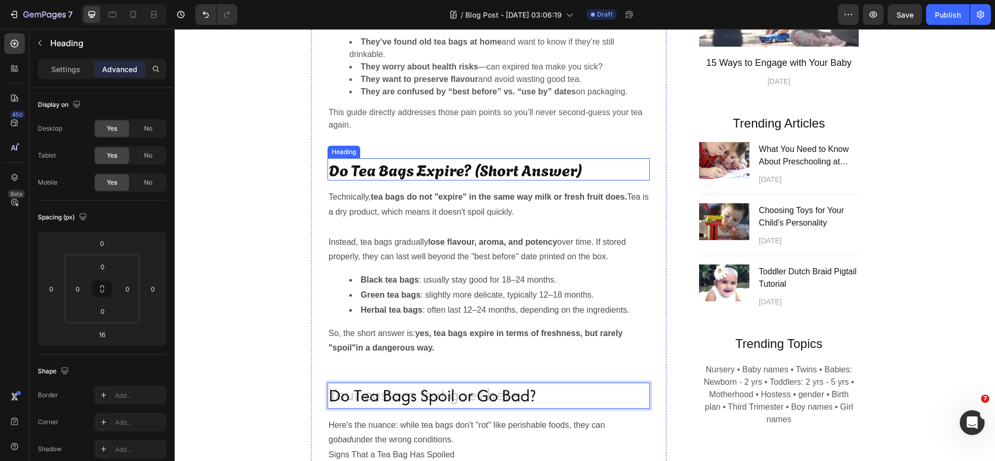
click at [499, 180] on h2 "Do Tea Bags Expire? (Short Answer)" at bounding box center [489, 169] width 322 height 22
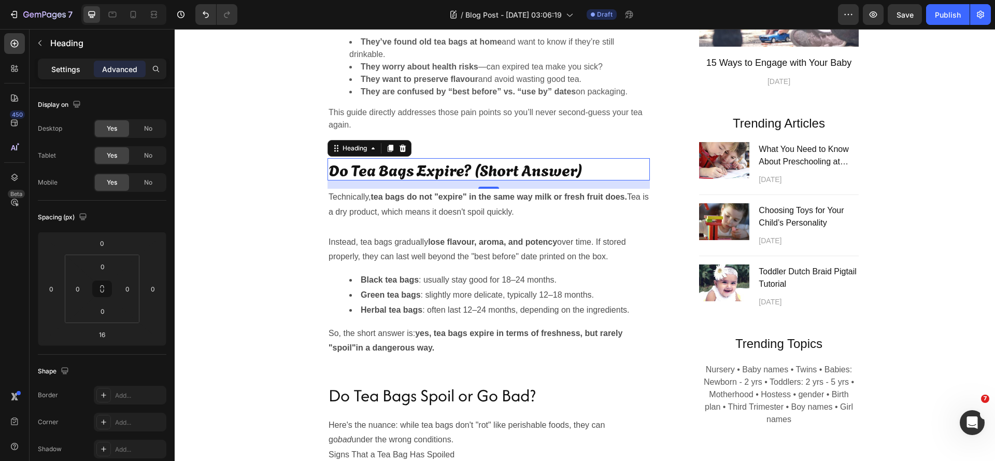
click at [70, 73] on p "Settings" at bounding box center [65, 69] width 29 height 11
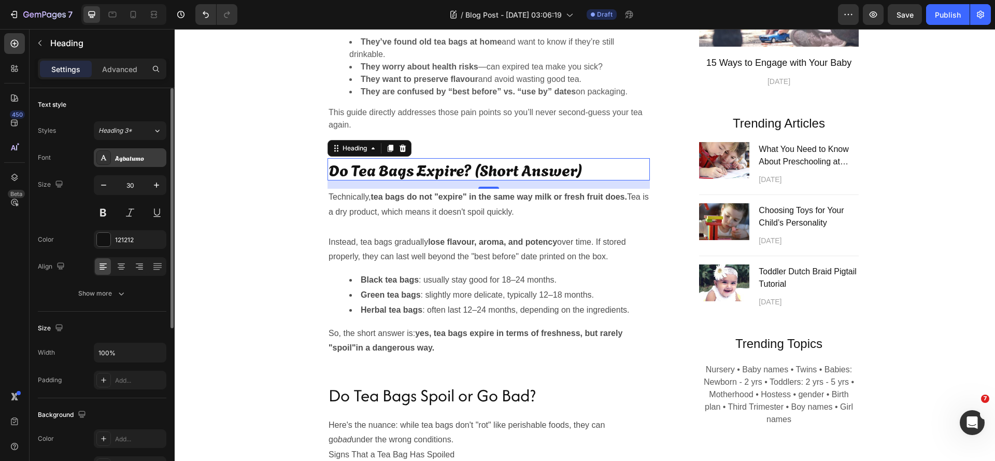
click at [137, 158] on div "Agbalumo" at bounding box center [139, 157] width 49 height 9
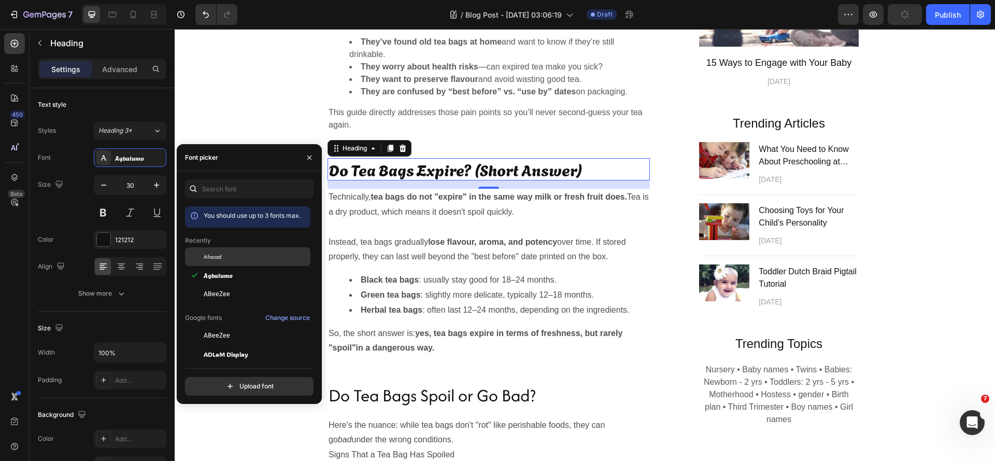
click at [208, 255] on span "Afacad" at bounding box center [213, 256] width 18 height 9
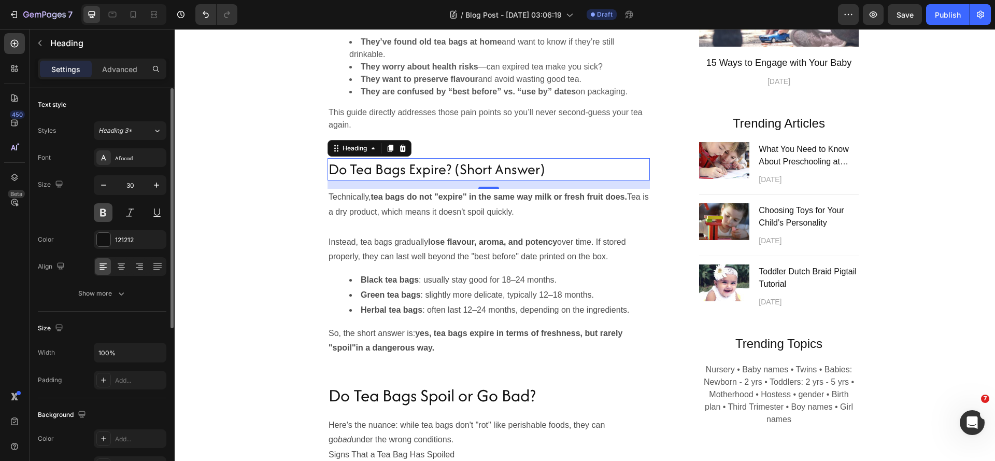
click at [104, 212] on button at bounding box center [103, 212] width 19 height 19
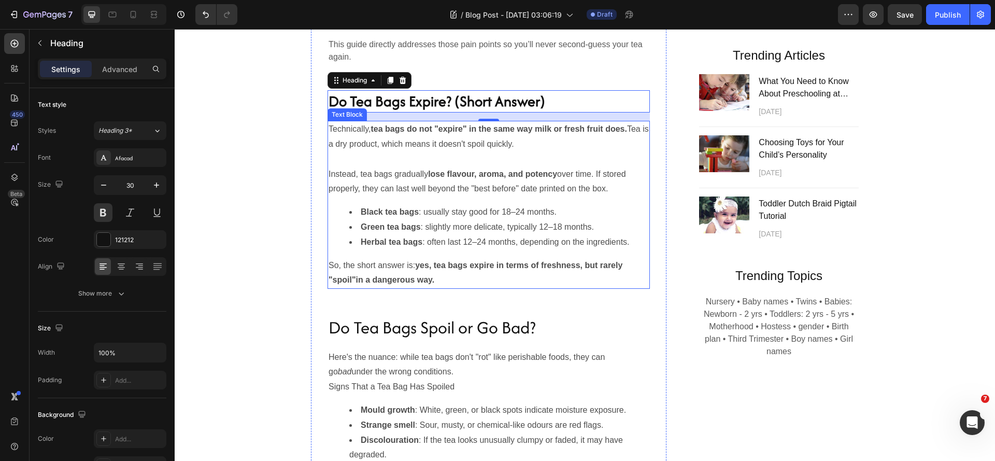
scroll to position [451, 0]
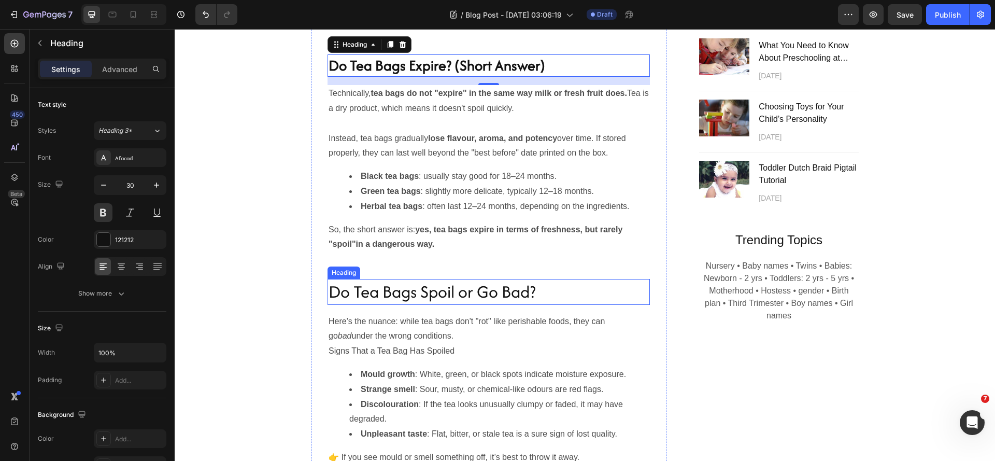
click at [433, 304] on p "Do Tea Bags Spoil or Go Bad?" at bounding box center [489, 292] width 320 height 24
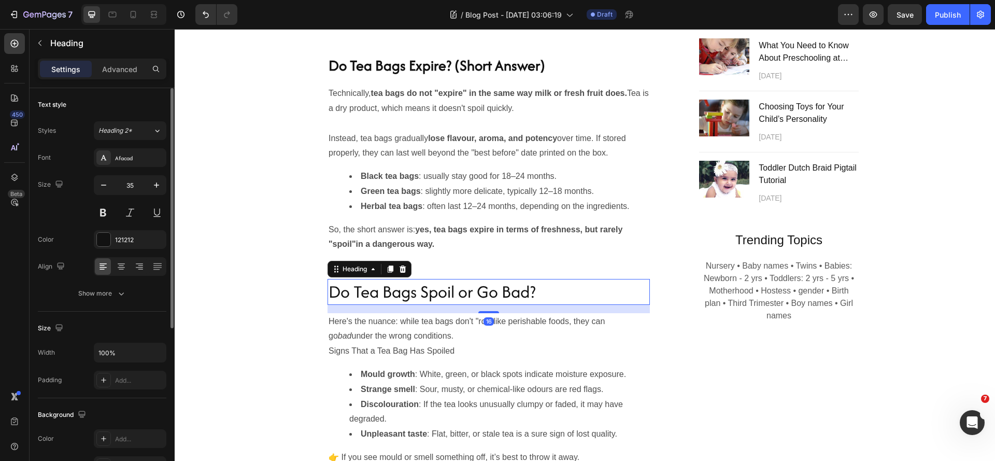
click at [102, 214] on button at bounding box center [103, 212] width 19 height 19
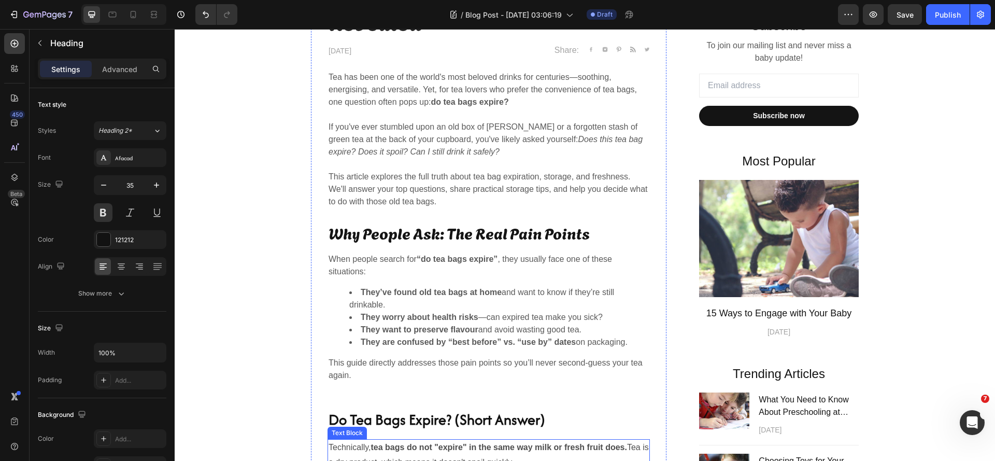
scroll to position [88, 0]
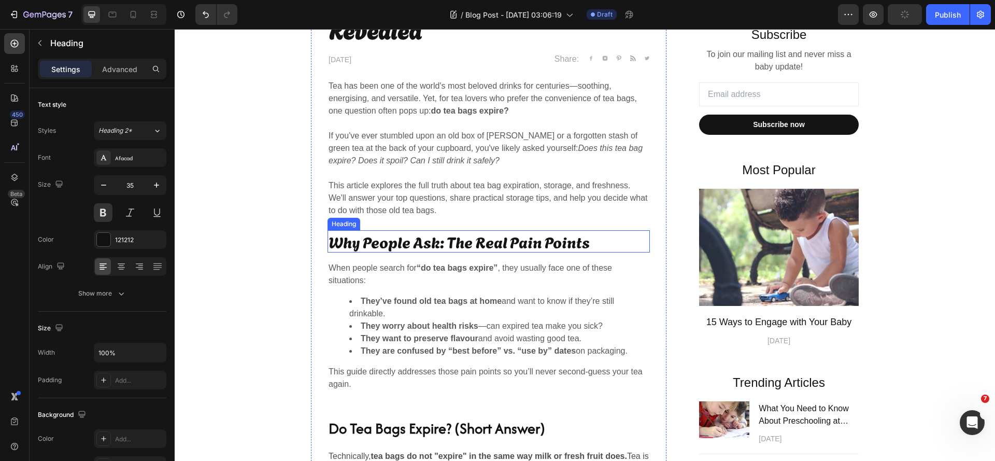
click at [454, 242] on h2 "Why People Ask: The Real Pain Points" at bounding box center [489, 241] width 322 height 22
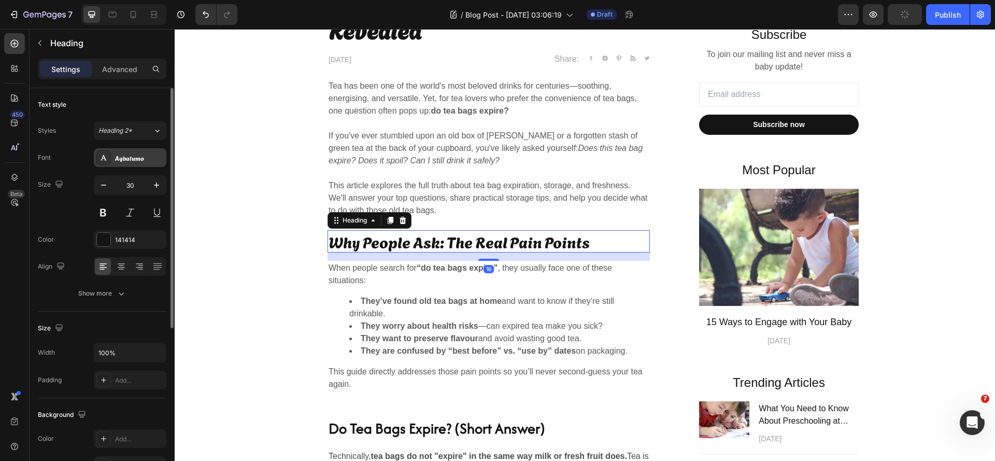
click at [130, 157] on div "Agbalumo" at bounding box center [139, 157] width 49 height 9
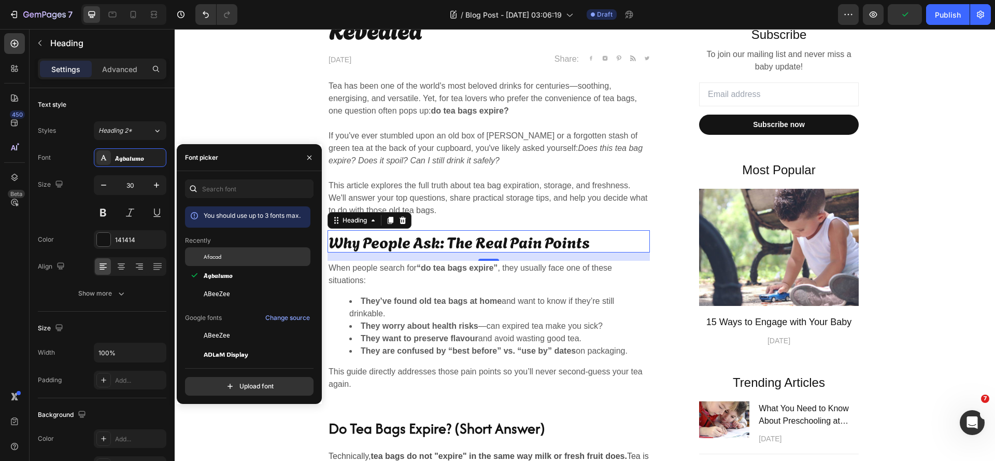
click at [218, 258] on span "Afacad" at bounding box center [213, 256] width 18 height 9
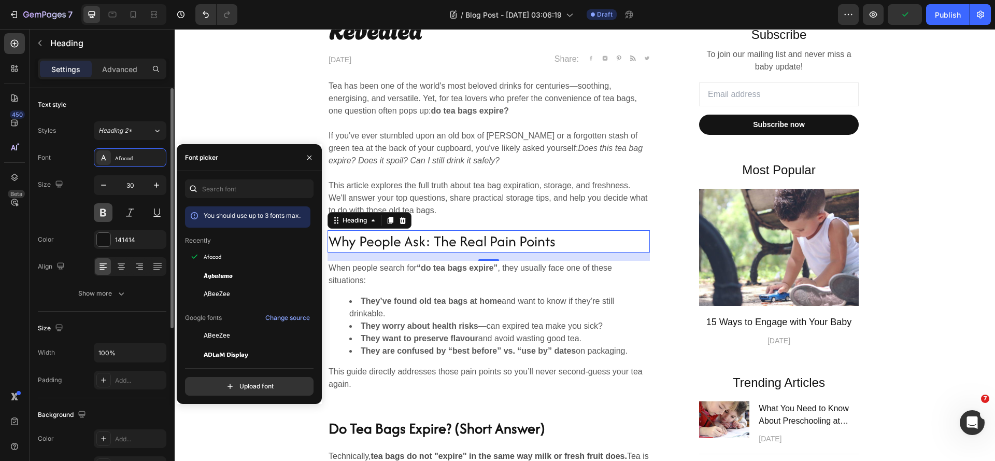
click at [104, 217] on button at bounding box center [103, 212] width 19 height 19
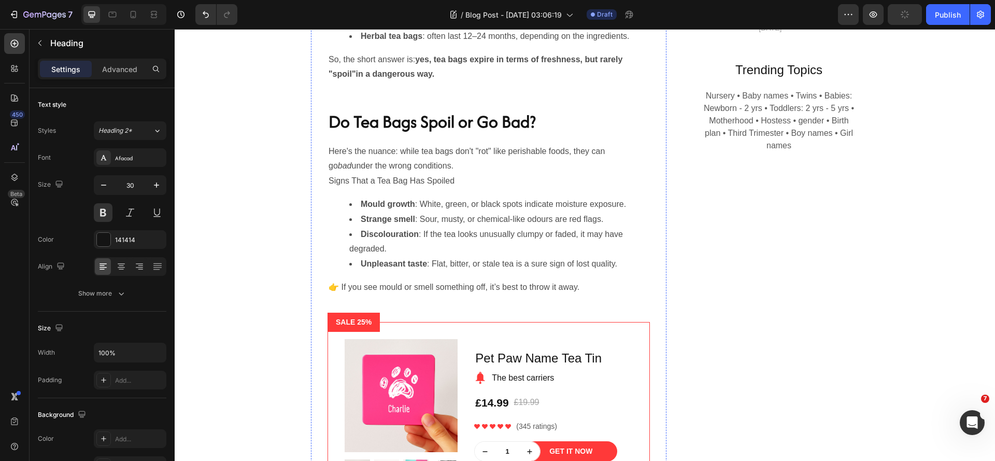
scroll to position [1037, 0]
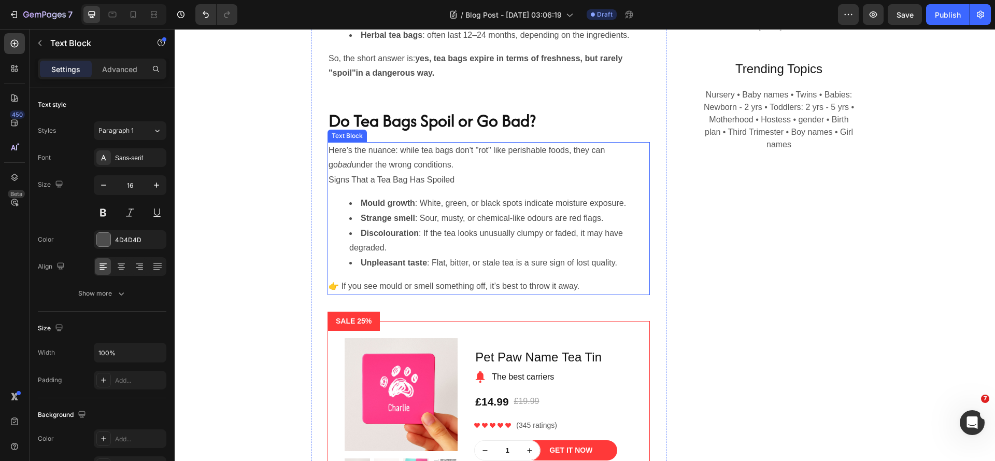
click at [588, 188] on p "Signs That a Tea Bag Has Spoiled" at bounding box center [489, 180] width 320 height 15
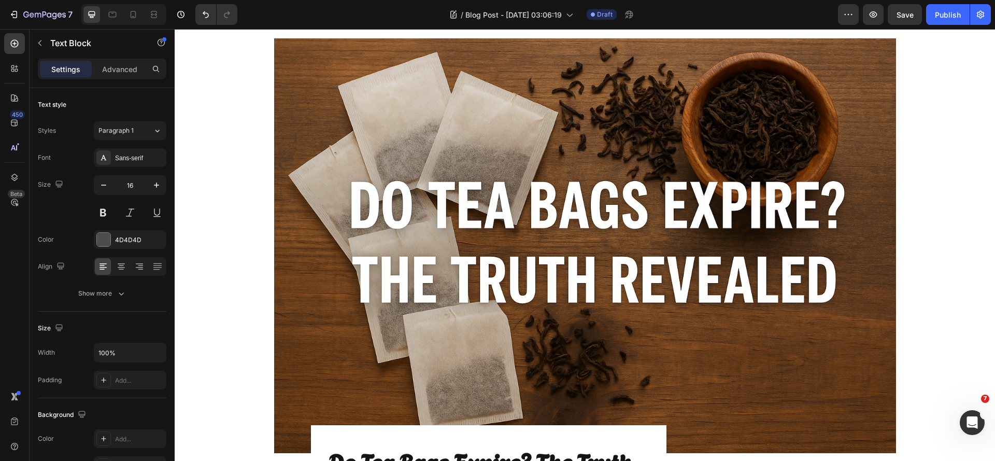
scroll to position [0, 0]
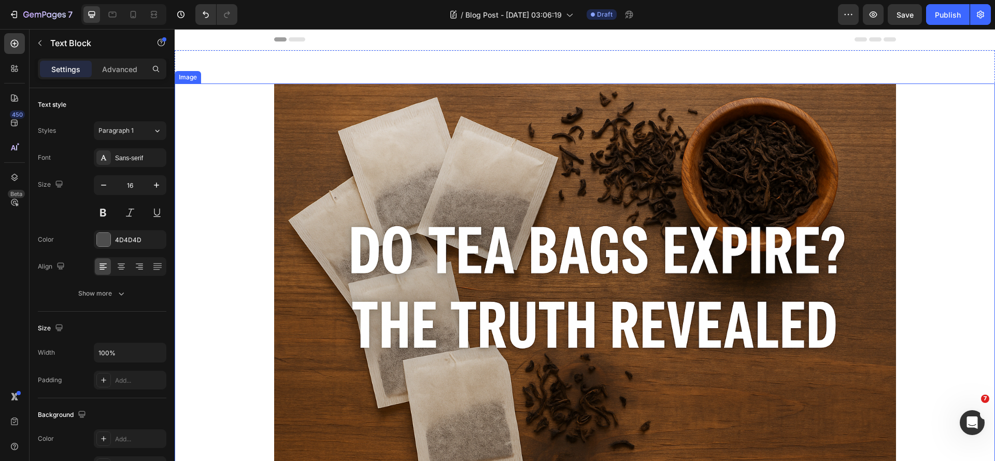
click at [467, 157] on img at bounding box center [585, 290] width 622 height 415
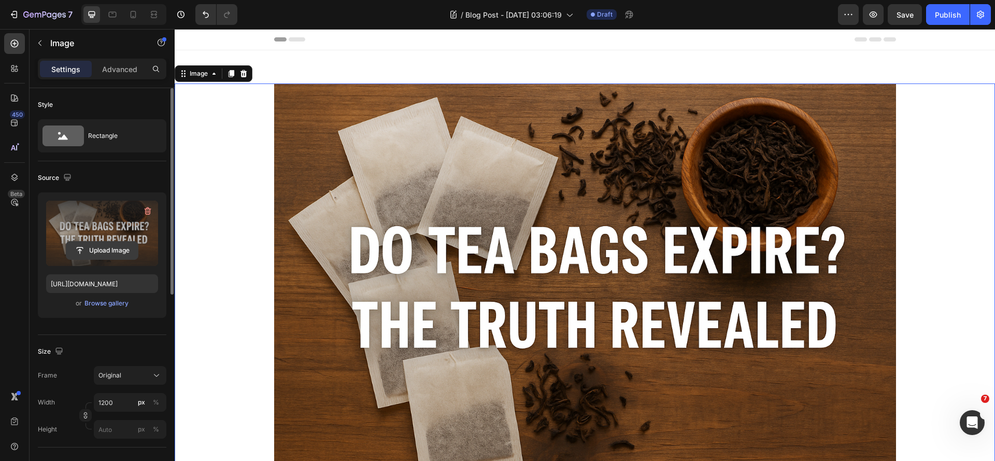
click at [96, 253] on input "file" at bounding box center [102, 251] width 72 height 18
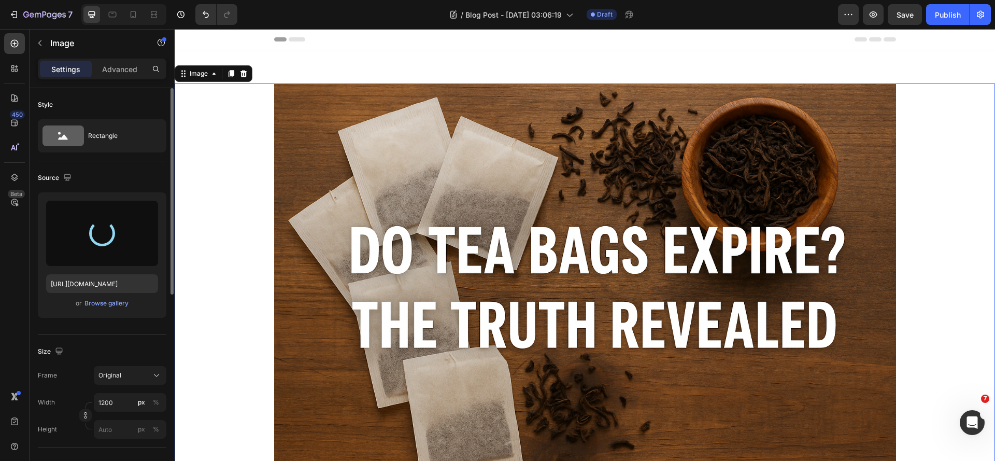
type input "[URL][DOMAIN_NAME]"
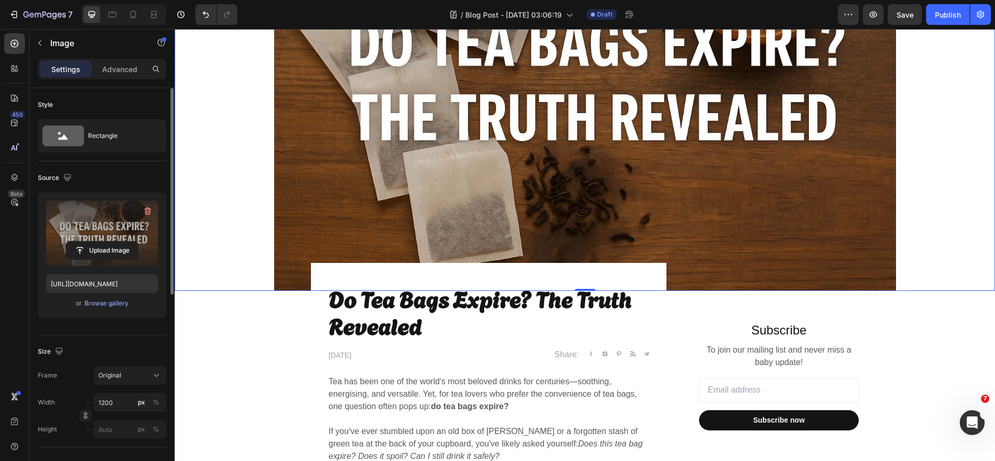
scroll to position [259, 0]
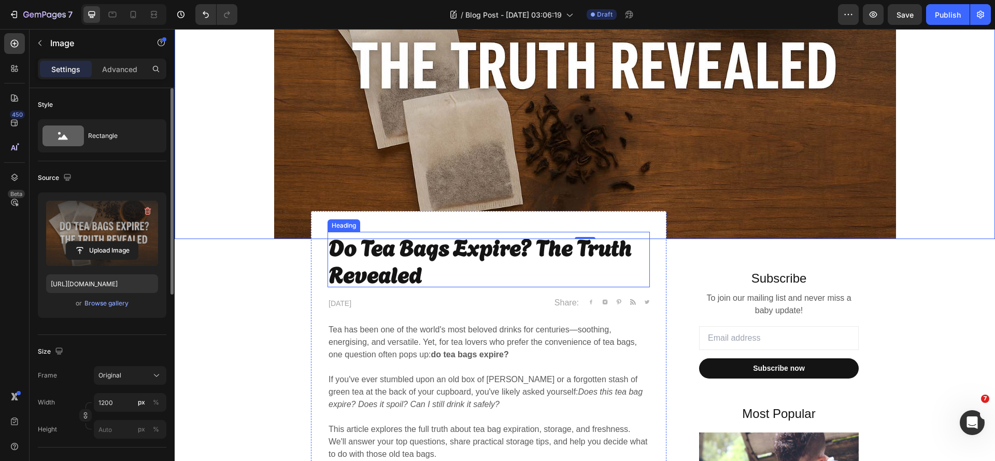
click at [415, 254] on h2 "Do Tea Bags Expire? The Truth Revealed" at bounding box center [489, 259] width 322 height 55
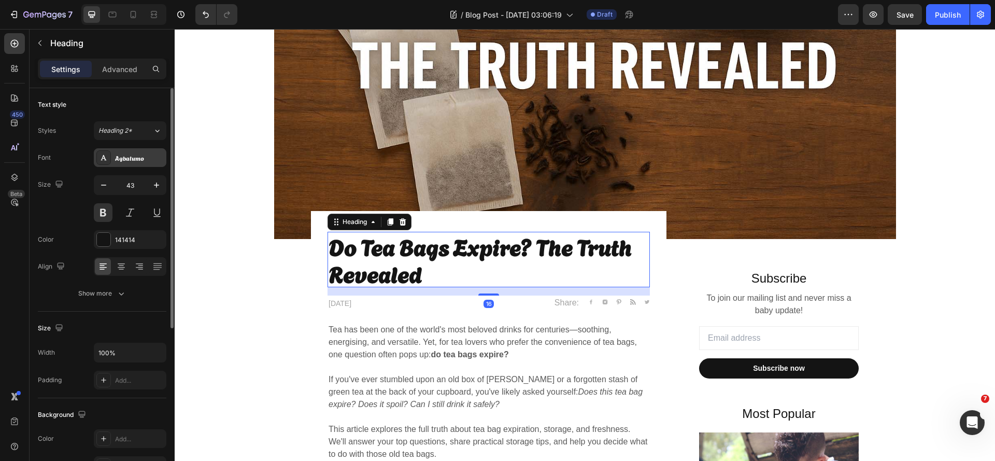
click at [126, 159] on div "Agbalumo" at bounding box center [139, 157] width 49 height 9
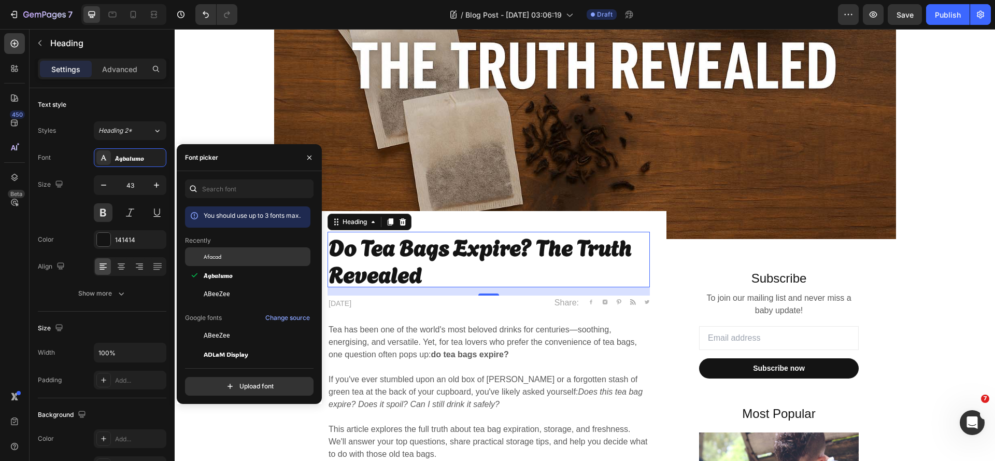
click at [230, 258] on div "Afacad" at bounding box center [256, 256] width 105 height 9
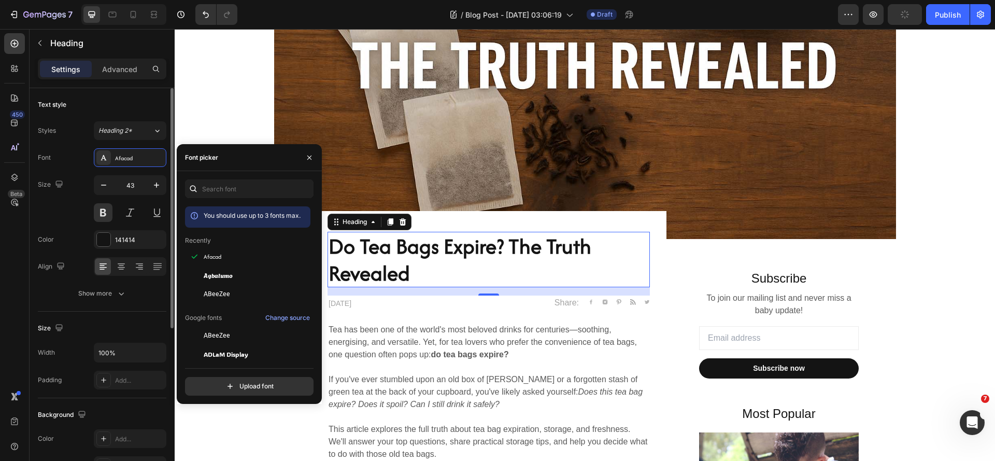
click at [69, 223] on div "Font Afacad Size 43 Color 141414 Align Show more" at bounding box center [102, 225] width 129 height 155
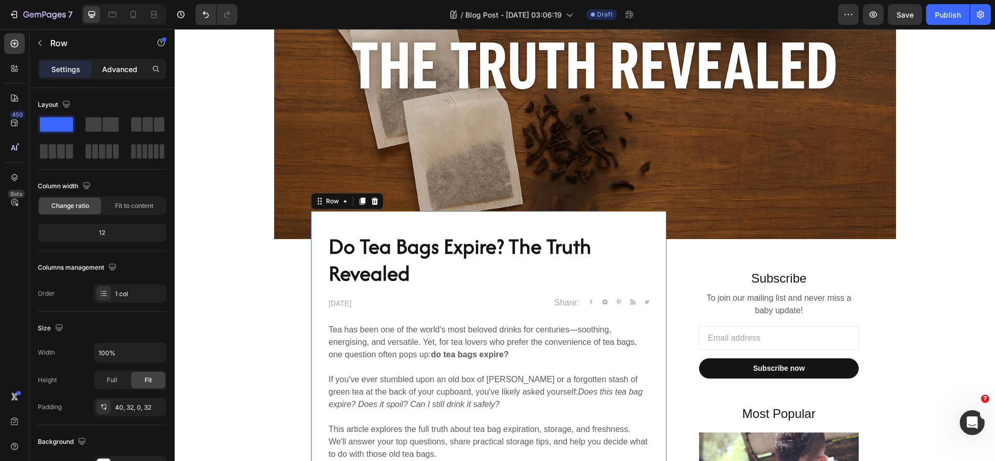
click at [119, 68] on p "Advanced" at bounding box center [119, 69] width 35 height 11
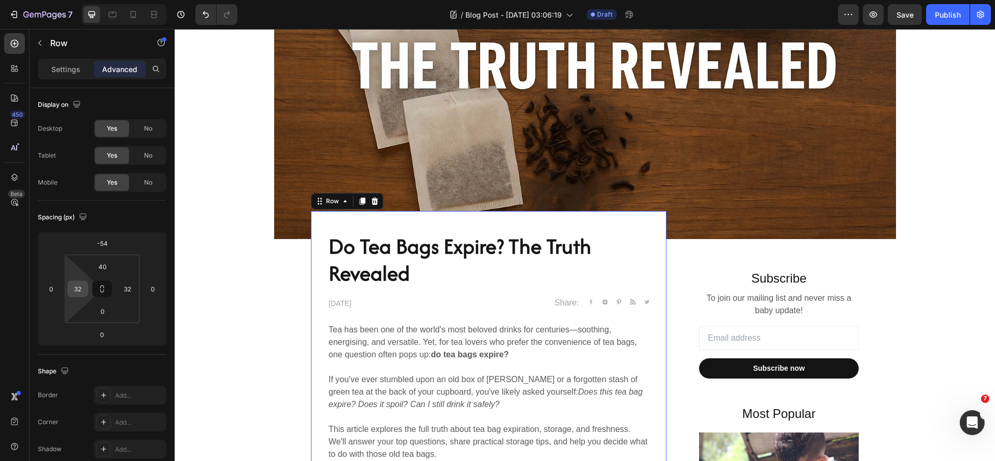
click at [78, 287] on input "32" at bounding box center [78, 289] width 16 height 16
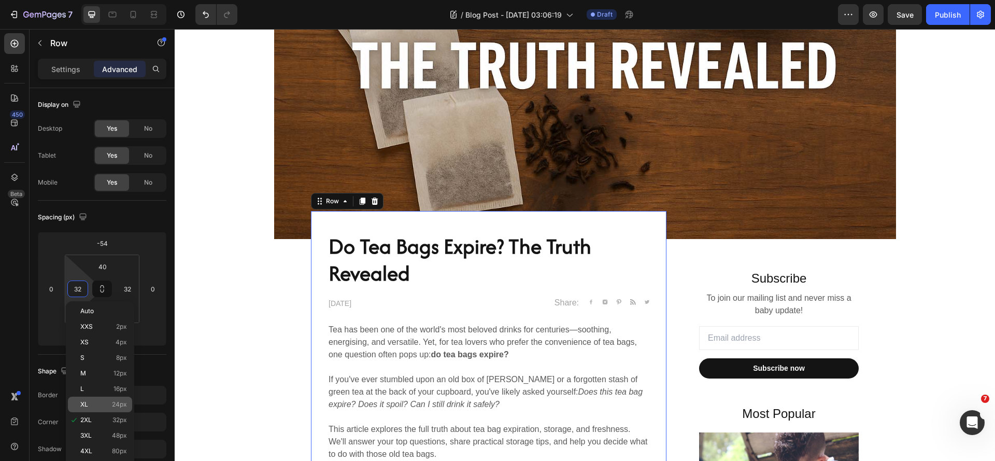
click at [105, 404] on p "XL 24px" at bounding box center [103, 404] width 47 height 7
type input "24"
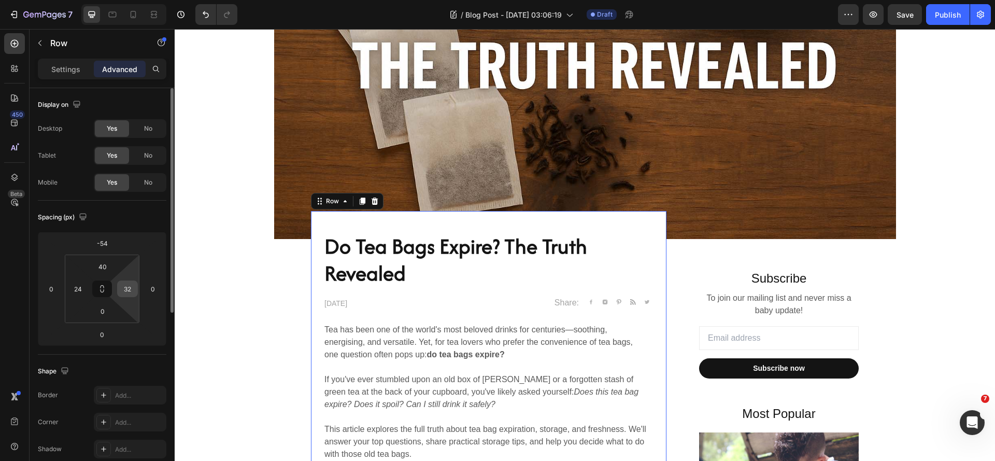
click at [130, 292] on input "32" at bounding box center [128, 289] width 16 height 16
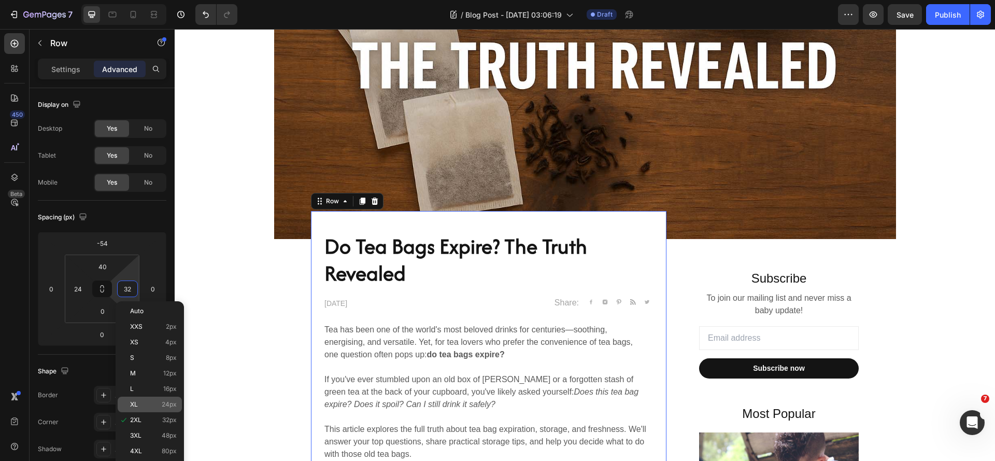
click at [138, 404] on p "XL 24px" at bounding box center [153, 404] width 47 height 7
type input "24"
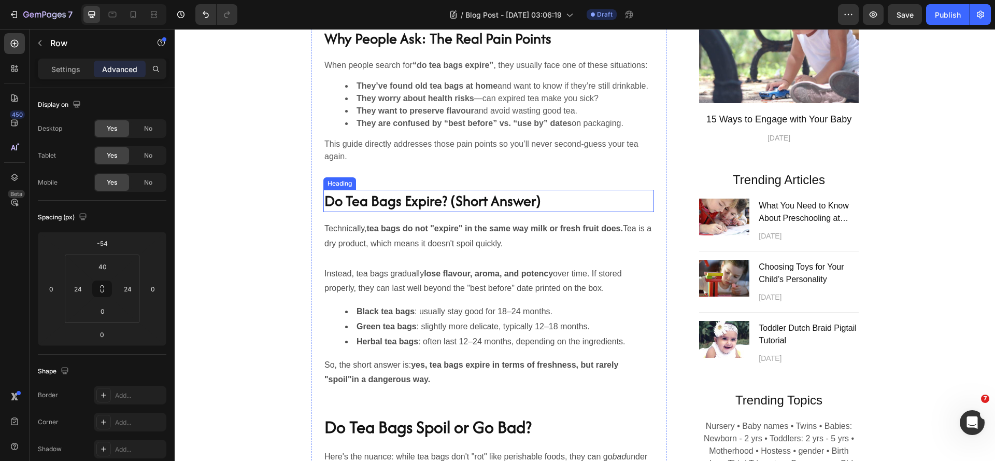
scroll to position [830, 0]
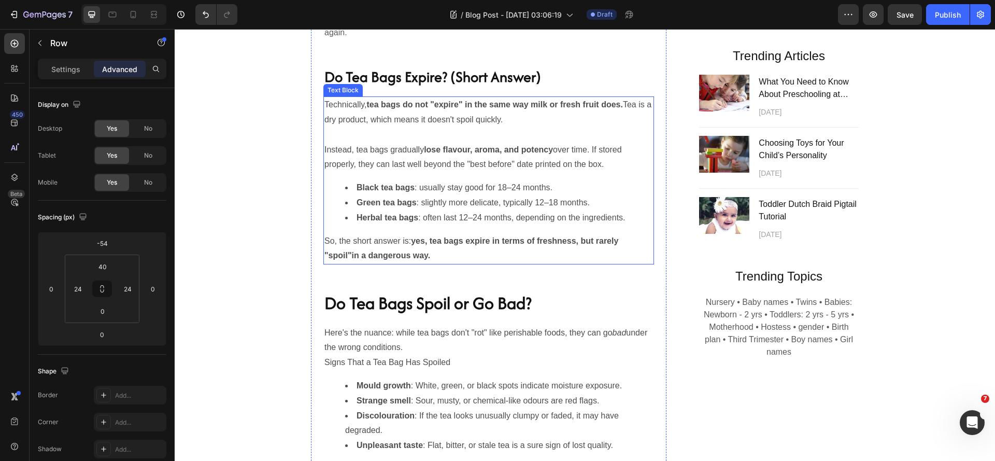
click at [458, 195] on li "Black tea bags : usually stay good for 18–24 months." at bounding box center [499, 187] width 308 height 15
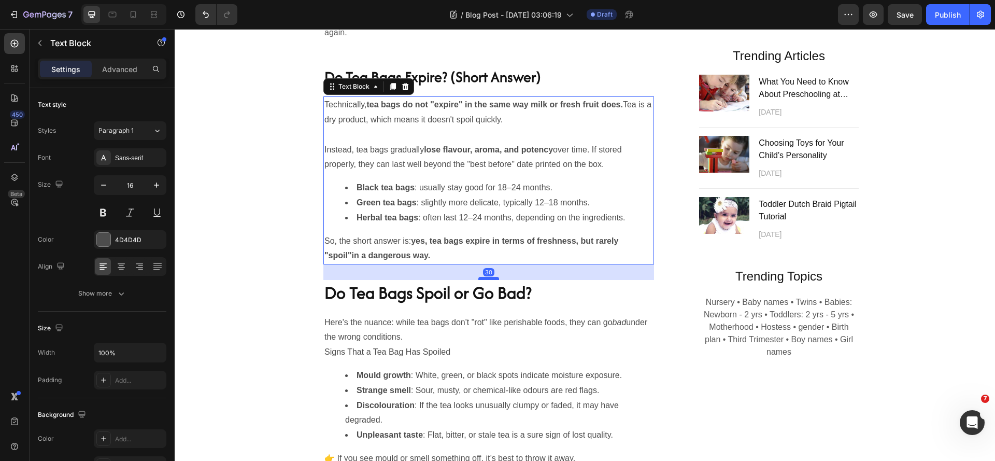
drag, startPoint x: 485, startPoint y: 326, endPoint x: 494, endPoint y: 316, distance: 13.6
click at [494, 280] on div at bounding box center [489, 278] width 21 height 3
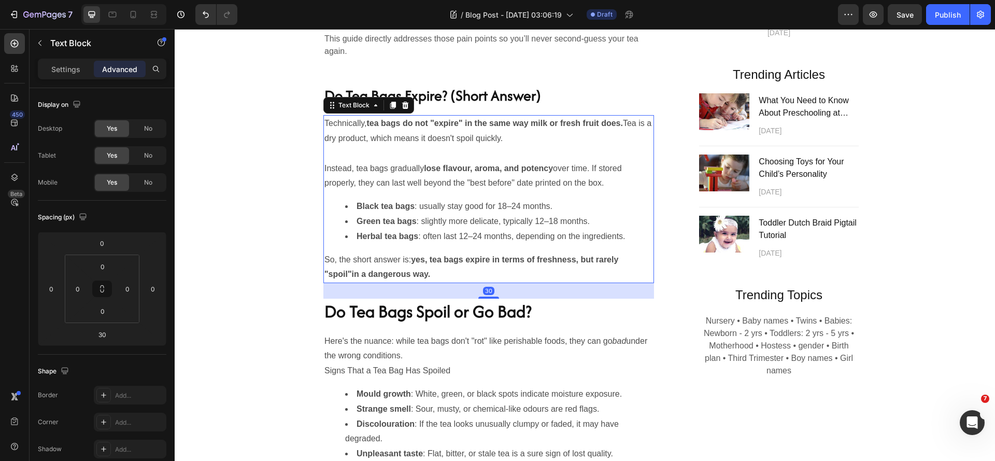
scroll to position [778, 0]
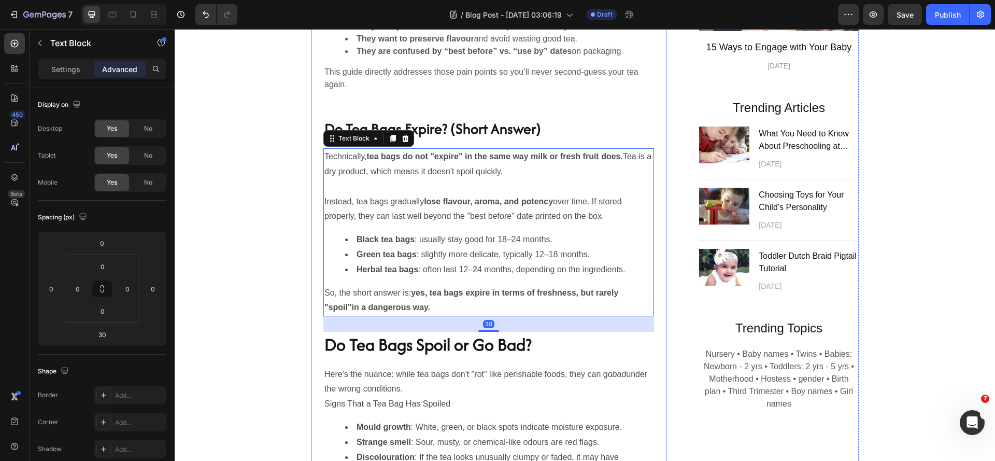
click at [482, 148] on div "Do Tea Bags Expire? The Truth Revealed Heading [DATE] Text block Share: Text bl…" at bounding box center [489, 397] width 331 height 1369
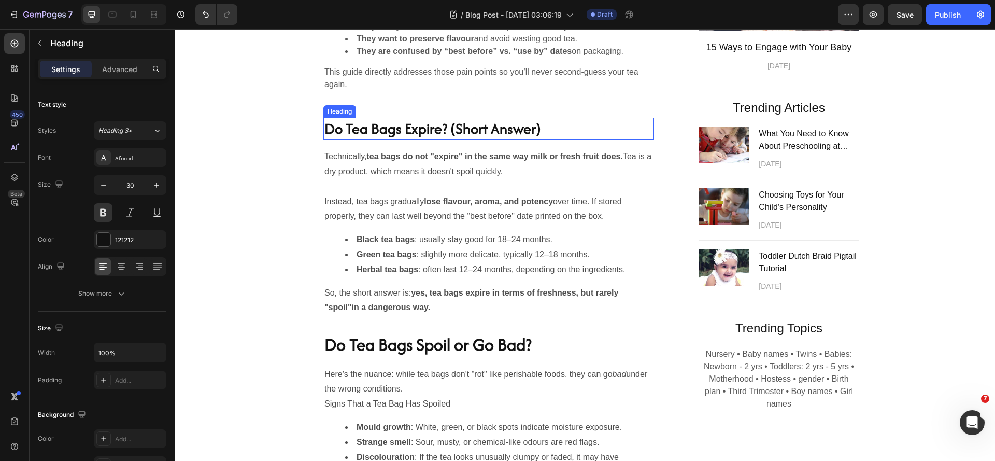
click at [452, 140] on h2 "Do Tea Bags Expire? (Short Answer)" at bounding box center [489, 129] width 331 height 22
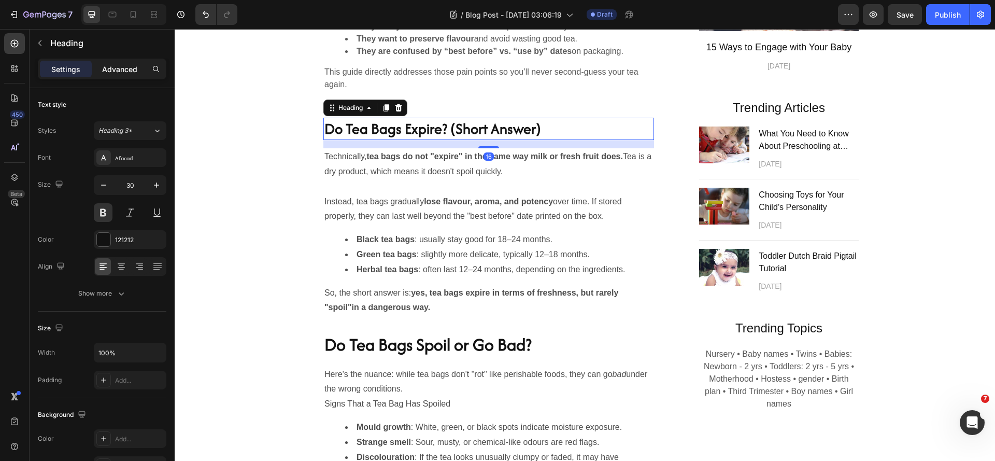
click at [125, 68] on p "Advanced" at bounding box center [119, 69] width 35 height 11
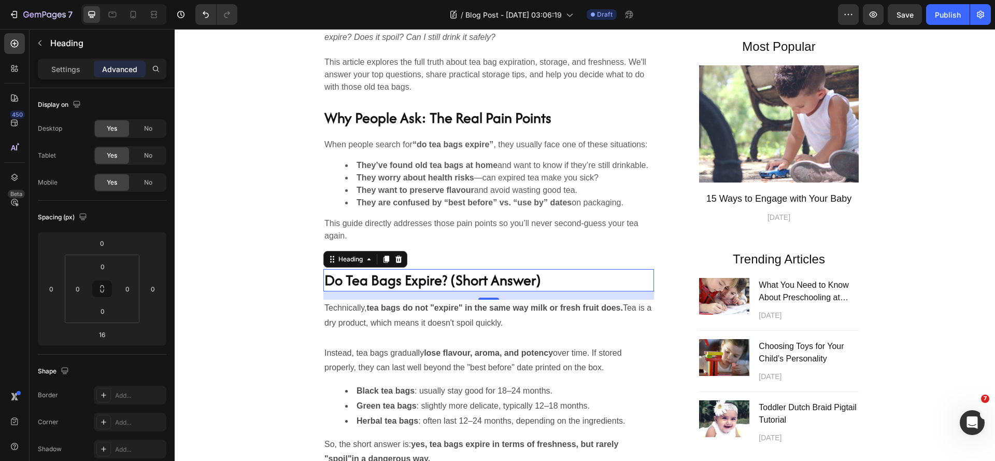
scroll to position [622, 0]
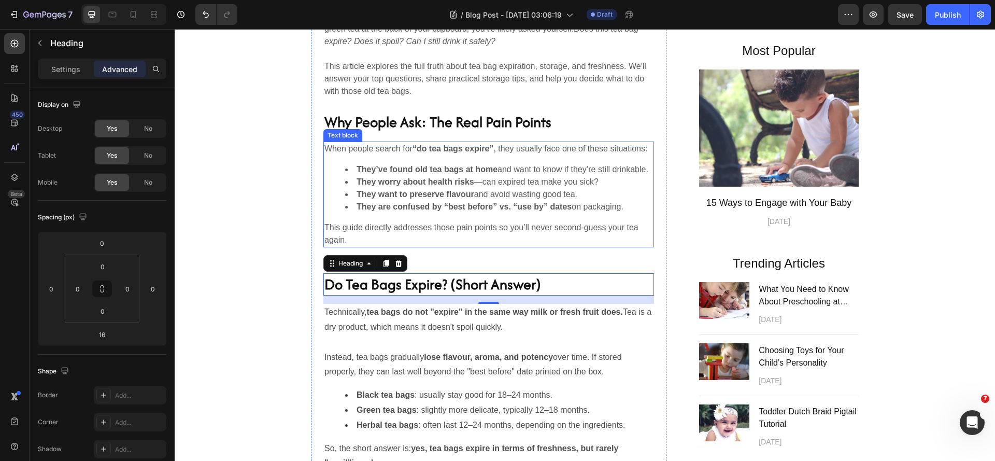
click at [462, 246] on p "This guide directly addresses those pain points so you’ll never second-guess yo…" at bounding box center [489, 233] width 329 height 25
